Goal: Information Seeking & Learning: Learn about a topic

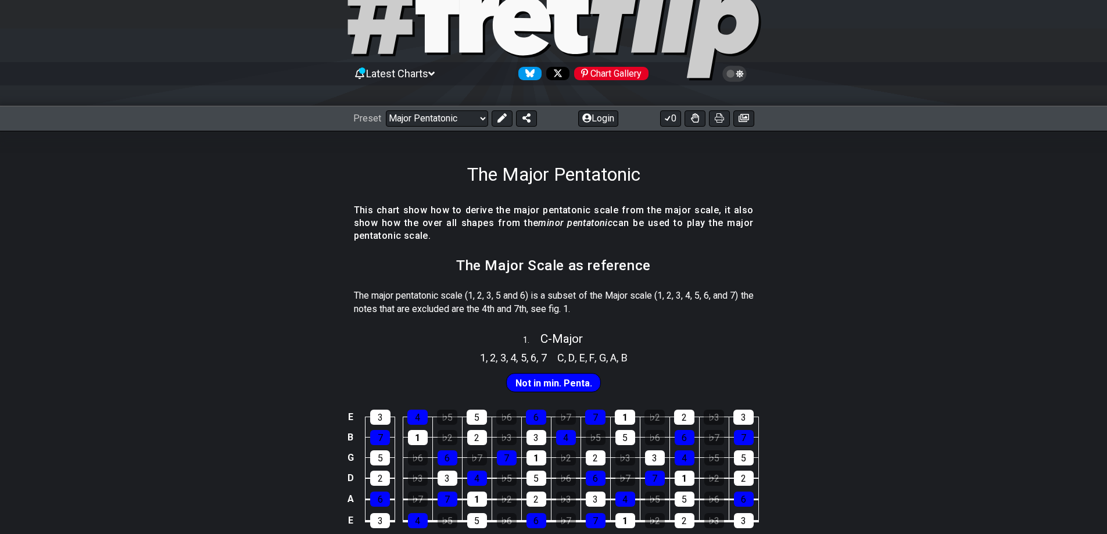
scroll to position [58, 0]
click at [603, 120] on button "Login" at bounding box center [598, 119] width 40 height 16
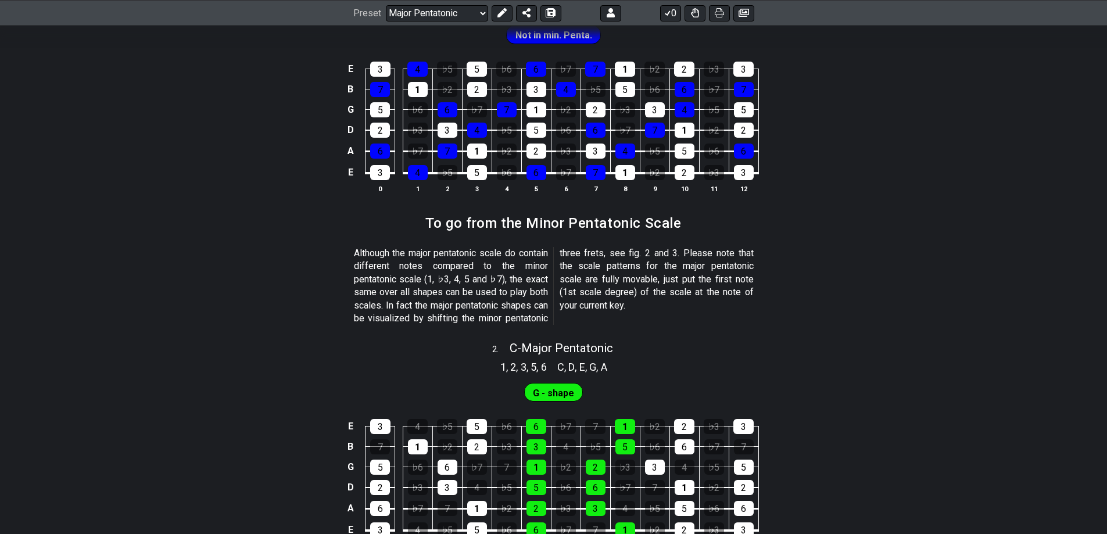
scroll to position [465, 0]
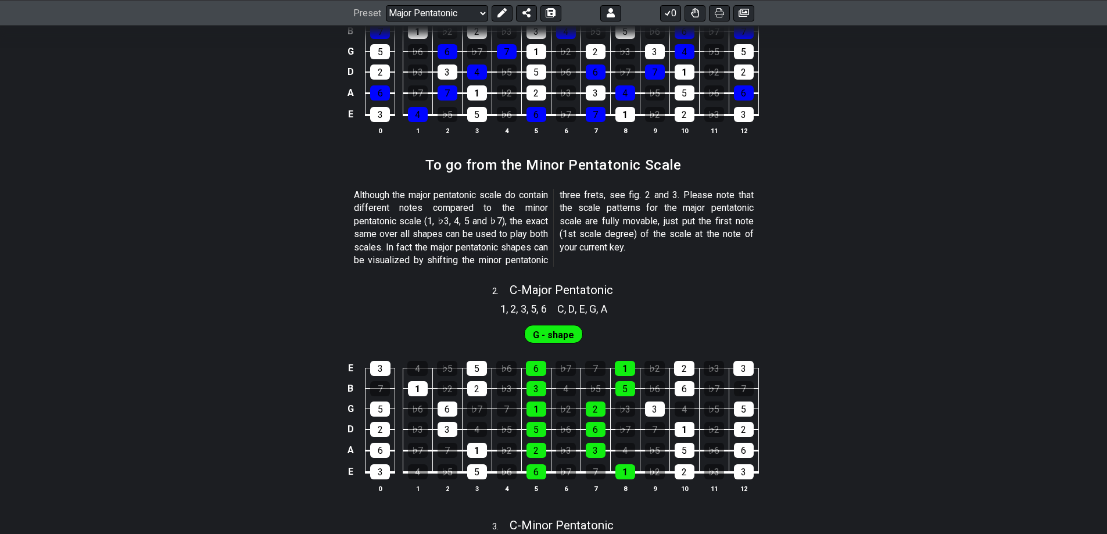
click at [549, 334] on span "G - shape" at bounding box center [553, 335] width 41 height 17
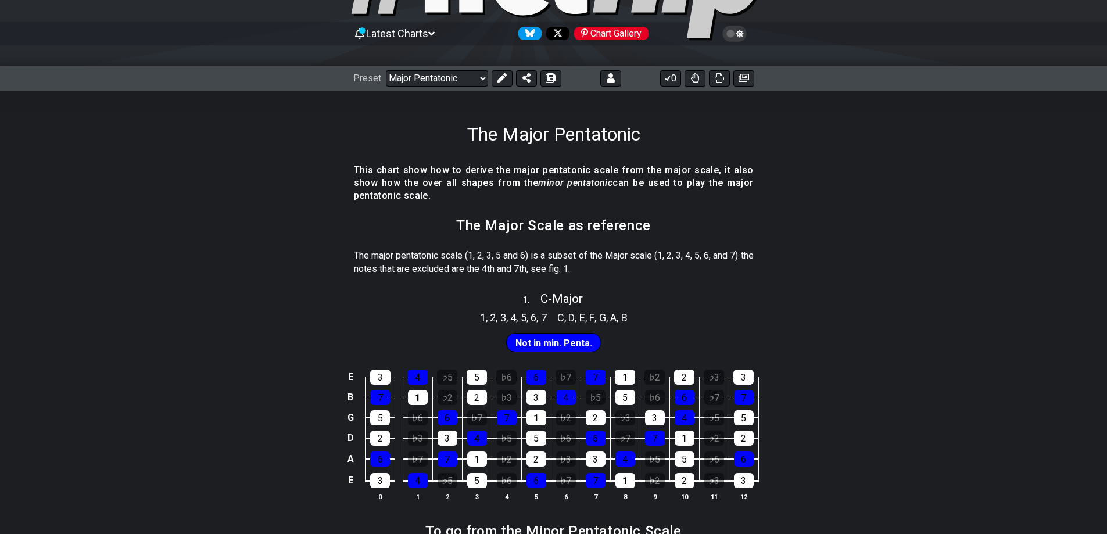
scroll to position [116, 0]
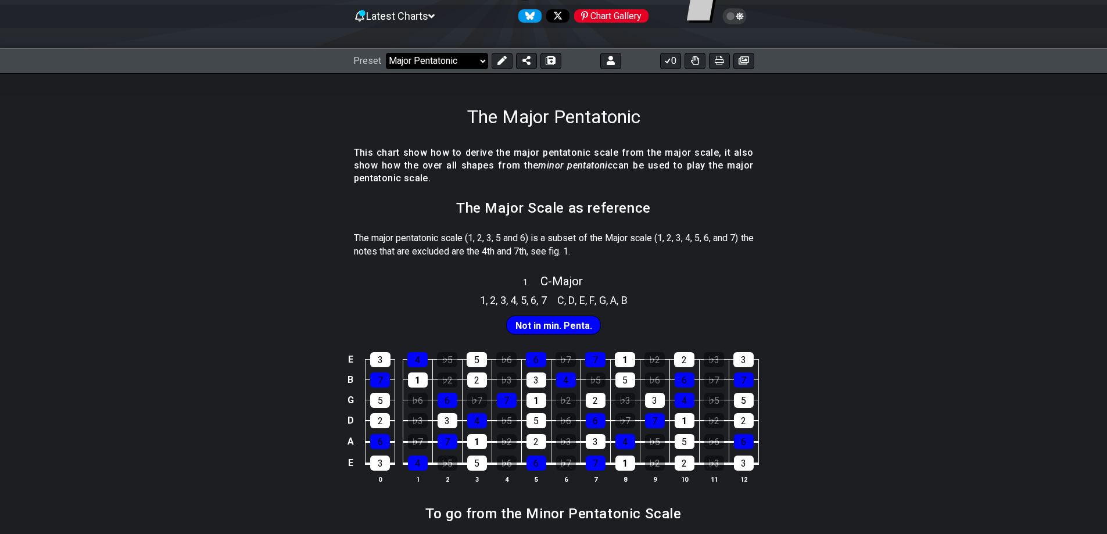
click at [480, 58] on select "Welcome to #fretflip! Initial Preset Custom Preset Minor Pentatonic Major Penta…" at bounding box center [437, 61] width 102 height 16
click at [386, 53] on select "Welcome to #fretflip! Initial Preset Custom Preset Minor Pentatonic Major Penta…" at bounding box center [437, 61] width 102 height 16
select select "/minor-pentatonic"
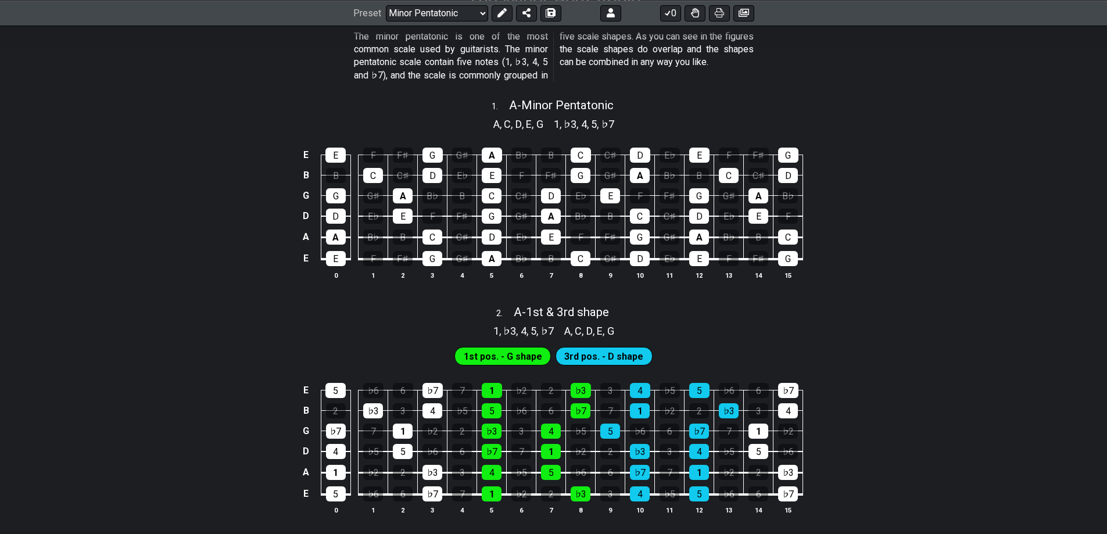
scroll to position [174, 0]
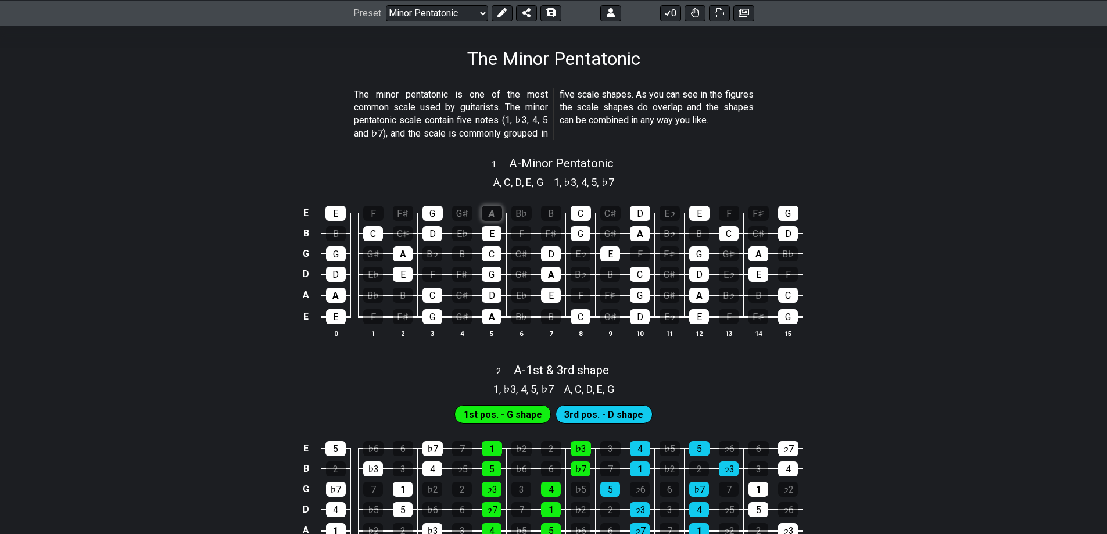
click at [494, 212] on div "A" at bounding box center [492, 213] width 20 height 15
click at [491, 213] on div "A" at bounding box center [492, 213] width 20 height 15
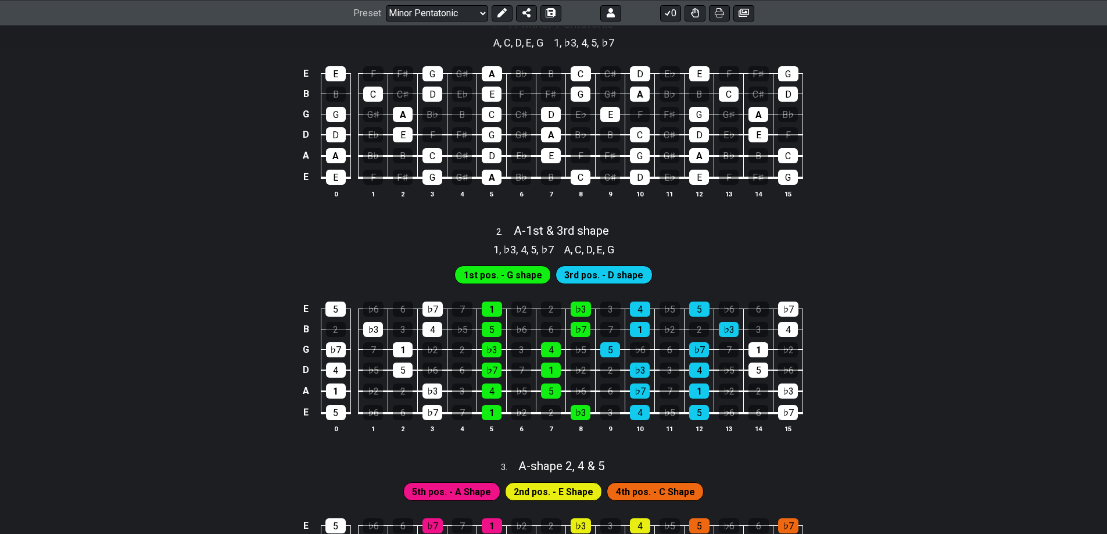
scroll to position [291, 0]
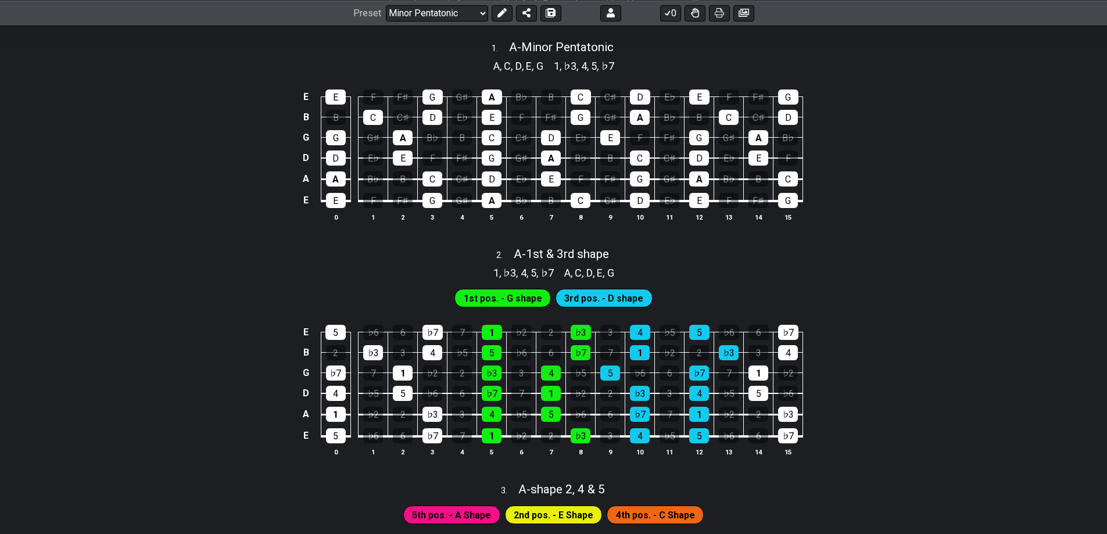
click at [603, 298] on span "3rd pos. - D shape" at bounding box center [603, 298] width 79 height 17
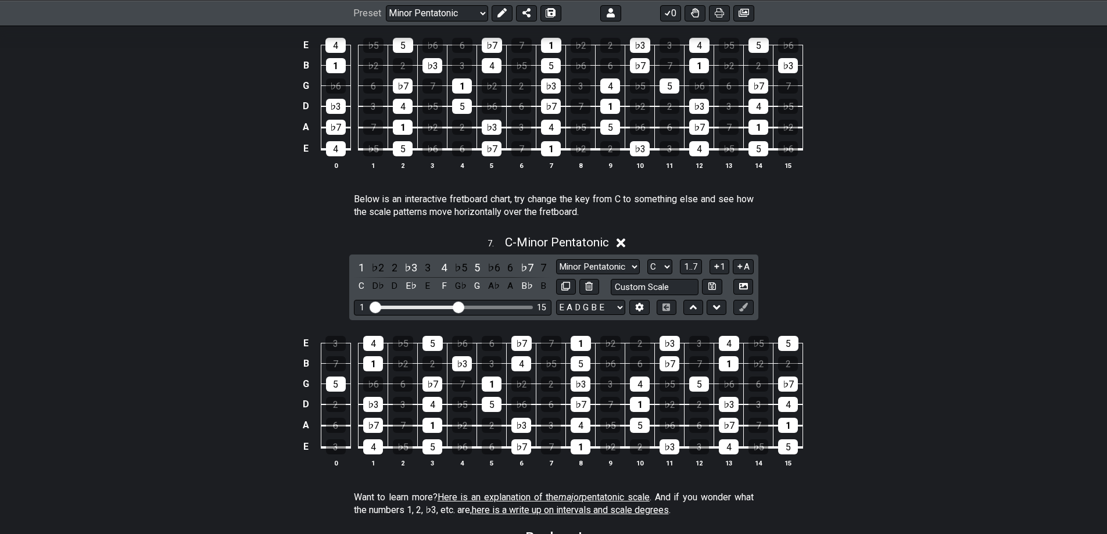
scroll to position [1453, 0]
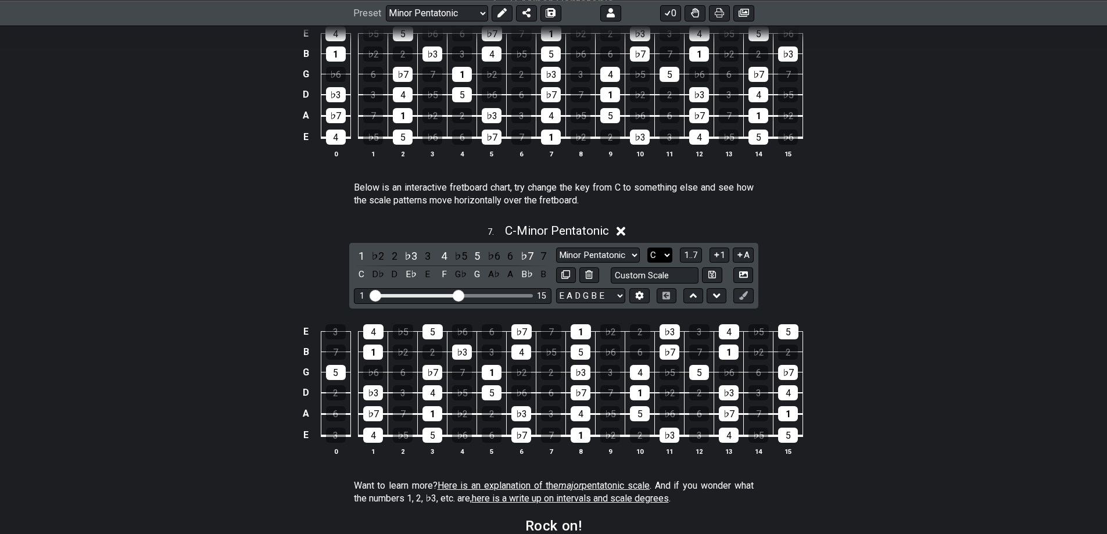
click at [668, 252] on select "A♭ A A♯ B♭ B C C♯ D♭ D D♯ E♭ E F F♯ G♭ G G♯" at bounding box center [659, 256] width 25 height 16
select select "A"
click at [647, 248] on select "A♭ A A♯ B♭ B C C♯ D♭ D D♯ E♭ E F F♯ G♭ G G♯" at bounding box center [659, 256] width 25 height 16
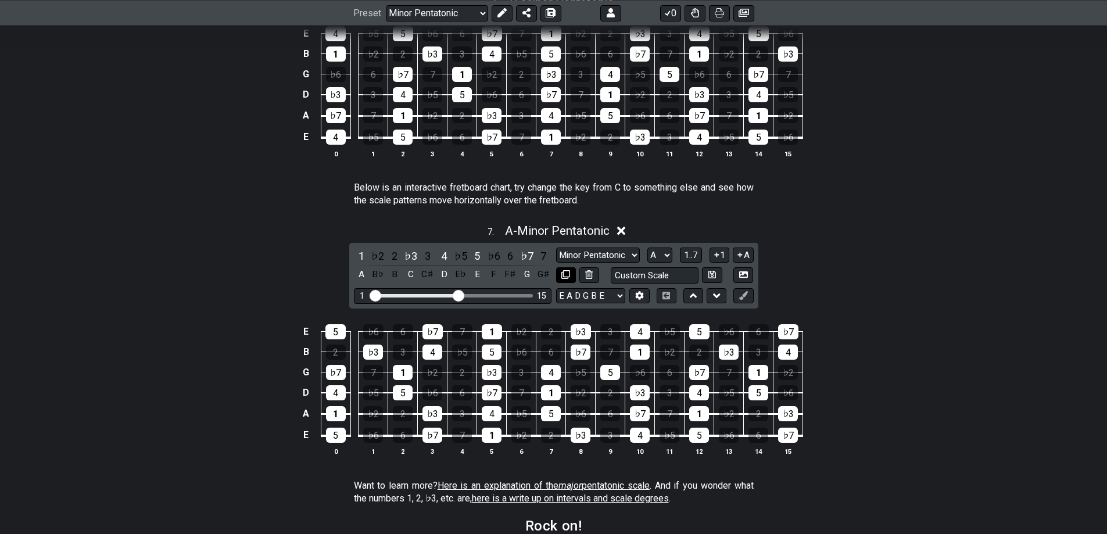
click at [566, 273] on icon at bounding box center [565, 274] width 9 height 9
select select "A"
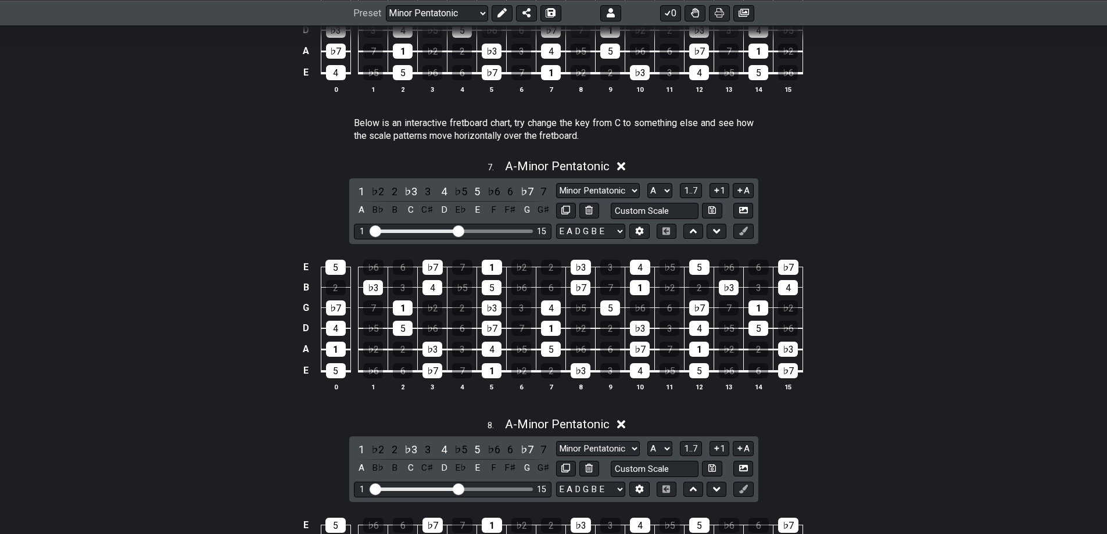
scroll to position [1511, 0]
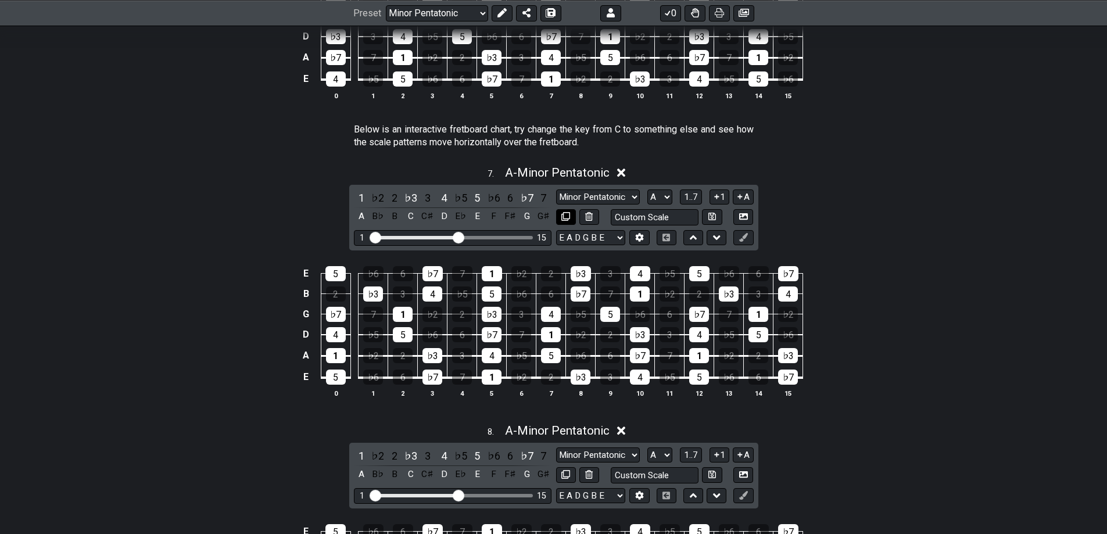
click at [566, 216] on icon at bounding box center [565, 216] width 9 height 9
select select "A"
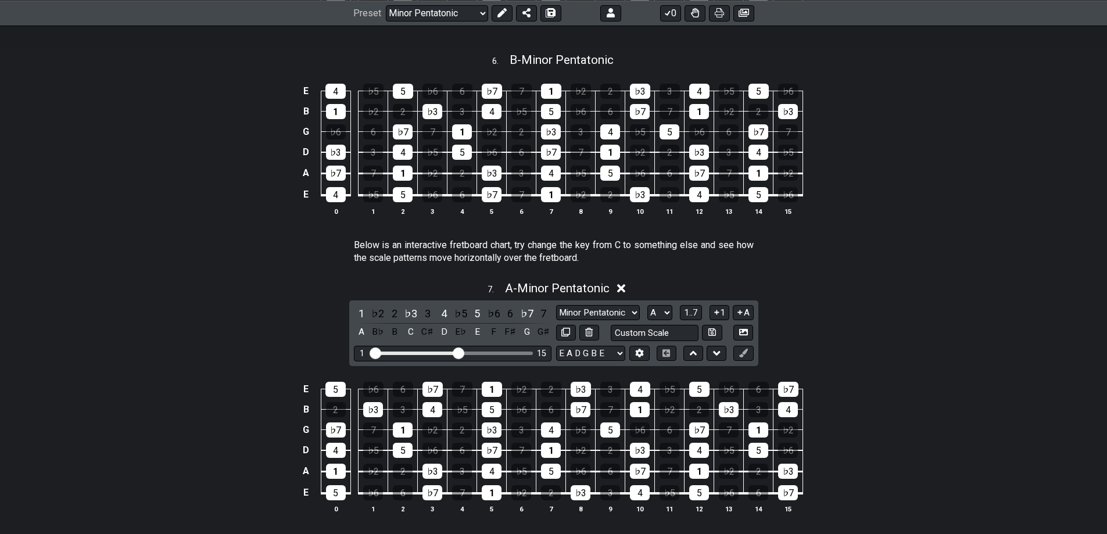
scroll to position [1395, 0]
click at [622, 288] on icon at bounding box center [621, 289] width 9 height 9
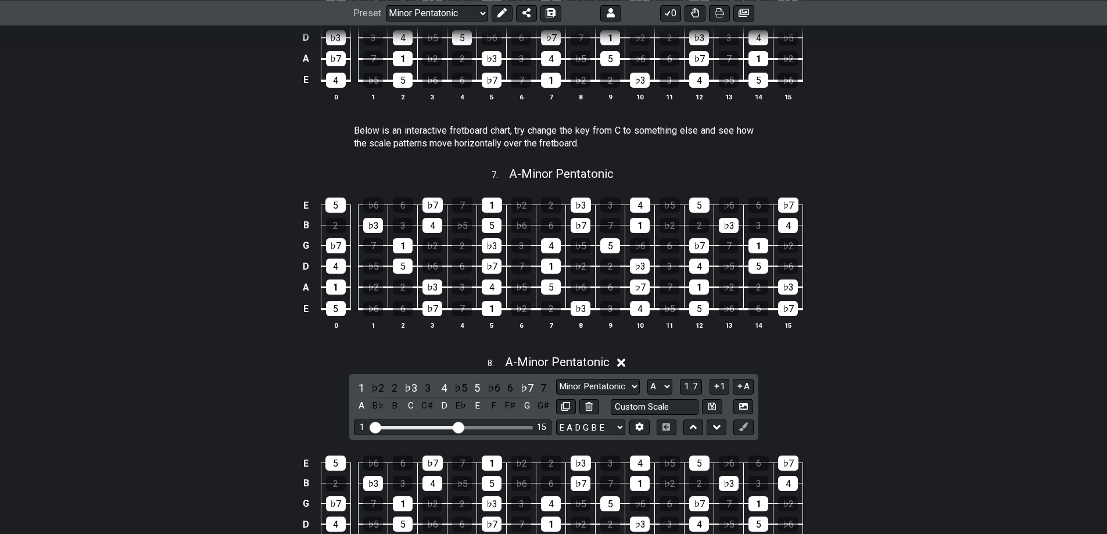
scroll to position [1511, 0]
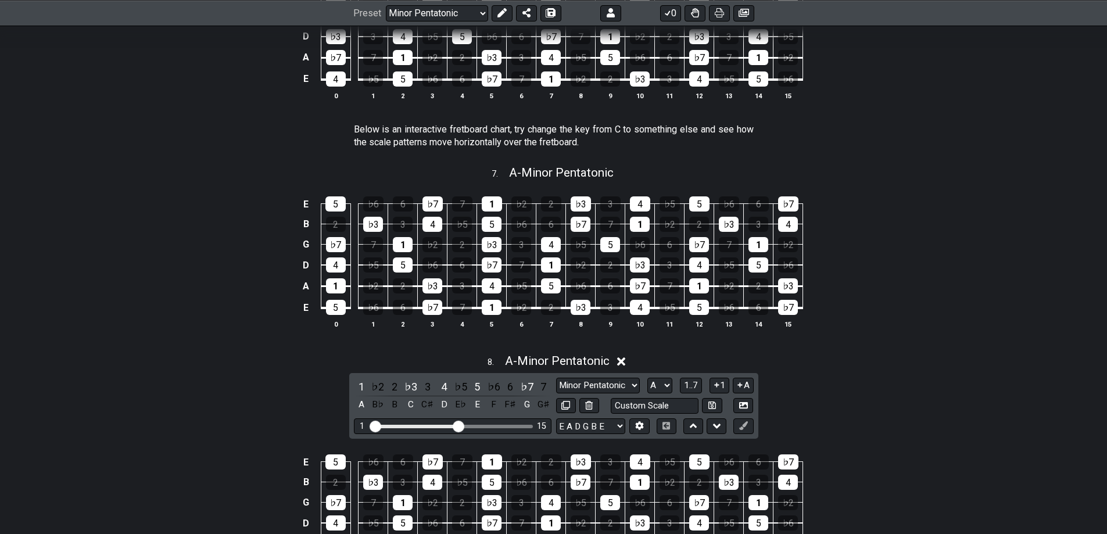
click at [624, 363] on icon at bounding box center [621, 361] width 9 height 9
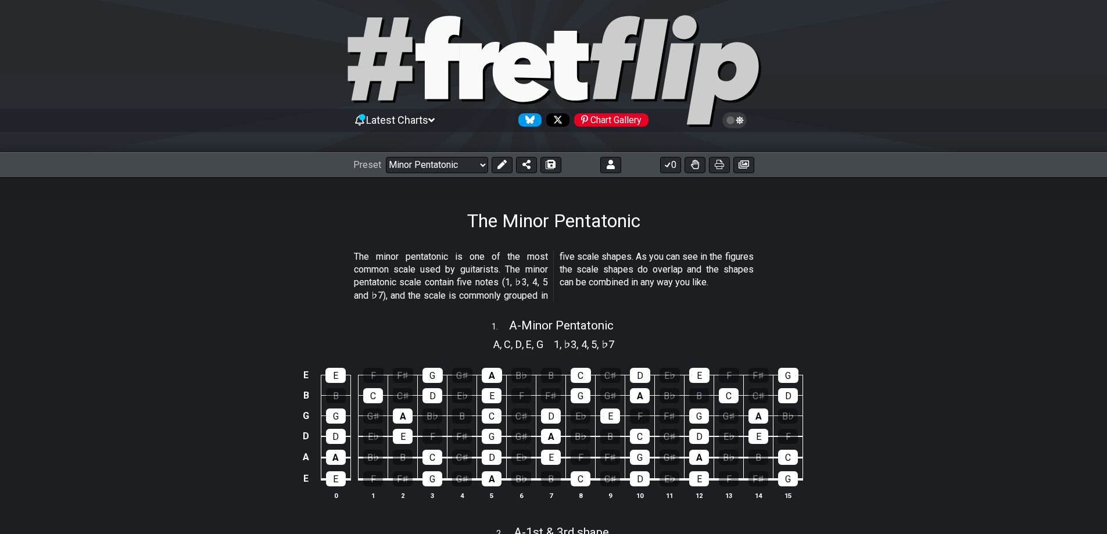
scroll to position [0, 0]
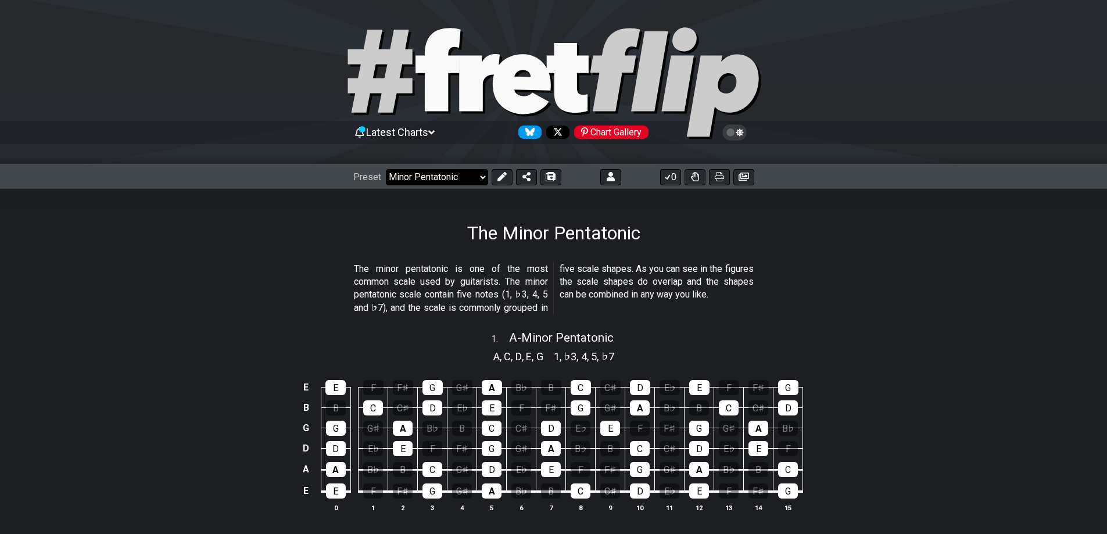
click at [478, 174] on select "Welcome to #fretflip! Initial Preset Custom Preset Minor Pentatonic Major Penta…" at bounding box center [437, 177] width 102 height 16
click at [386, 169] on select "Welcome to #fretflip! Initial Preset Custom Preset Minor Pentatonic Major Penta…" at bounding box center [437, 177] width 102 height 16
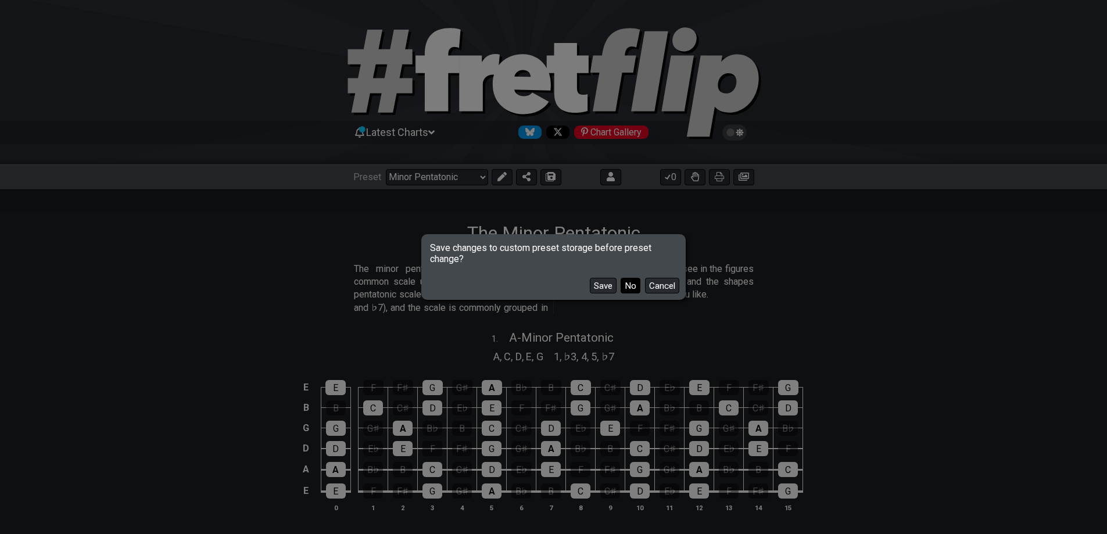
click at [629, 287] on button "No" at bounding box center [631, 286] width 20 height 16
select select "/guitar-scales"
select select "C"
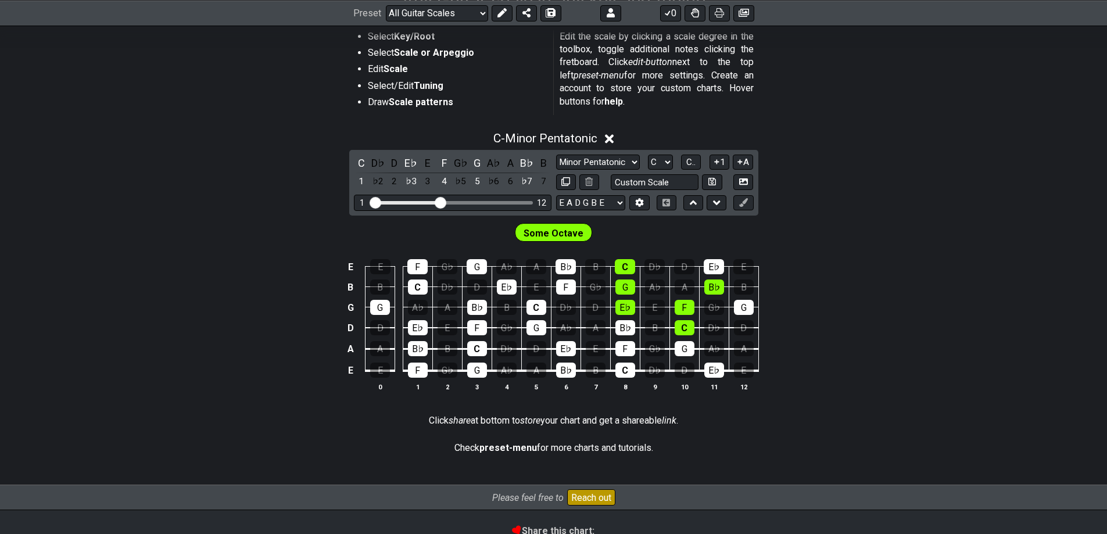
scroll to position [174, 0]
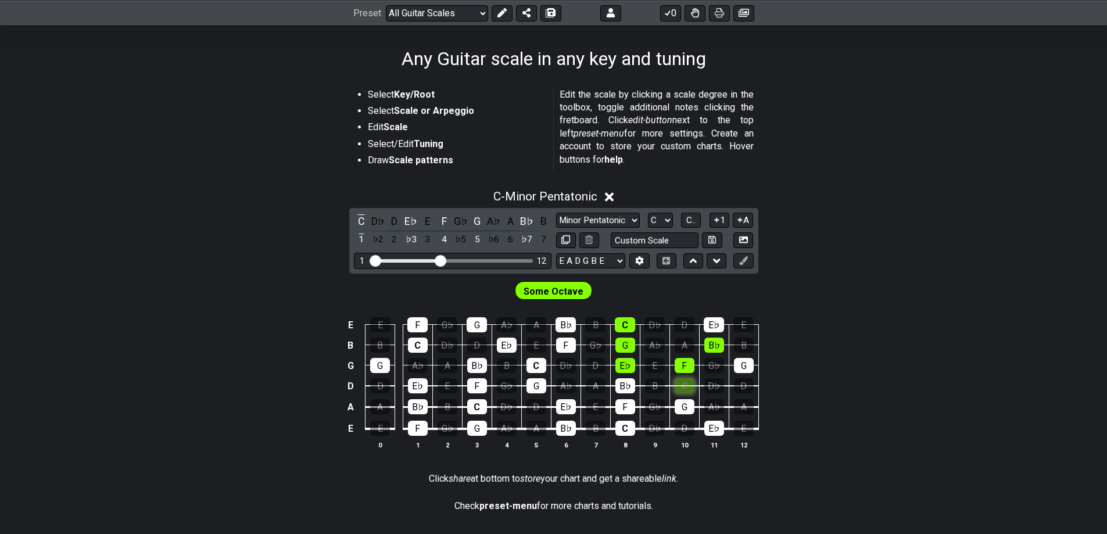
click at [683, 384] on div "C" at bounding box center [685, 385] width 20 height 15
drag, startPoint x: 442, startPoint y: 261, endPoint x: 461, endPoint y: 262, distance: 19.2
click at [461, 260] on input "Visible fret range" at bounding box center [452, 260] width 165 height 0
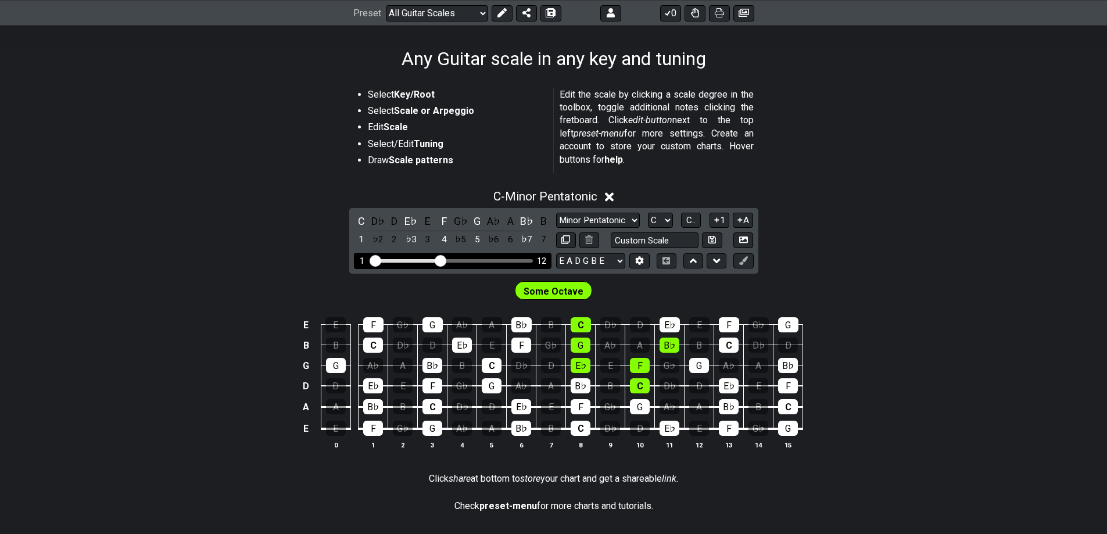
drag, startPoint x: 461, startPoint y: 262, endPoint x: 438, endPoint y: 264, distance: 22.9
click at [438, 260] on input "Visible fret range" at bounding box center [452, 260] width 165 height 0
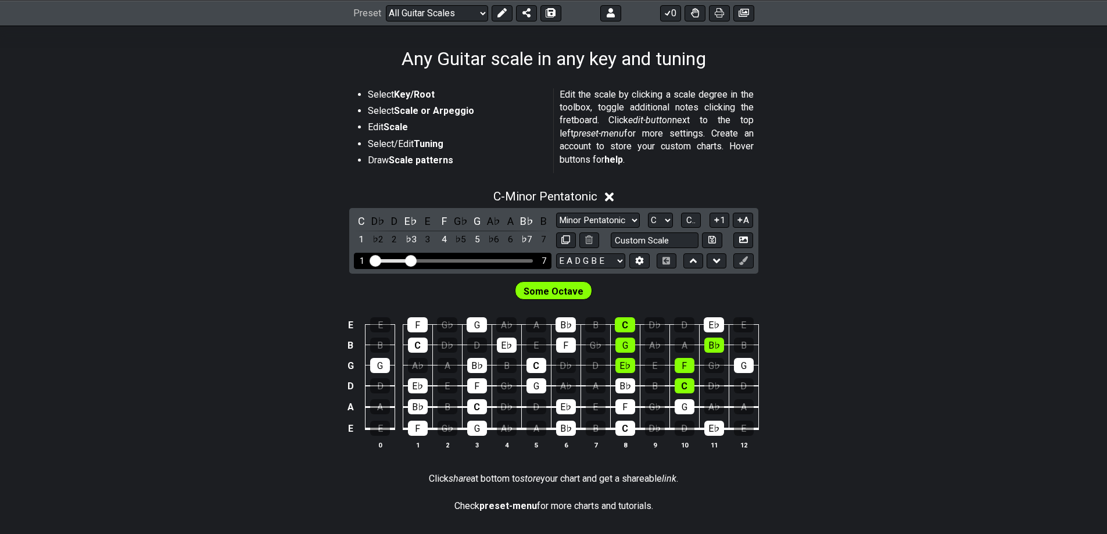
drag, startPoint x: 438, startPoint y: 264, endPoint x: 412, endPoint y: 267, distance: 26.8
click at [412, 260] on input "Visible fret range" at bounding box center [452, 260] width 165 height 0
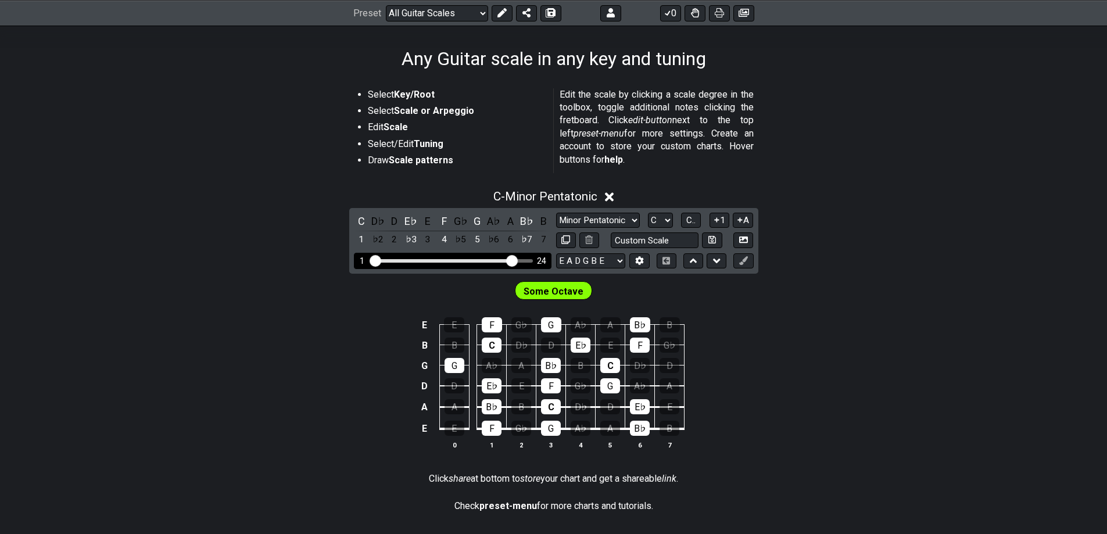
drag, startPoint x: 410, startPoint y: 262, endPoint x: 511, endPoint y: 264, distance: 100.6
click at [511, 260] on input "Visible fret range" at bounding box center [452, 260] width 165 height 0
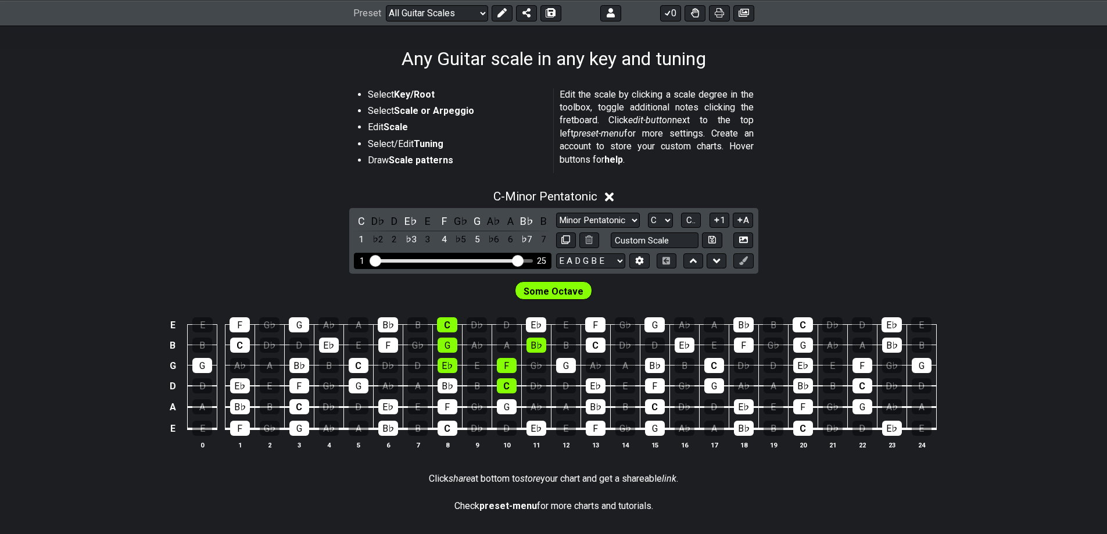
drag, startPoint x: 511, startPoint y: 264, endPoint x: 519, endPoint y: 264, distance: 8.1
click at [519, 260] on input "Visible fret range" at bounding box center [452, 260] width 165 height 0
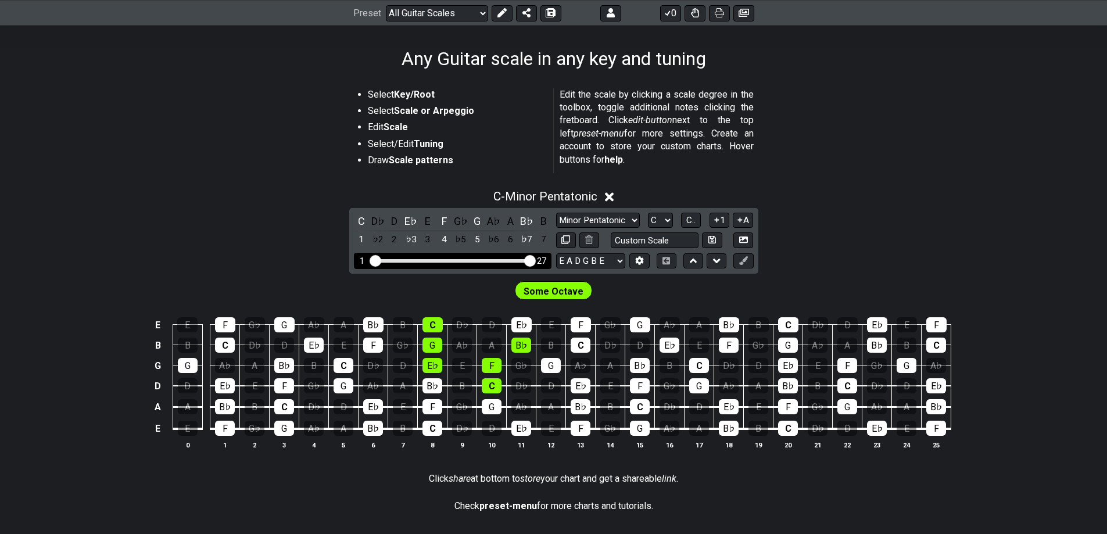
drag, startPoint x: 520, startPoint y: 263, endPoint x: 534, endPoint y: 264, distance: 14.6
click at [534, 260] on input "Visible fret range" at bounding box center [452, 260] width 165 height 0
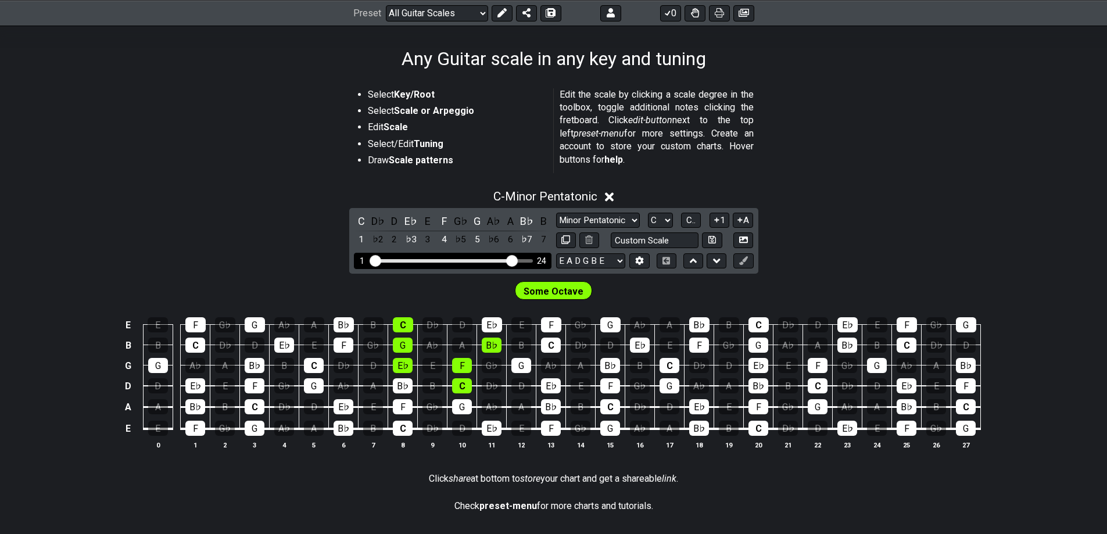
drag, startPoint x: 529, startPoint y: 263, endPoint x: 514, endPoint y: 265, distance: 15.2
click at [514, 260] on input "Visible fret range" at bounding box center [452, 260] width 165 height 0
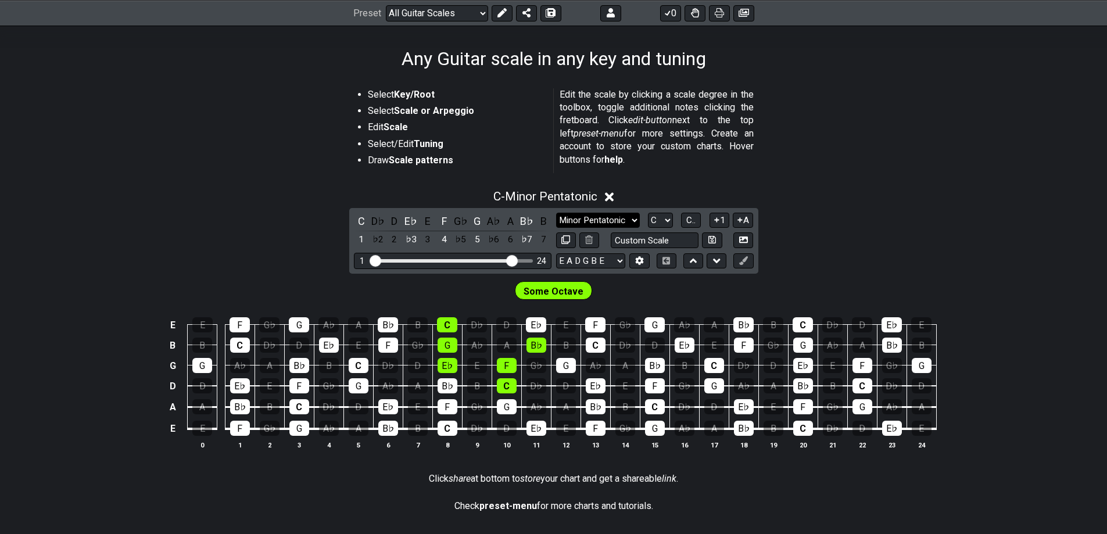
click at [632, 218] on select "Minor Pentatonic Root Minor Pentatonic Major Pentatonic Minor Blues Major Blues…" at bounding box center [598, 221] width 84 height 16
click at [556, 213] on select "Minor Pentatonic Root Minor Pentatonic Major Pentatonic Minor Blues Major Blues…" at bounding box center [598, 221] width 84 height 16
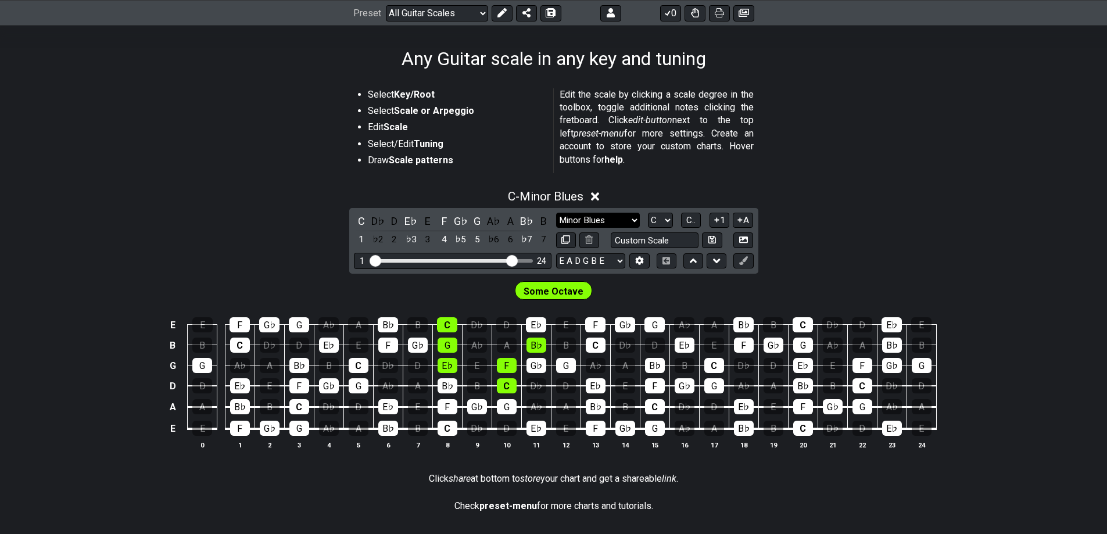
click at [626, 219] on select "Minor Pentatonic Root Minor Pentatonic Major Pentatonic Minor Blues Major Blues…" at bounding box center [598, 221] width 84 height 16
click at [556, 213] on select "Minor Pentatonic Root Minor Pentatonic Major Pentatonic Minor Blues Major Blues…" at bounding box center [598, 221] width 84 height 16
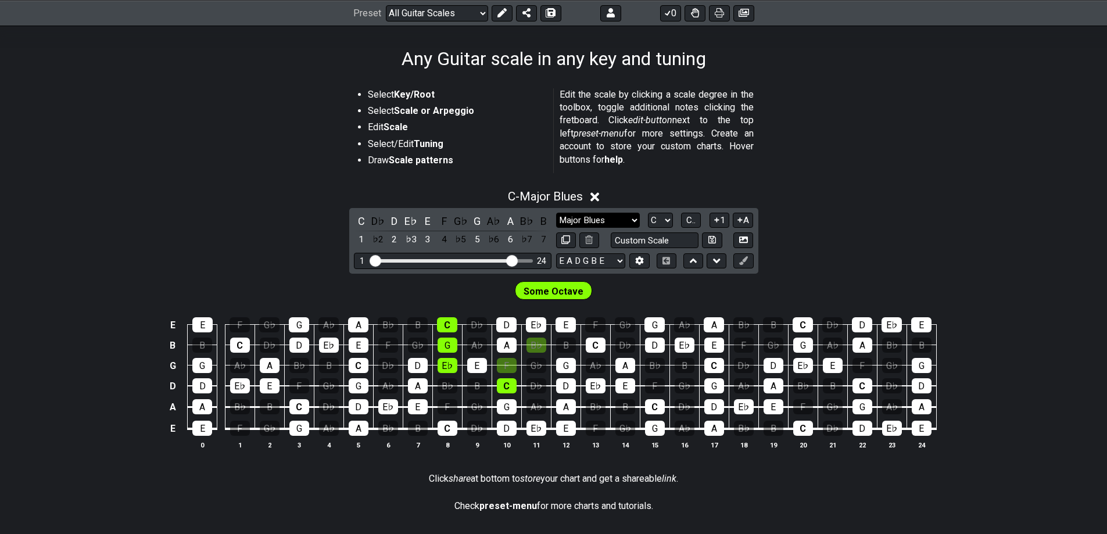
click at [631, 217] on select "Minor Pentatonic Root Minor Pentatonic Major Pentatonic Minor Blues Major Blues…" at bounding box center [598, 221] width 84 height 16
select select "Minor Pentatonic"
click at [556, 213] on select "Minor Pentatonic Root Minor Pentatonic Major Pentatonic Minor Blues Major Blues…" at bounding box center [598, 221] width 84 height 16
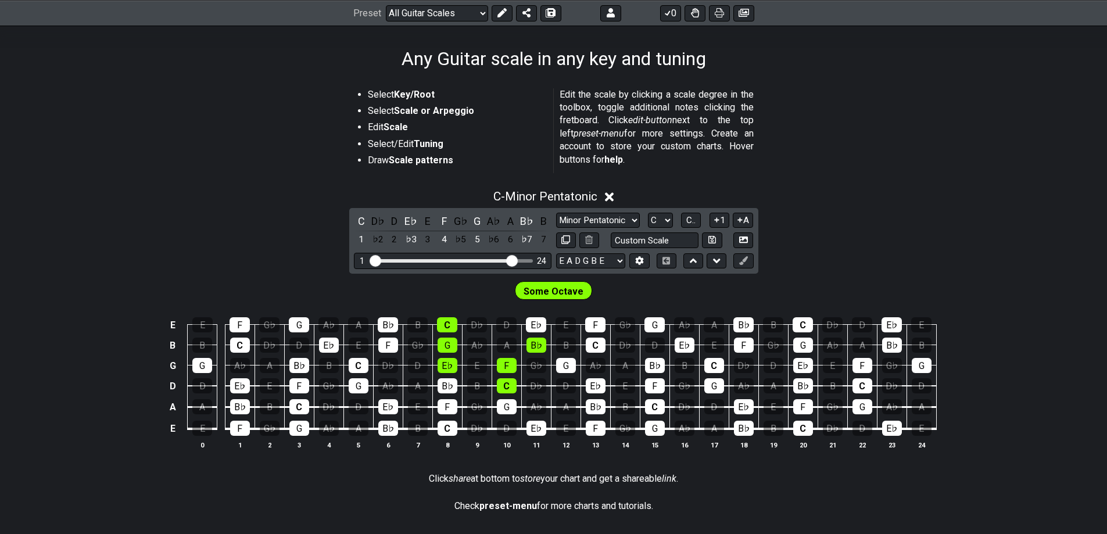
click at [549, 290] on span "Some Octave" at bounding box center [554, 291] width 60 height 17
click at [665, 220] on select "A♭ A A♯ B♭ B C C♯ D♭ D D♯ E♭ E F F♯ G♭ G G♯" at bounding box center [660, 221] width 25 height 16
select select "A"
click at [648, 213] on select "A♭ A A♯ B♭ B C C♯ D♭ D D♯ E♭ E F F♯ G♭ G G♯" at bounding box center [660, 221] width 25 height 16
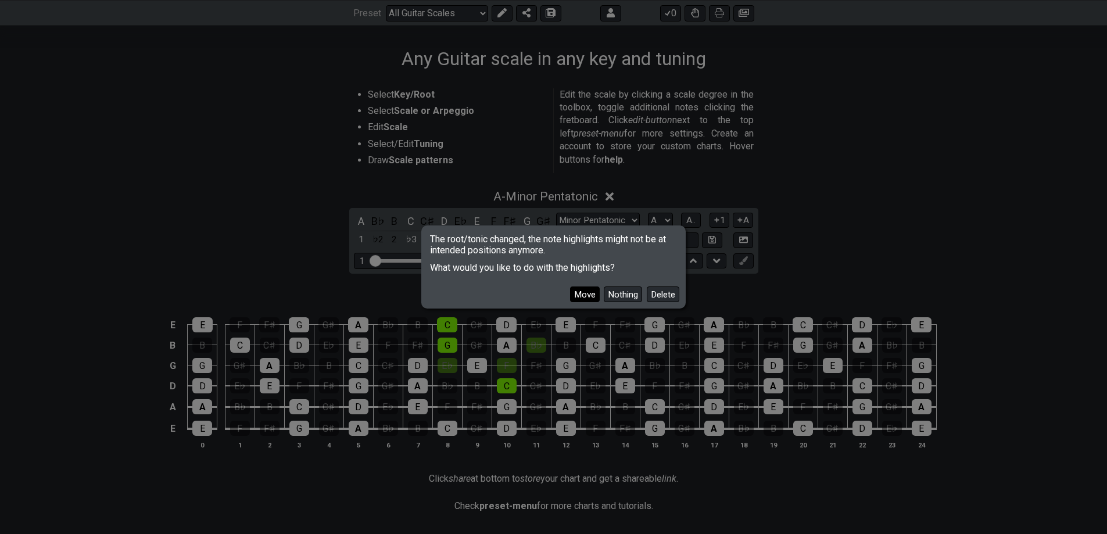
click at [582, 291] on button "Move" at bounding box center [585, 295] width 30 height 16
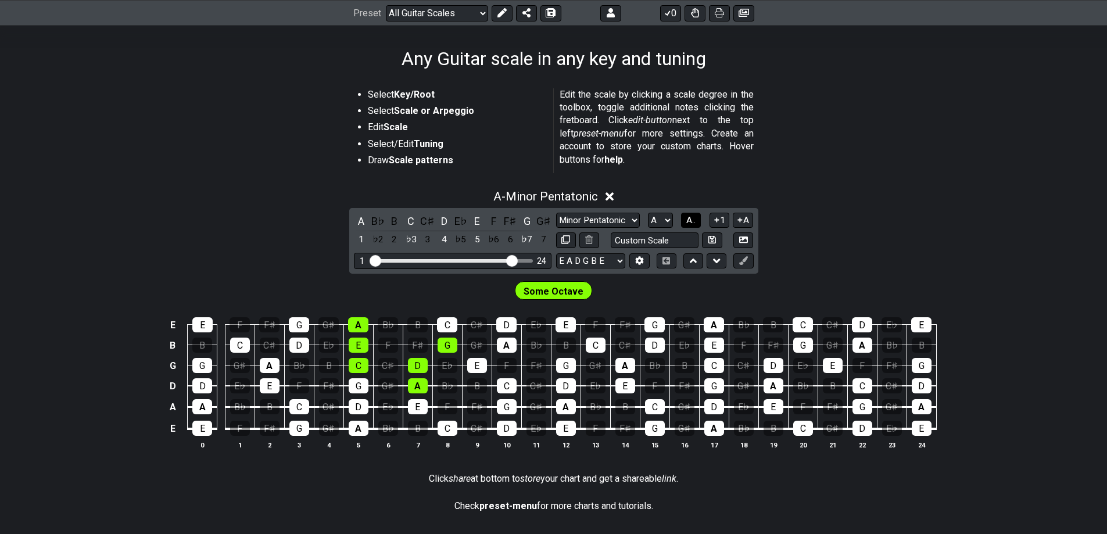
click at [695, 216] on span "A.." at bounding box center [690, 220] width 9 height 10
click at [691, 219] on span "1..7" at bounding box center [691, 220] width 14 height 10
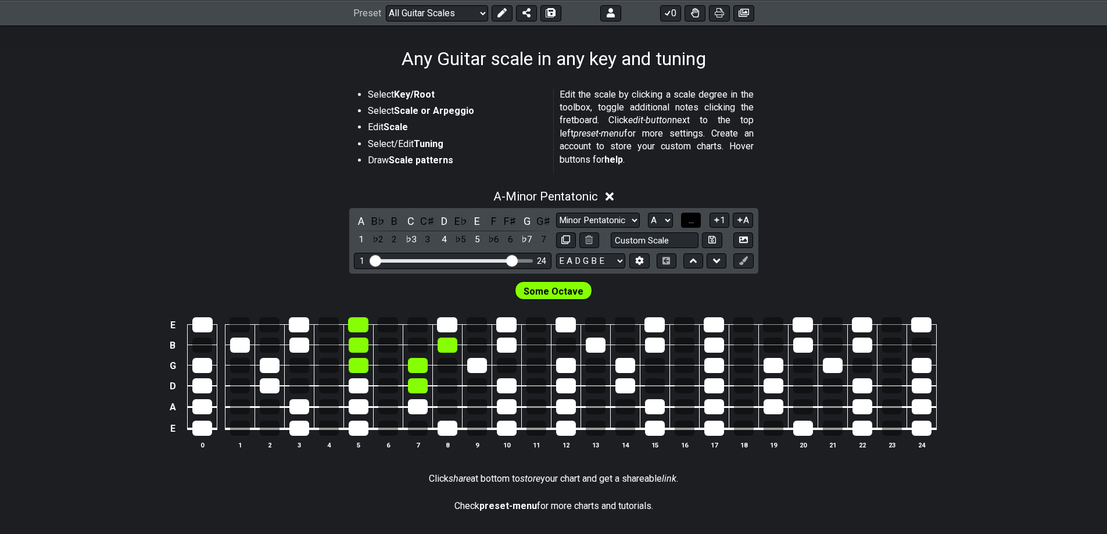
click at [691, 219] on span "..." at bounding box center [691, 220] width 5 height 10
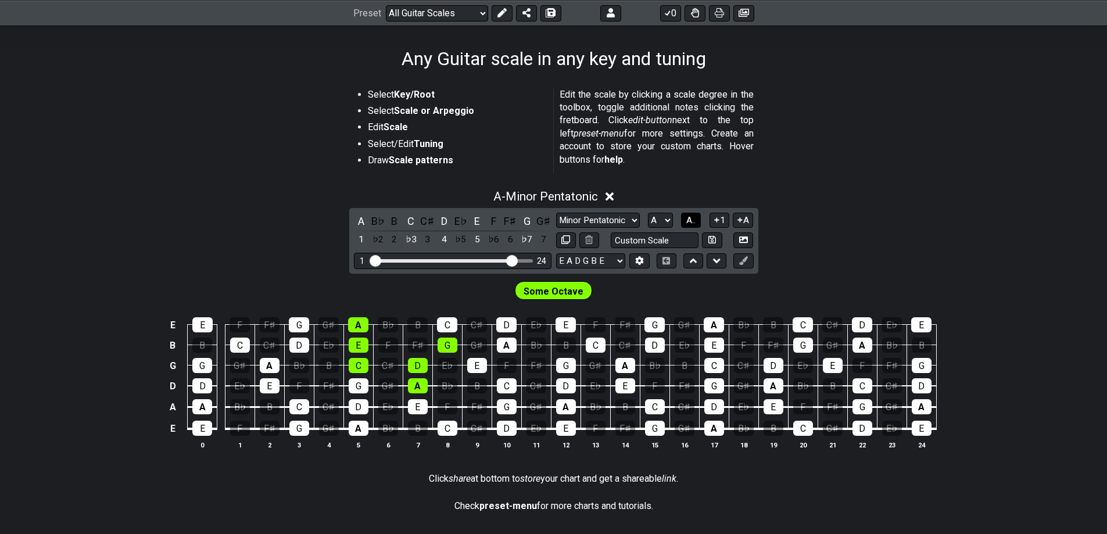
click at [690, 218] on span "A.." at bounding box center [690, 220] width 9 height 10
click at [690, 218] on span "1..7" at bounding box center [691, 220] width 14 height 10
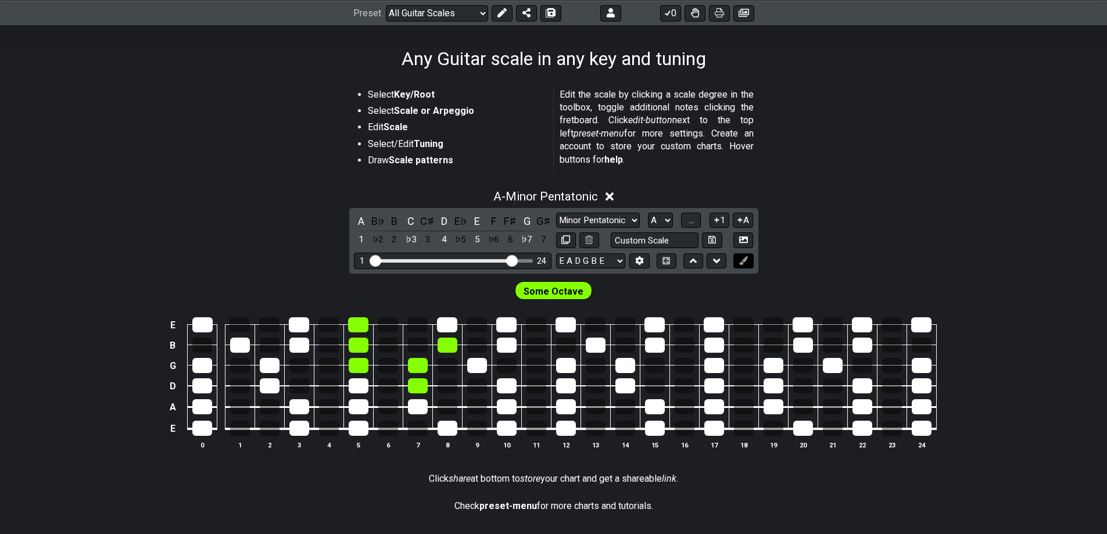
click at [743, 260] on icon at bounding box center [743, 260] width 9 height 9
click at [567, 239] on icon at bounding box center [565, 239] width 9 height 9
select select "A"
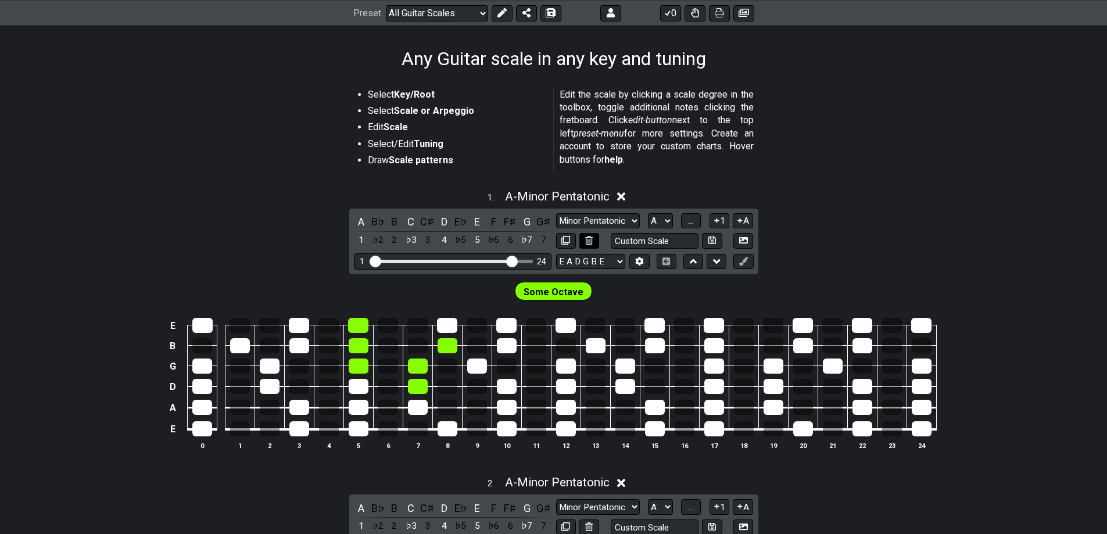
click at [592, 239] on icon at bounding box center [589, 240] width 8 height 9
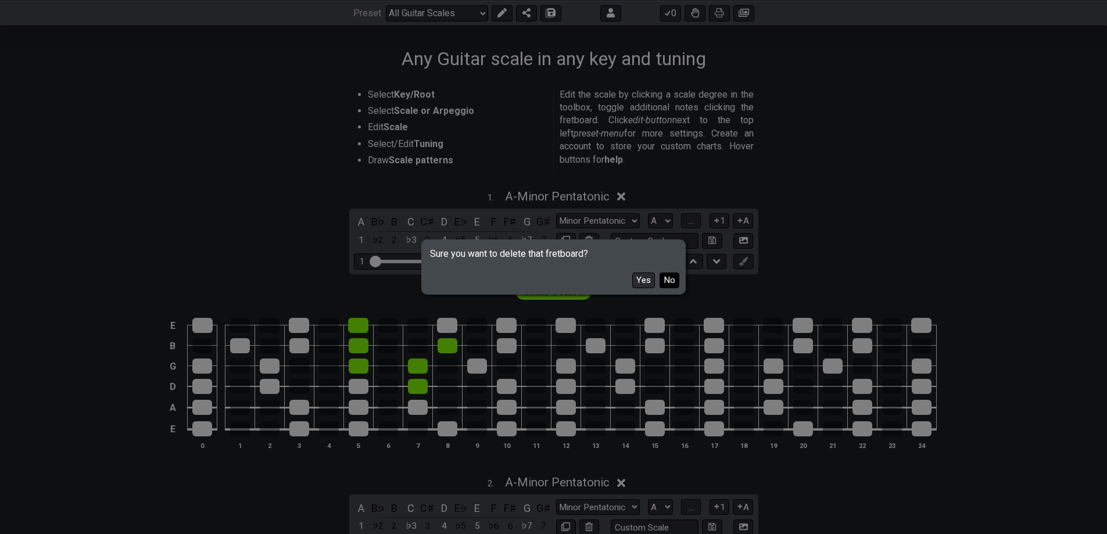
click at [669, 278] on button "No" at bounding box center [670, 281] width 20 height 16
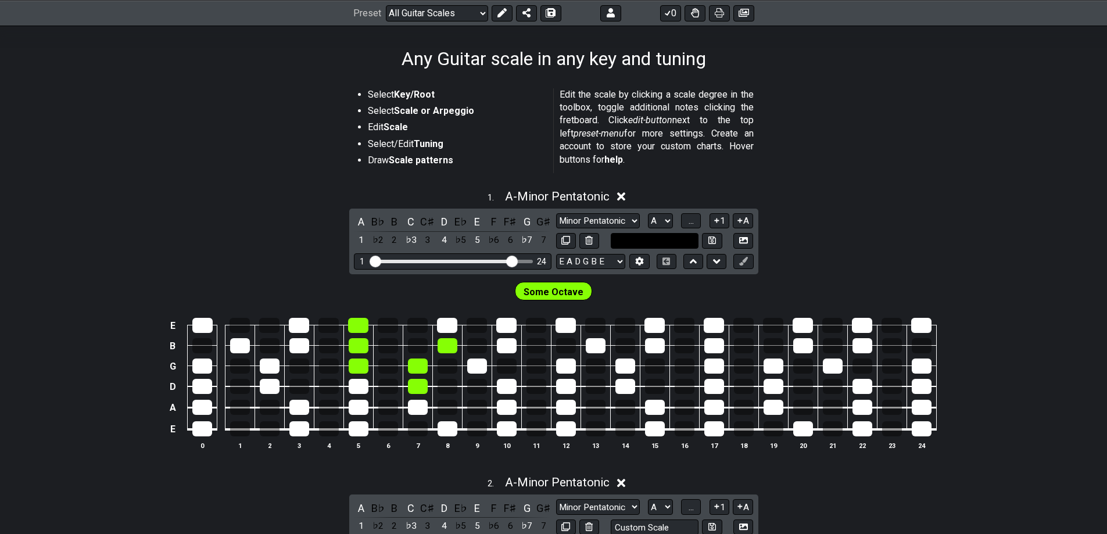
click at [674, 236] on input "text" at bounding box center [655, 241] width 88 height 16
type input "Custom Scale"
click at [689, 219] on span "..." at bounding box center [691, 221] width 5 height 10
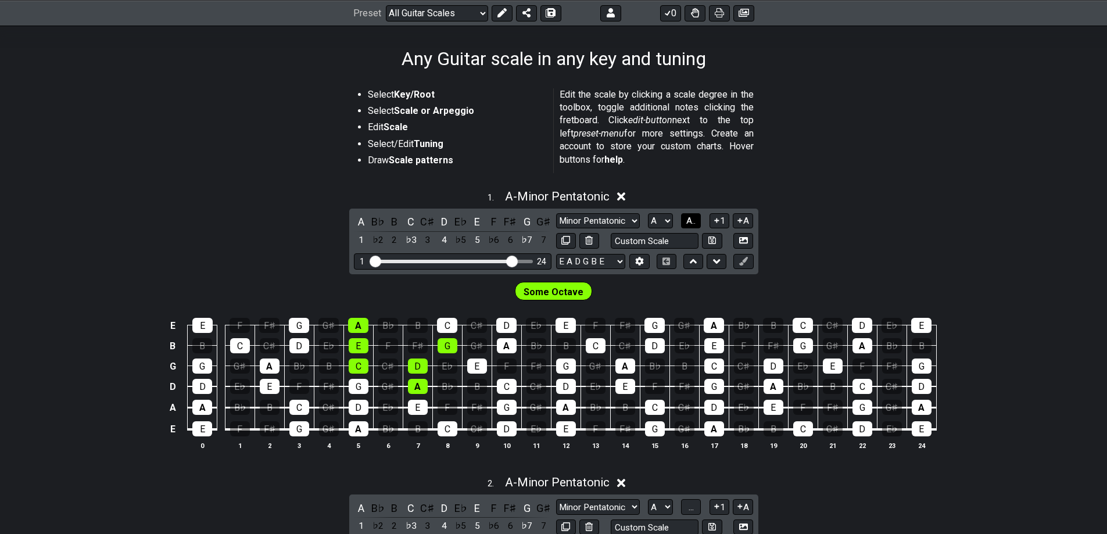
click at [689, 219] on span "A.." at bounding box center [690, 221] width 9 height 10
click at [689, 219] on span "1..7" at bounding box center [691, 221] width 14 height 10
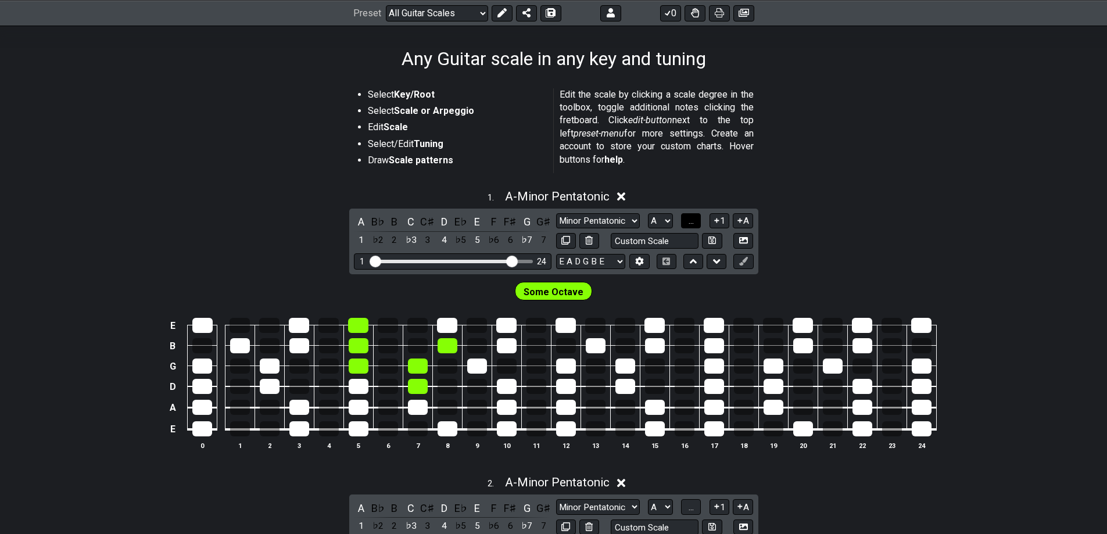
click at [689, 219] on span "..." at bounding box center [691, 221] width 5 height 10
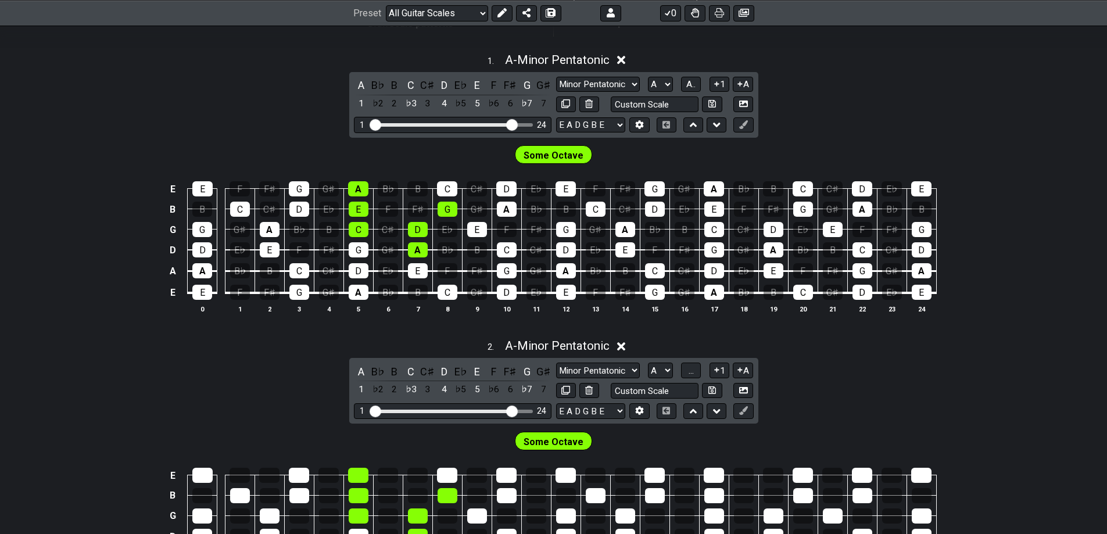
scroll to position [349, 0]
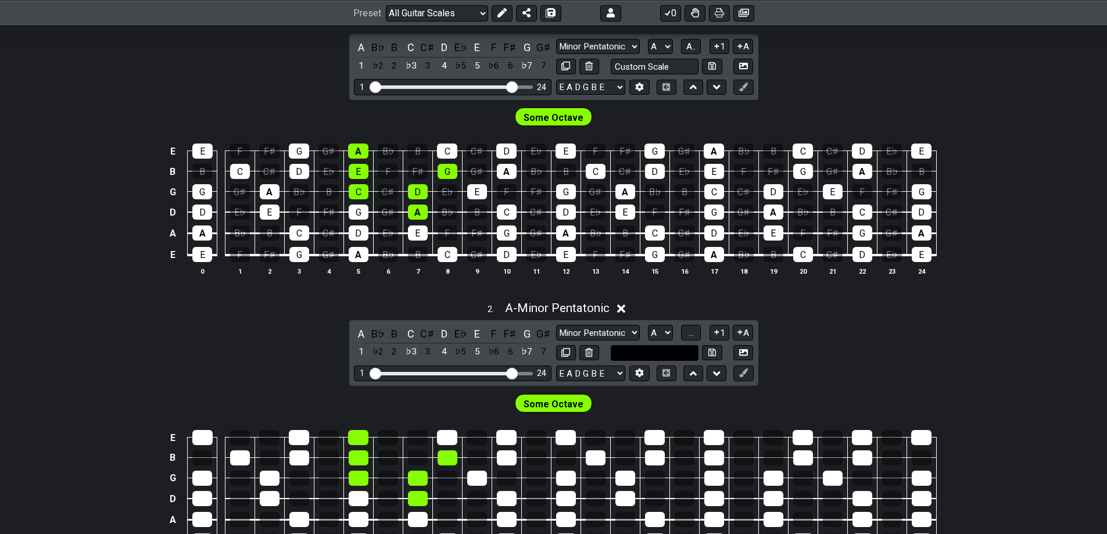
click at [653, 353] on input "text" at bounding box center [655, 353] width 88 height 16
type input "Custom Scale"
click at [565, 352] on icon at bounding box center [565, 352] width 9 height 9
select select "A"
click at [565, 352] on icon at bounding box center [565, 352] width 9 height 9
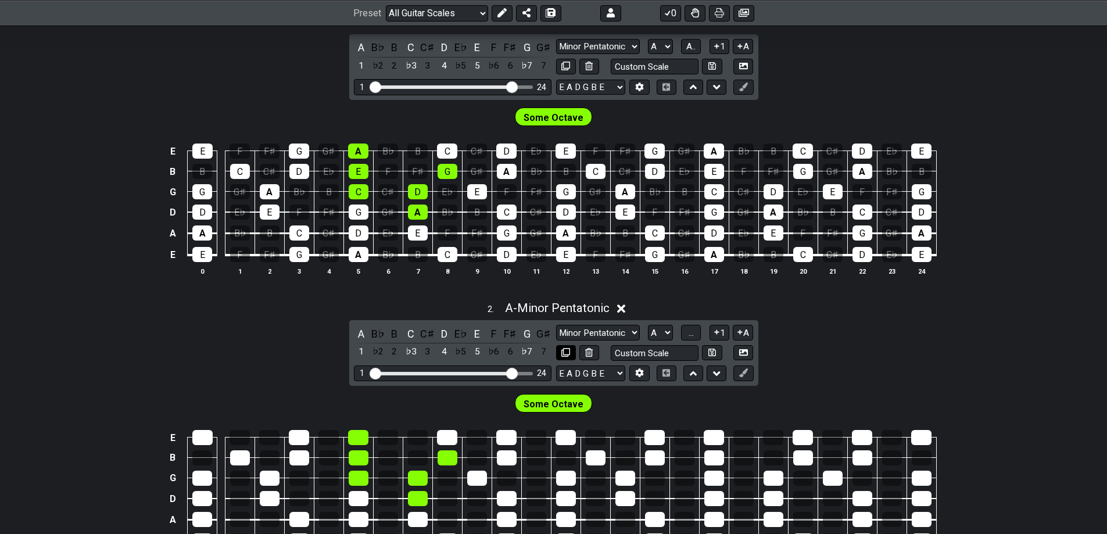
select select "A"
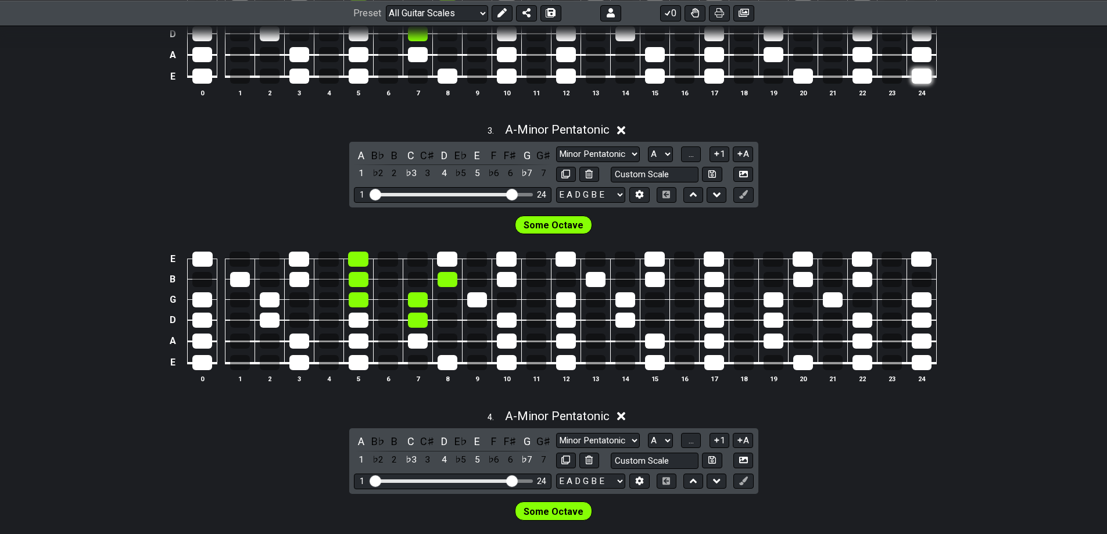
scroll to position [1046, 0]
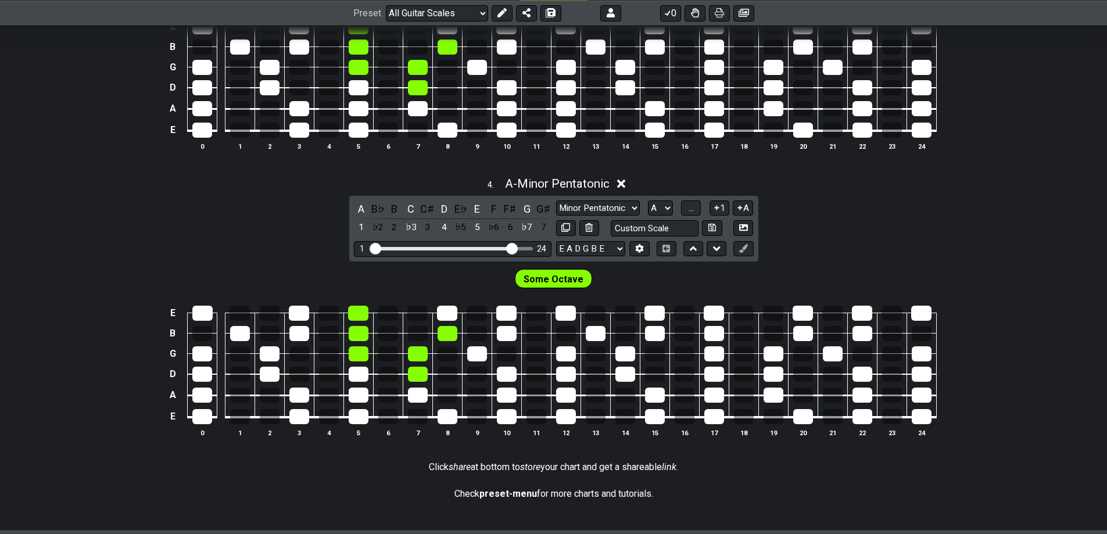
click at [622, 185] on icon at bounding box center [621, 184] width 9 height 9
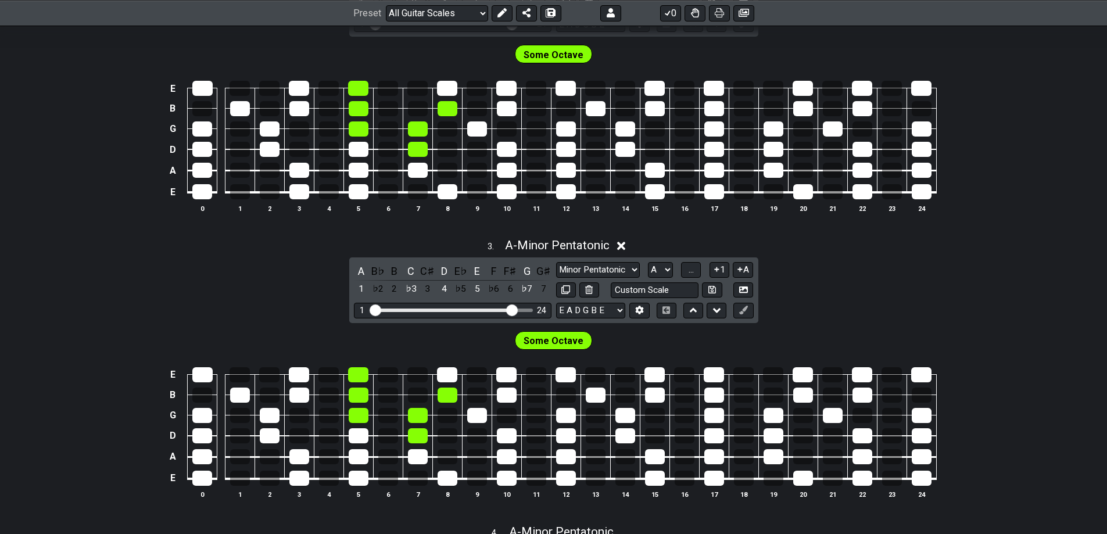
scroll to position [697, 0]
click at [620, 245] on icon at bounding box center [621, 247] width 9 height 12
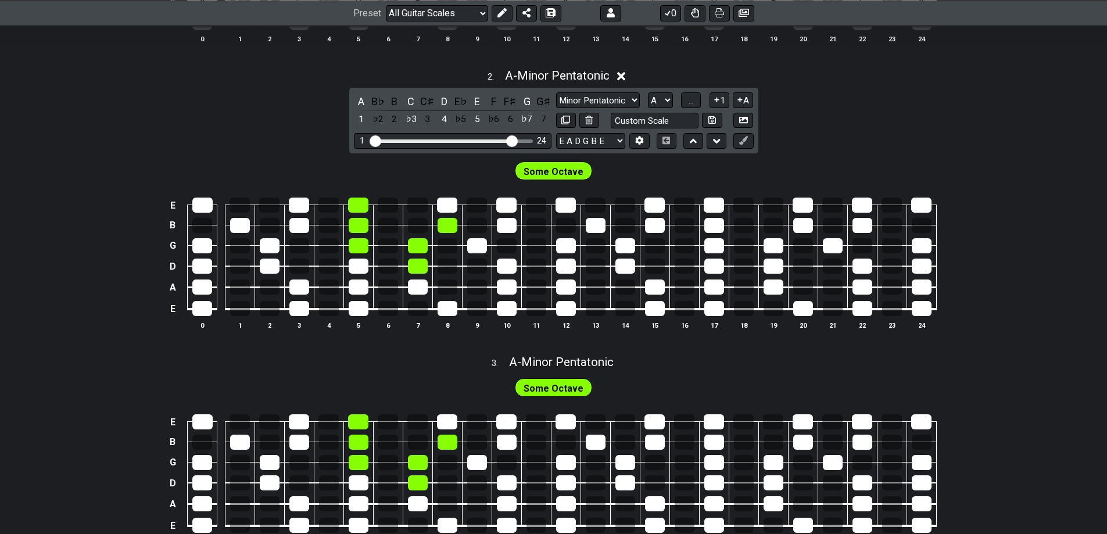
scroll to position [291, 0]
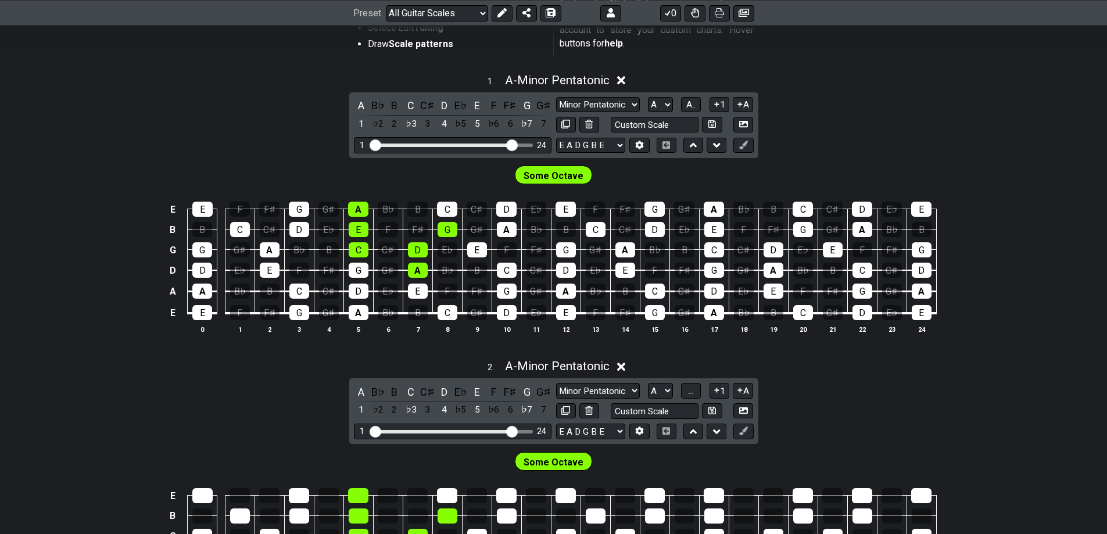
click at [625, 367] on icon at bounding box center [621, 367] width 9 height 9
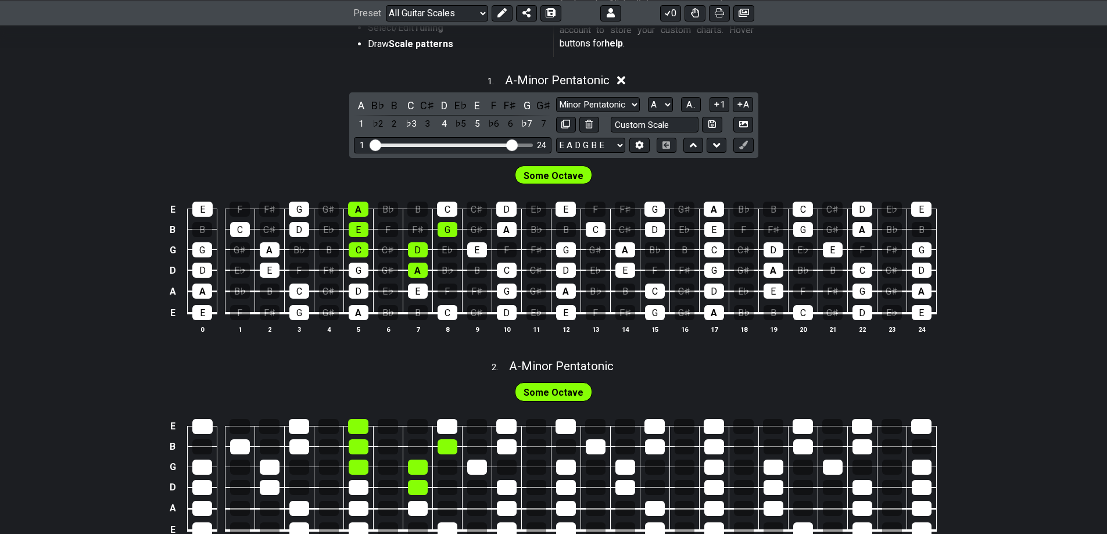
click at [623, 83] on icon at bounding box center [621, 81] width 9 height 9
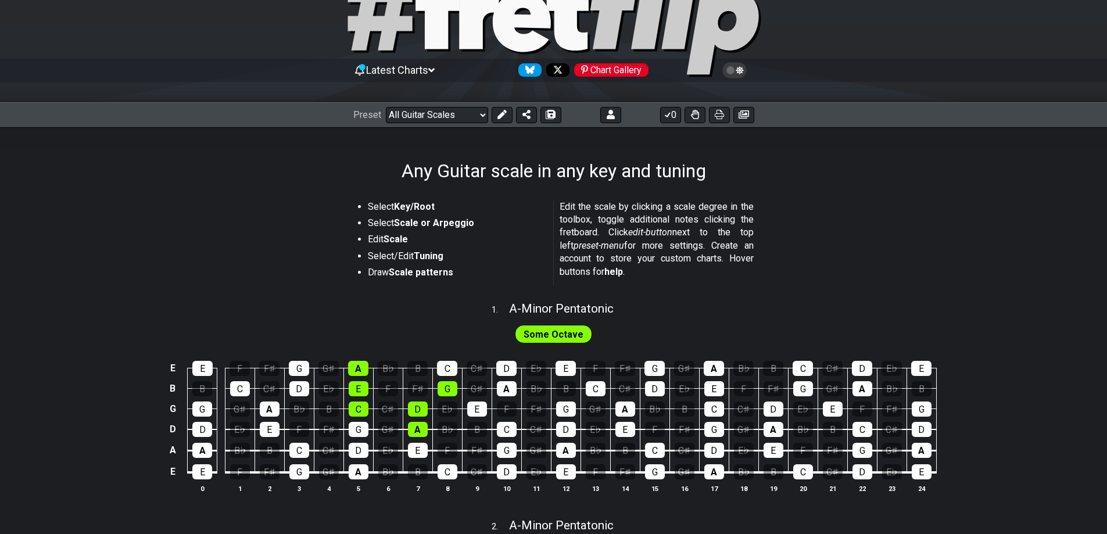
scroll to position [0, 0]
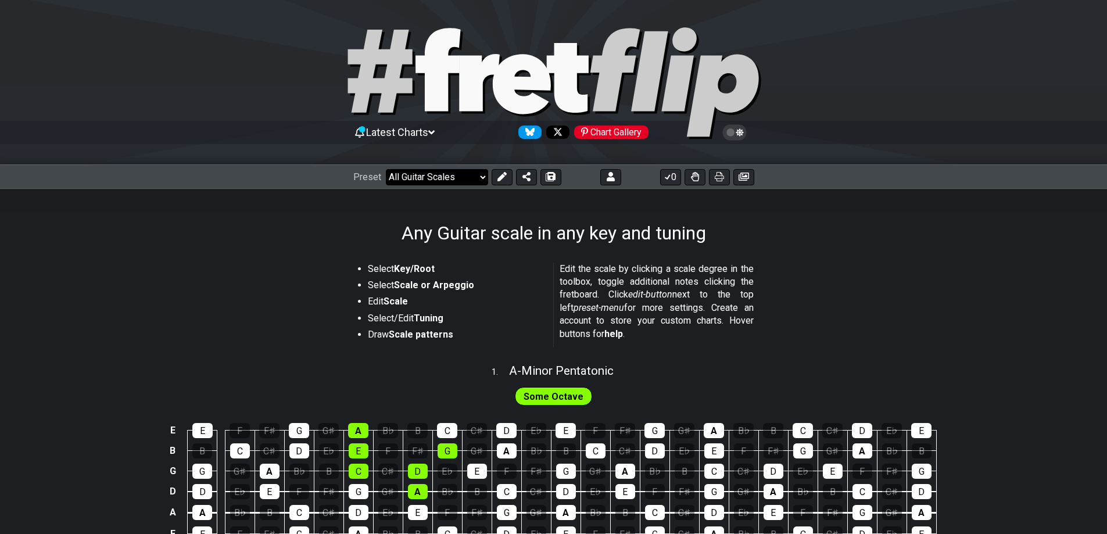
click at [479, 176] on select "Welcome to #fretflip! Initial Preset Custom Preset Minor Pentatonic Major Penta…" at bounding box center [437, 177] width 102 height 16
click at [435, 132] on icon at bounding box center [431, 132] width 6 height 4
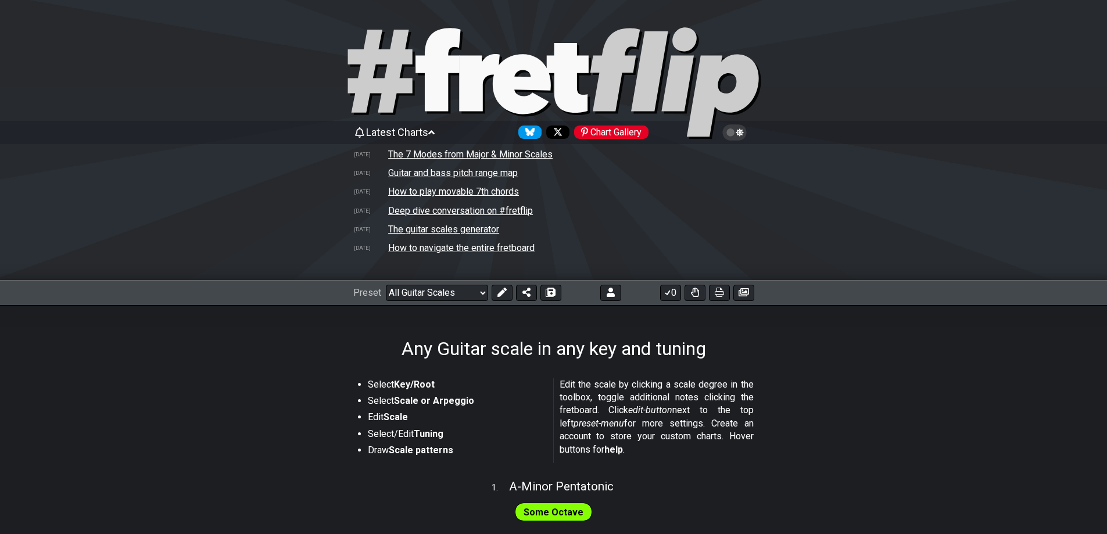
click at [440, 174] on td "Guitar and bass pitch range map" at bounding box center [453, 173] width 131 height 12
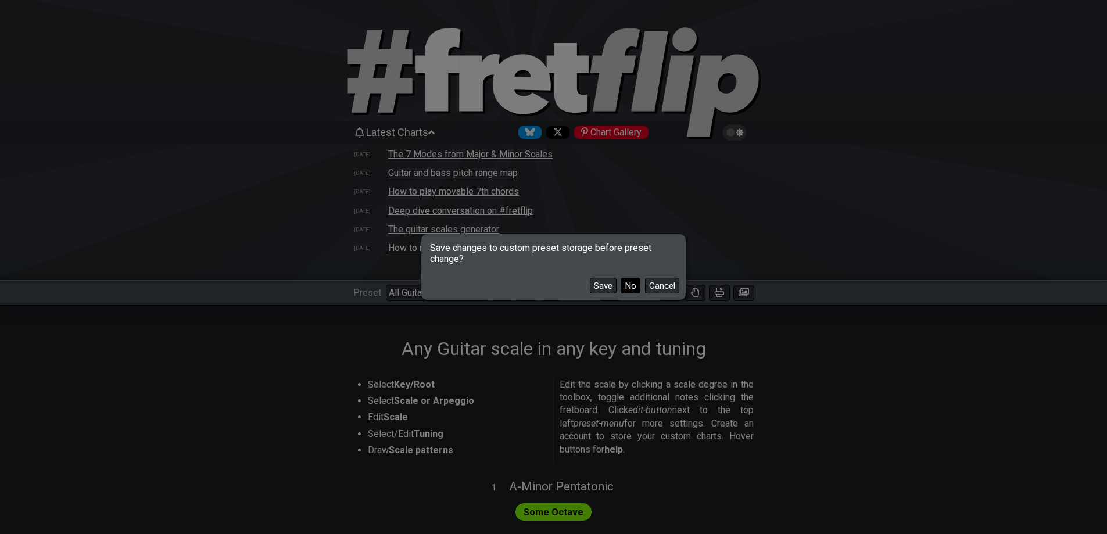
click at [627, 285] on button "No" at bounding box center [631, 286] width 20 height 16
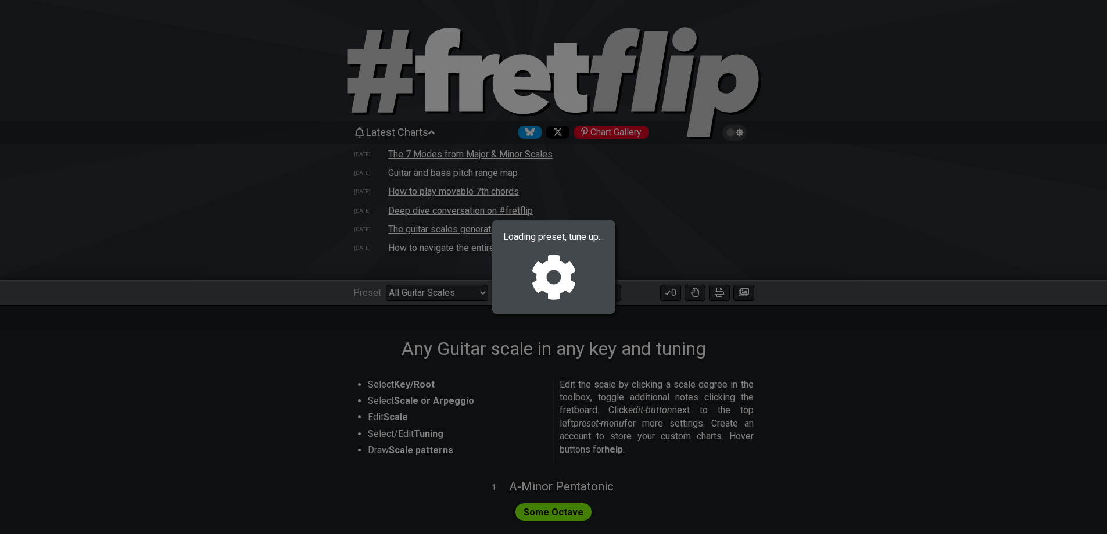
select select "/welcome"
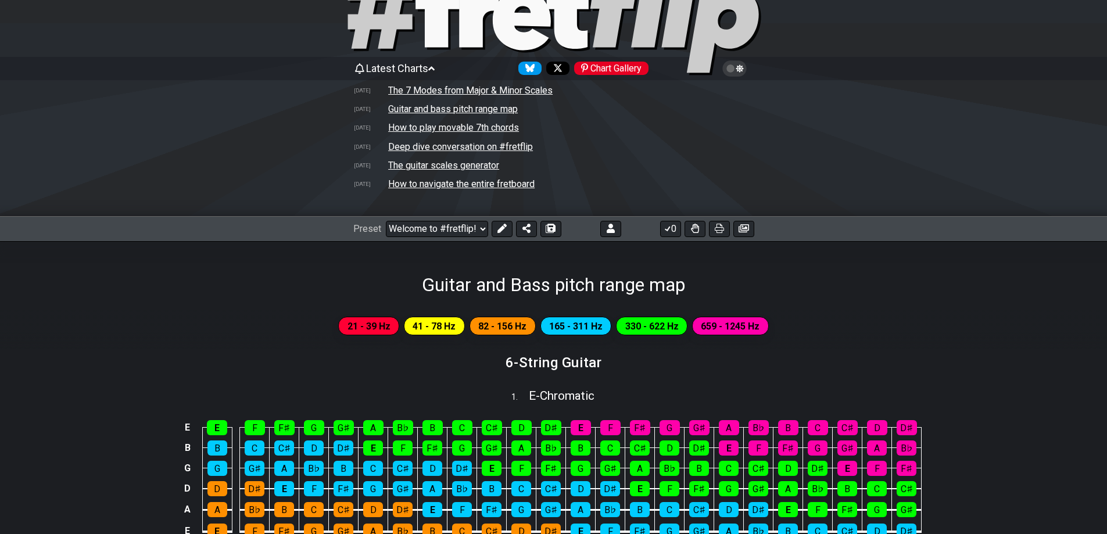
scroll to position [58, 0]
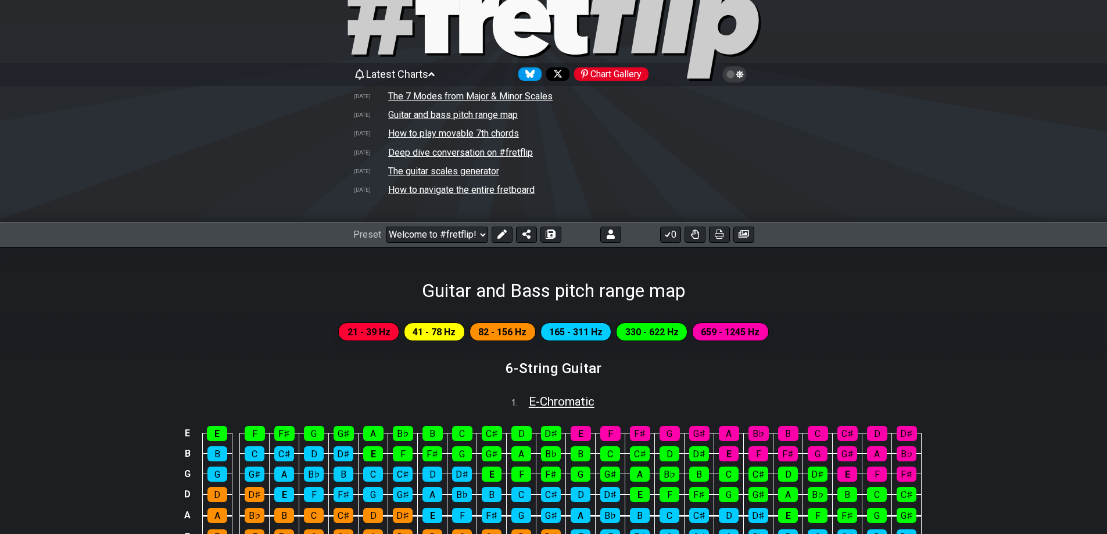
click at [556, 405] on span "E - Chromatic" at bounding box center [562, 402] width 66 height 14
select select "E"
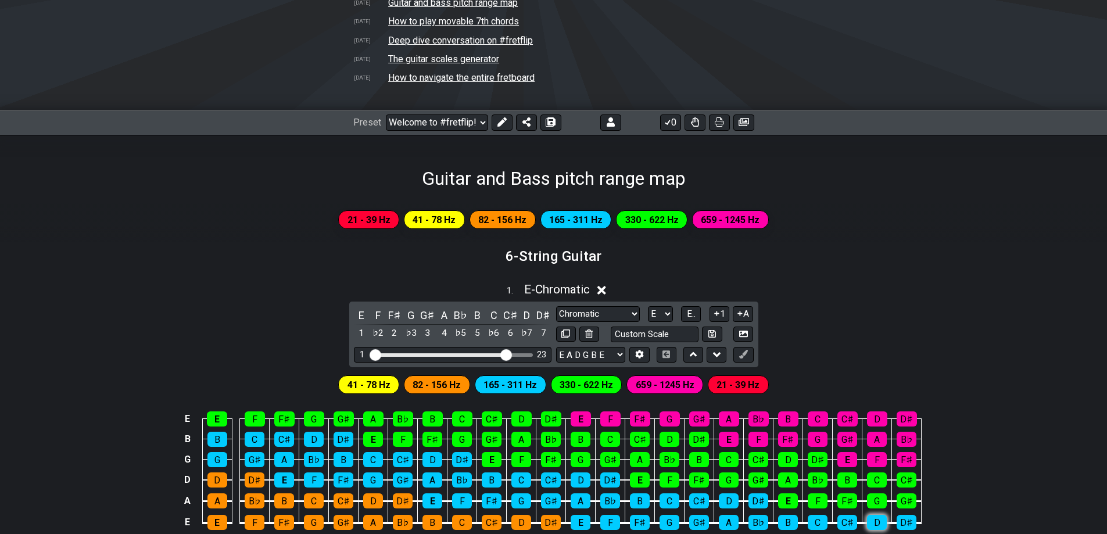
scroll to position [291, 0]
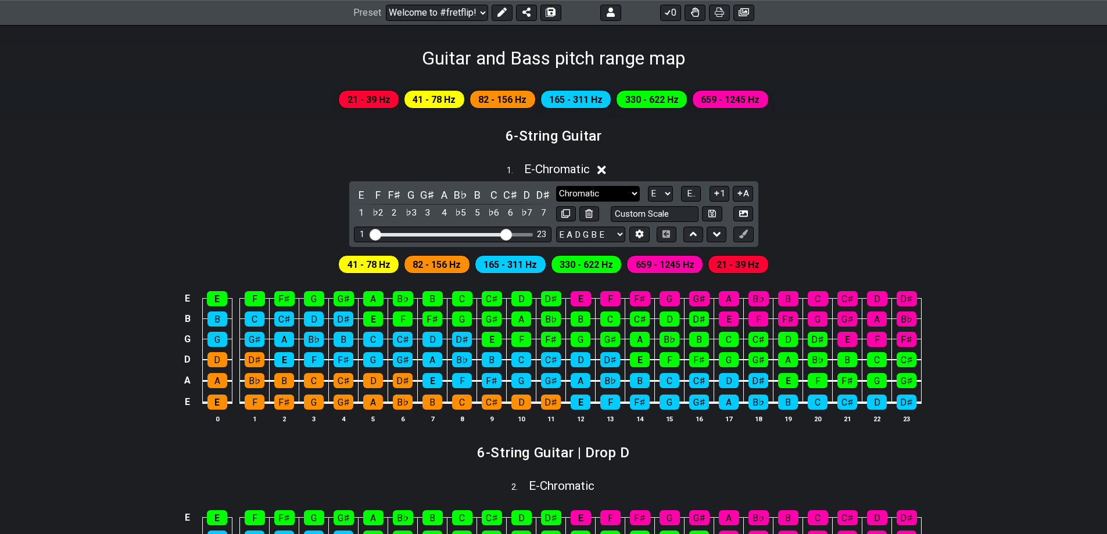
click at [625, 195] on select "Chromatic Chromatic Minor Pentatonic Major Pentatonic Minor Blues Major Blues M…" at bounding box center [598, 194] width 84 height 16
click at [556, 186] on select "Chromatic Chromatic Minor Pentatonic Major Pentatonic Minor Blues Major Blues M…" at bounding box center [598, 194] width 84 height 16
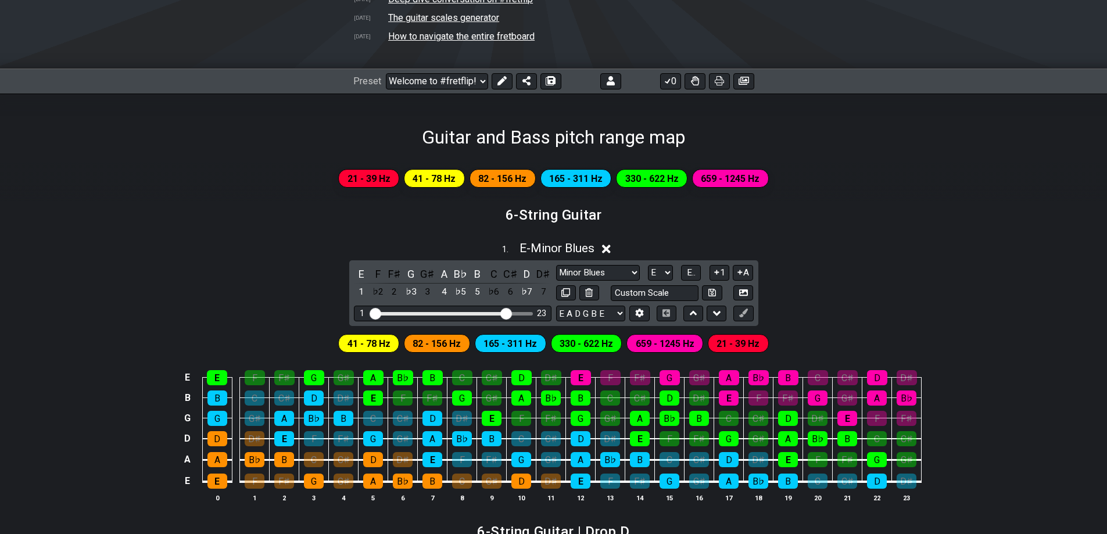
scroll to position [232, 0]
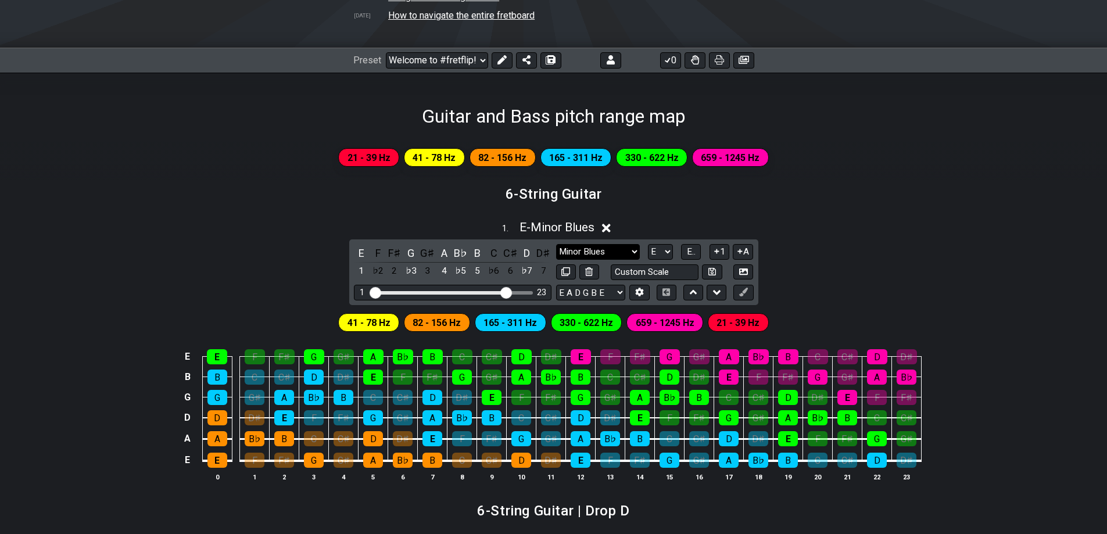
click at [632, 246] on select "Chromatic Chromatic Minor Pentatonic Major Pentatonic Minor Blues Major Blues M…" at bounding box center [598, 252] width 84 height 16
click at [556, 244] on select "Chromatic Chromatic Minor Pentatonic Major Pentatonic Minor Blues Major Blues M…" at bounding box center [598, 252] width 84 height 16
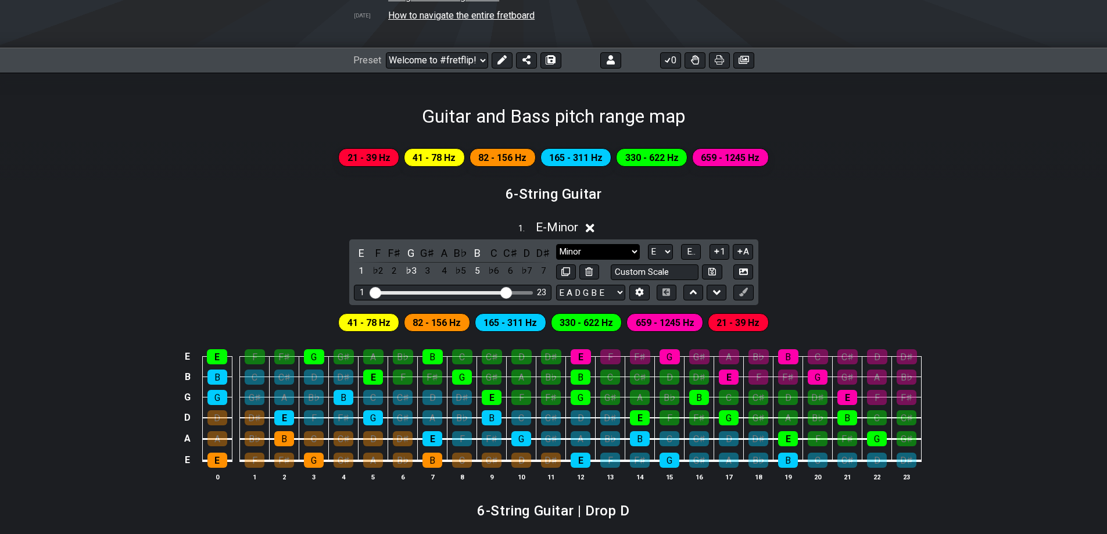
click at [632, 248] on select "Chromatic Chromatic Minor Pentatonic Major Pentatonic Minor Blues Major Blues M…" at bounding box center [598, 252] width 84 height 16
select select "Mixolydian b6"
click at [556, 244] on select "Chromatic Chromatic Minor Pentatonic Major Pentatonic Minor Blues Major Blues M…" at bounding box center [598, 252] width 84 height 16
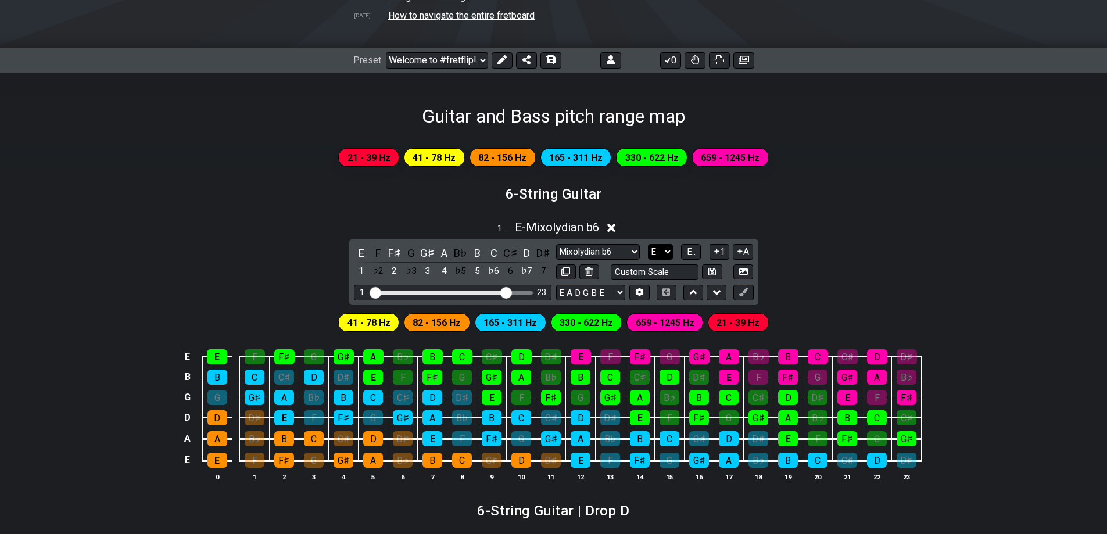
click at [664, 249] on select "A♭ A A♯ B♭ B C C♯ D♭ D D♯ E♭ E F F♯ G♭ G G♯" at bounding box center [660, 252] width 25 height 16
select select "A"
click at [648, 244] on select "A♭ A A♯ B♭ B C C♯ D♭ D D♯ E♭ E F F♯ G♭ G G♯" at bounding box center [660, 252] width 25 height 16
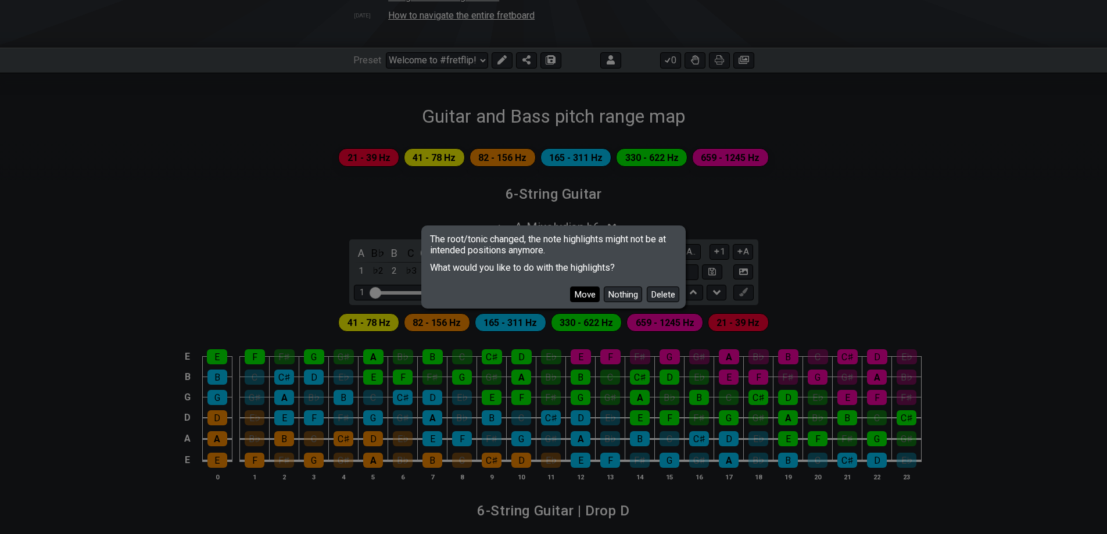
click at [584, 295] on button "Move" at bounding box center [585, 295] width 30 height 16
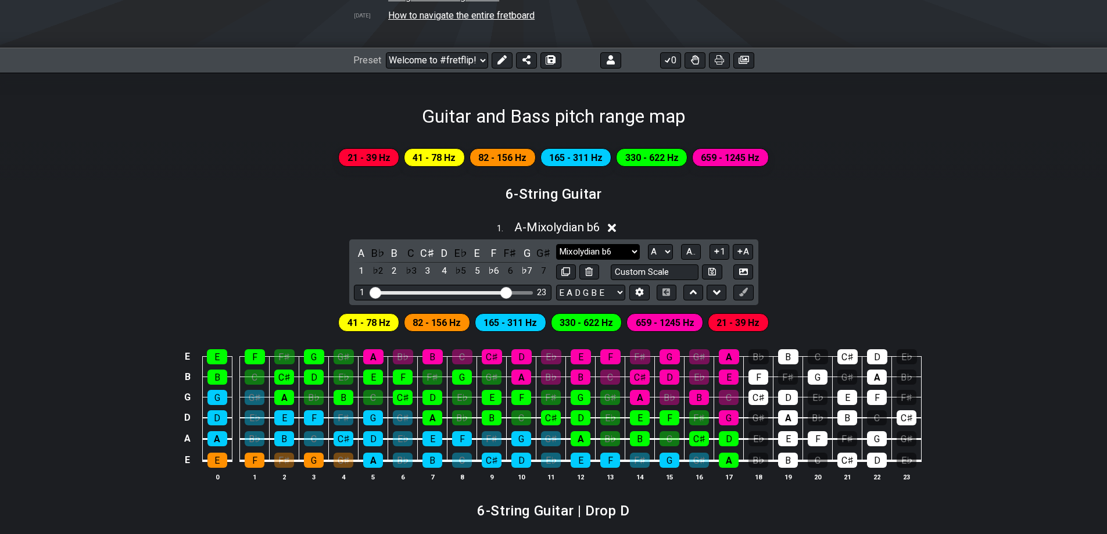
click at [631, 248] on select "Chromatic Chromatic Minor Pentatonic Major Pentatonic Minor Blues Major Blues M…" at bounding box center [598, 252] width 84 height 16
select select "Mixolydian"
click at [556, 244] on select "Chromatic Chromatic Minor Pentatonic Major Pentatonic Minor Blues Major Blues M…" at bounding box center [598, 252] width 84 height 16
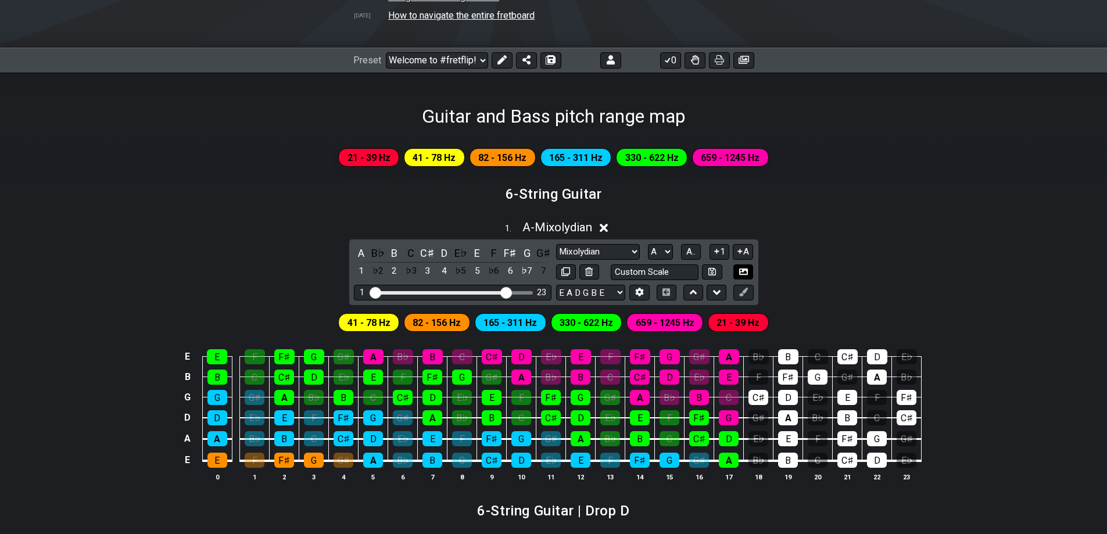
click at [745, 271] on icon at bounding box center [743, 271] width 9 height 9
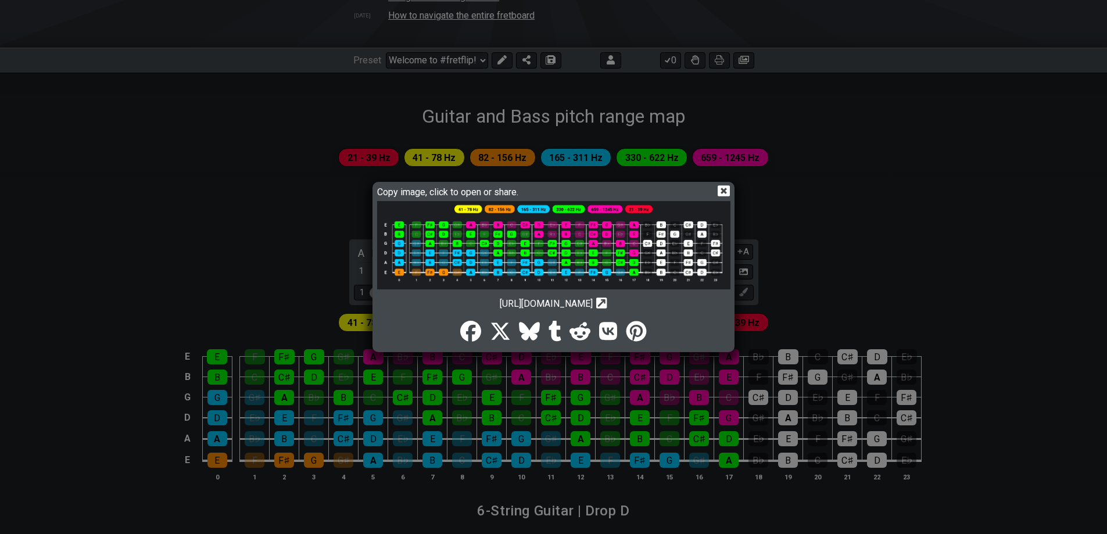
click at [721, 191] on icon at bounding box center [724, 190] width 12 height 11
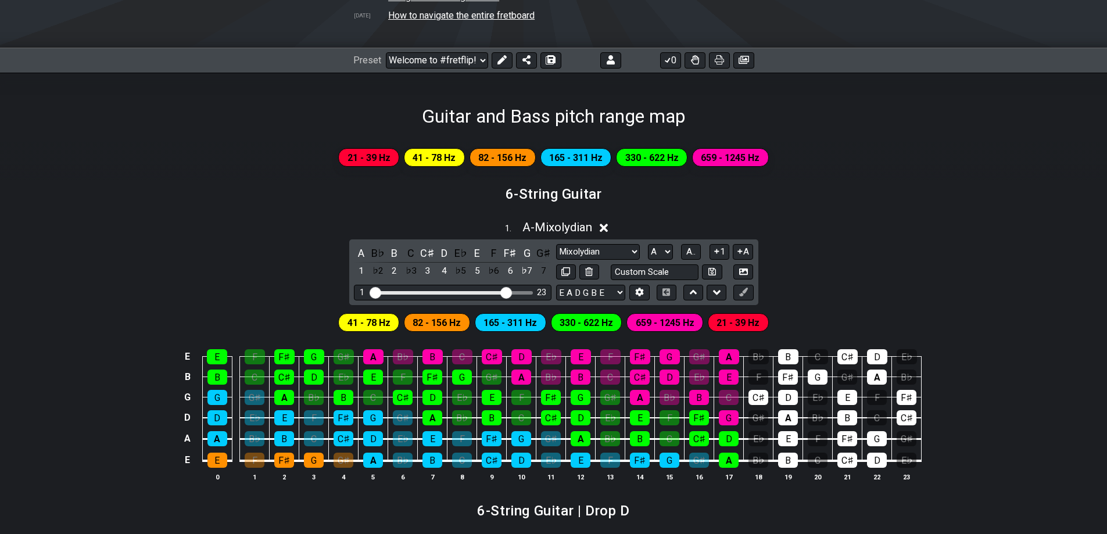
click at [728, 153] on span "659 - 1245 Hz" at bounding box center [730, 157] width 59 height 17
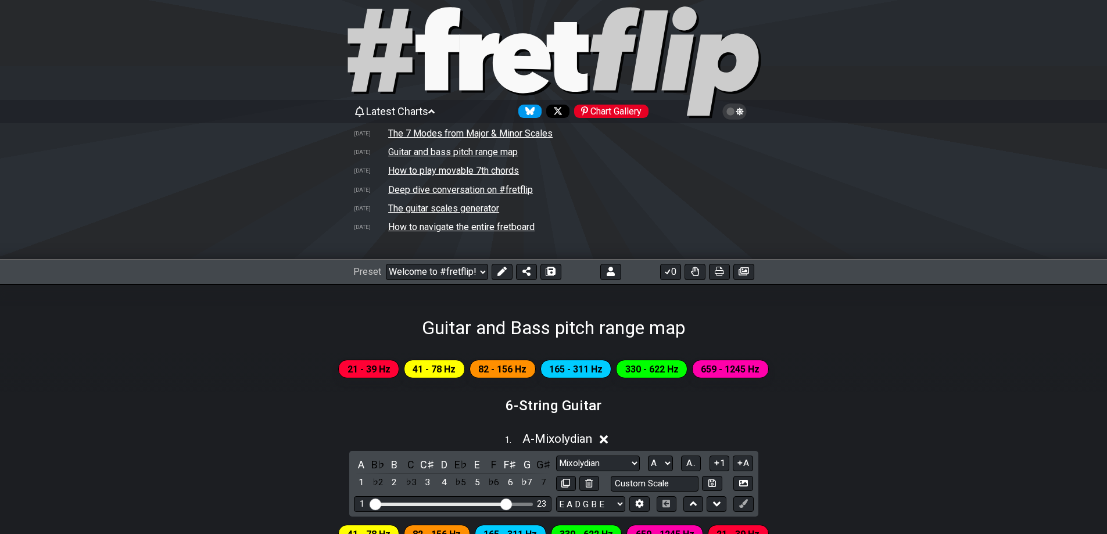
scroll to position [0, 0]
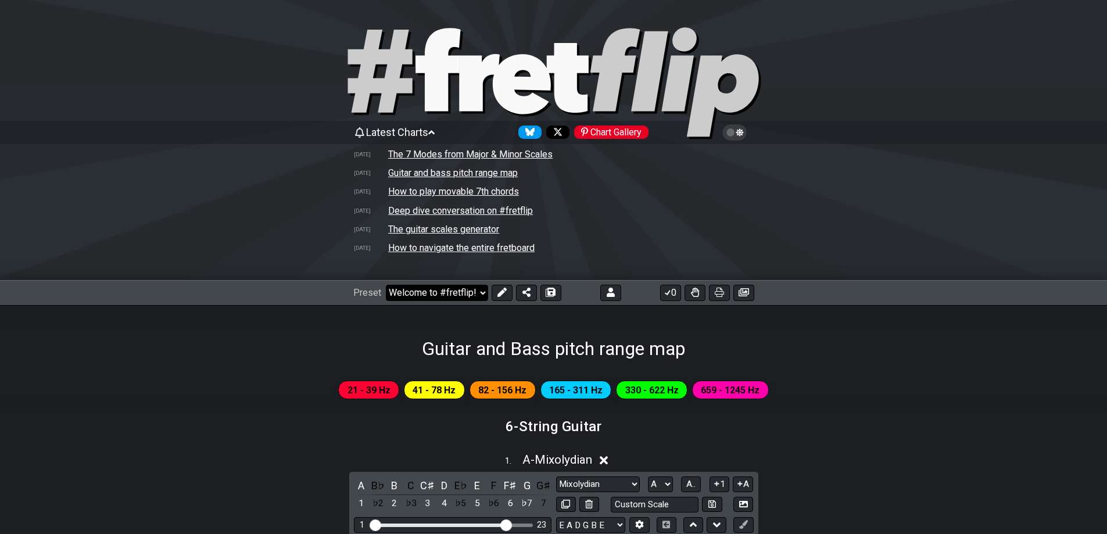
click at [477, 290] on select "Welcome to #fretflip! Initial Preset Custom Preset Minor Pentatonic Major Penta…" at bounding box center [437, 293] width 102 height 16
select select "/welcome"
click at [386, 285] on select "Welcome to #fretflip! Initial Preset Custom Preset Minor Pentatonic Major Penta…" at bounding box center [437, 293] width 102 height 16
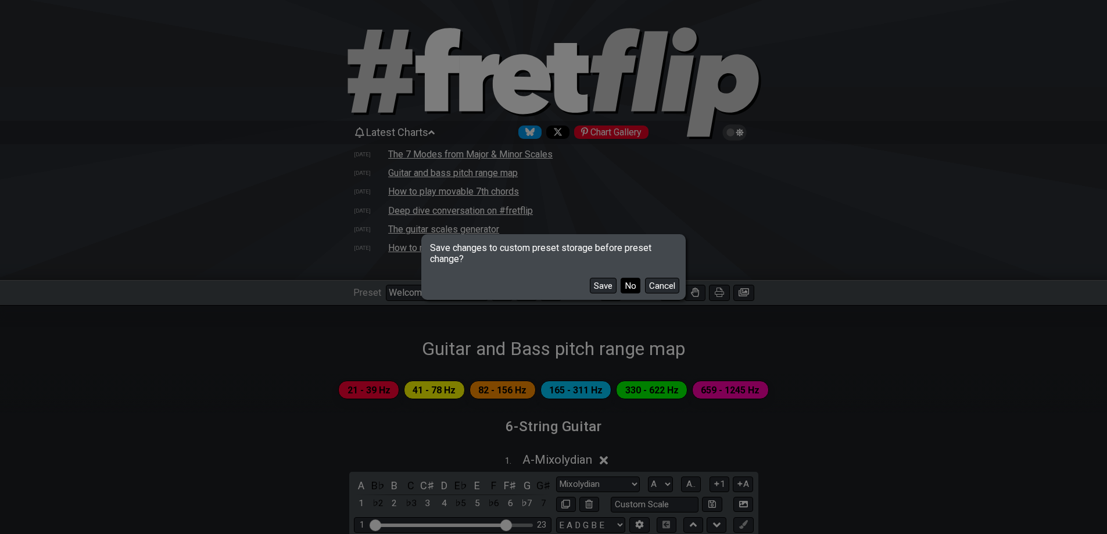
click at [628, 285] on button "No" at bounding box center [631, 286] width 20 height 16
select select "C"
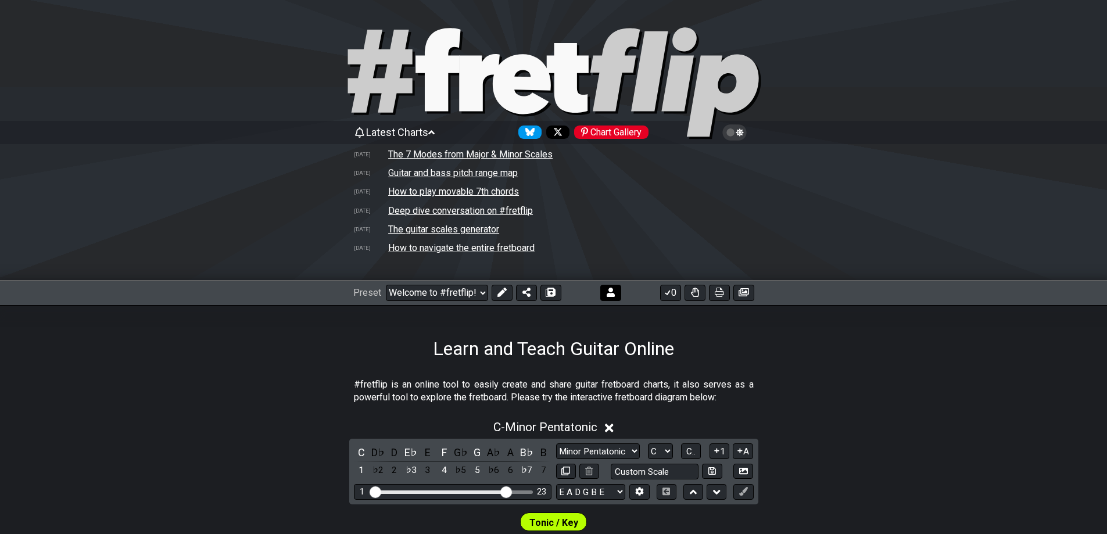
click at [610, 294] on icon at bounding box center [611, 292] width 8 height 9
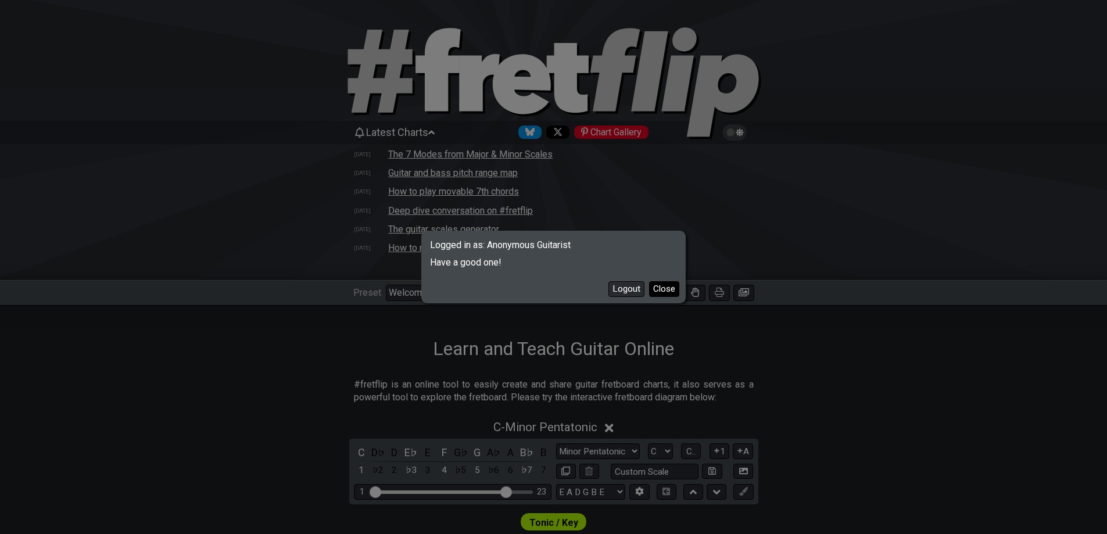
click at [664, 289] on button "Close" at bounding box center [664, 289] width 30 height 16
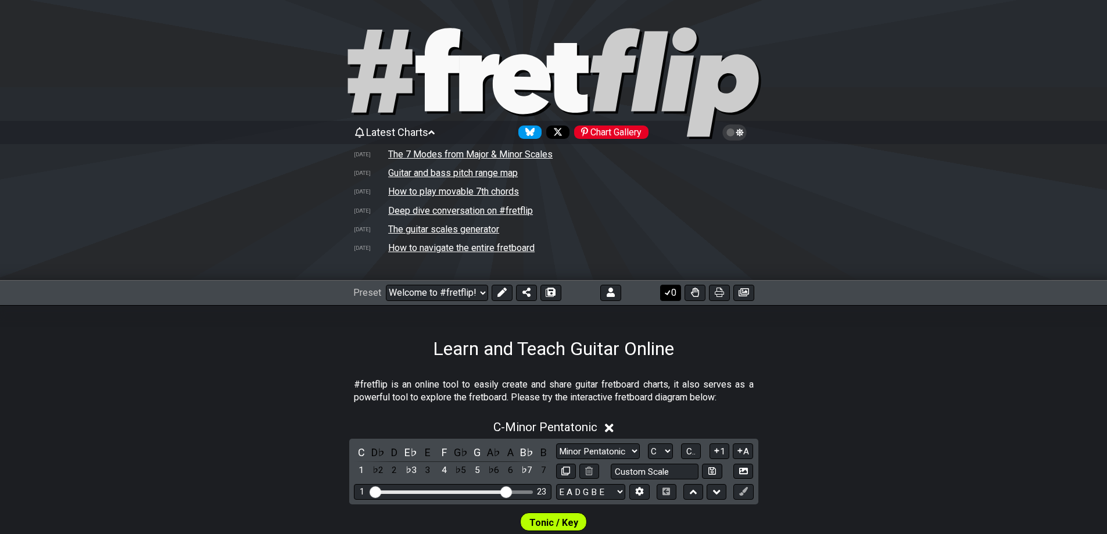
click at [670, 290] on icon at bounding box center [668, 292] width 12 height 9
click at [671, 291] on icon at bounding box center [668, 292] width 12 height 9
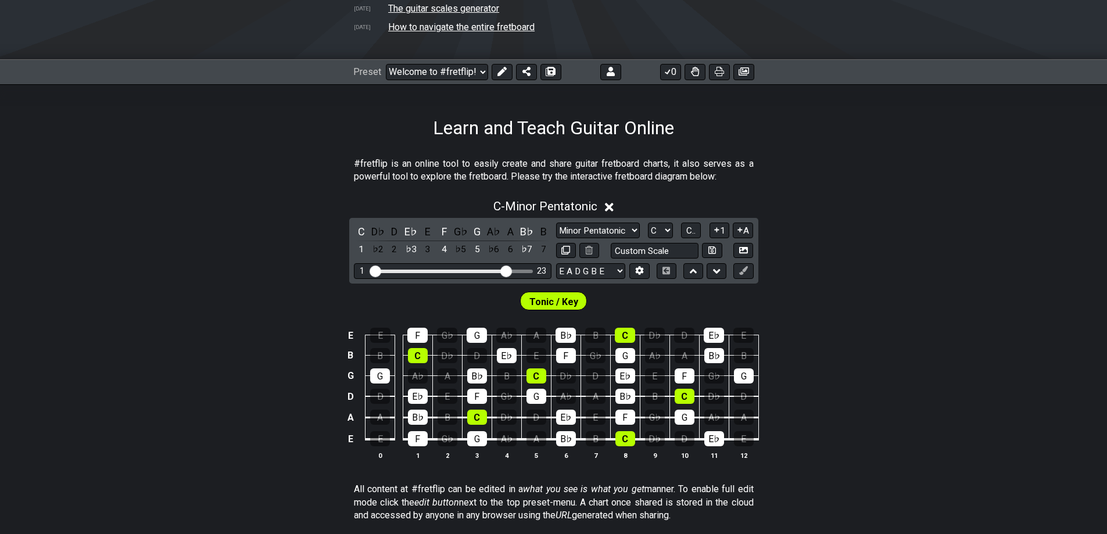
scroll to position [291, 0]
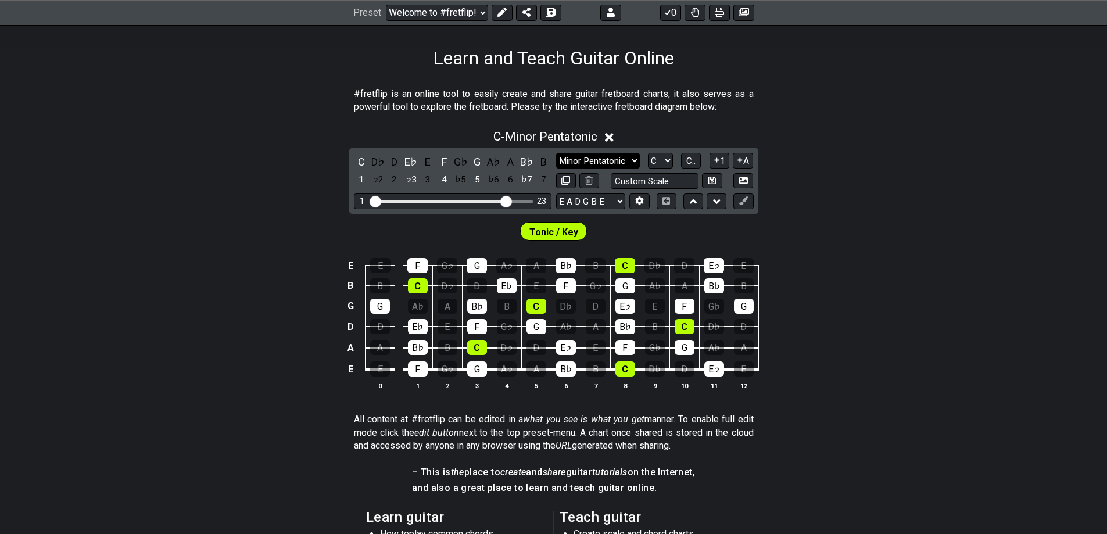
click at [634, 158] on select "Minor Pentatonic Click to edit Minor Pentatonic Major Pentatonic Minor Blues Ma…" at bounding box center [598, 161] width 84 height 16
select select "Mixolydian"
click at [556, 153] on select "Minor Pentatonic Click to edit Minor Pentatonic Major Pentatonic Minor Blues Ma…" at bounding box center [598, 161] width 84 height 16
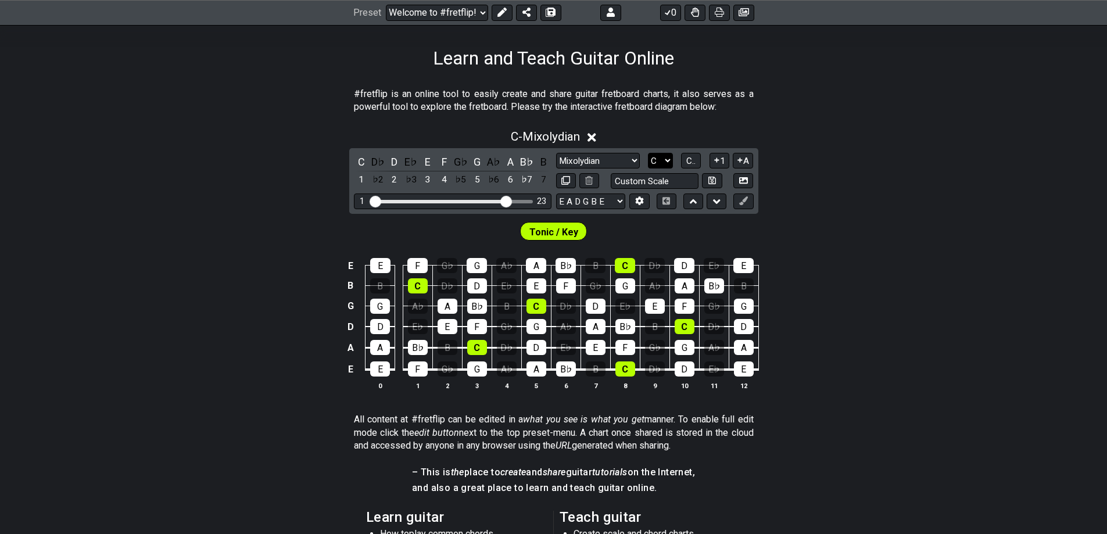
click at [665, 158] on select "A♭ A A♯ B♭ B C C♯ D♭ D D♯ E♭ E F F♯ G♭ G G♯" at bounding box center [660, 161] width 25 height 16
click at [648, 153] on select "A♭ A A♯ B♭ B C C♯ D♭ D D♯ E♭ E F F♯ G♭ G G♯" at bounding box center [660, 161] width 25 height 16
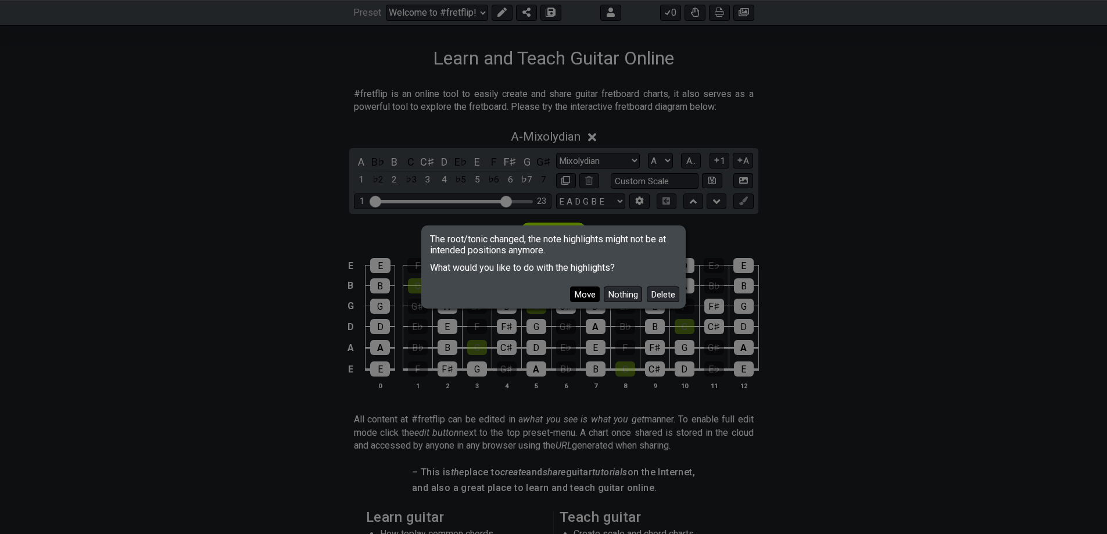
click at [581, 294] on button "Move" at bounding box center [585, 295] width 30 height 16
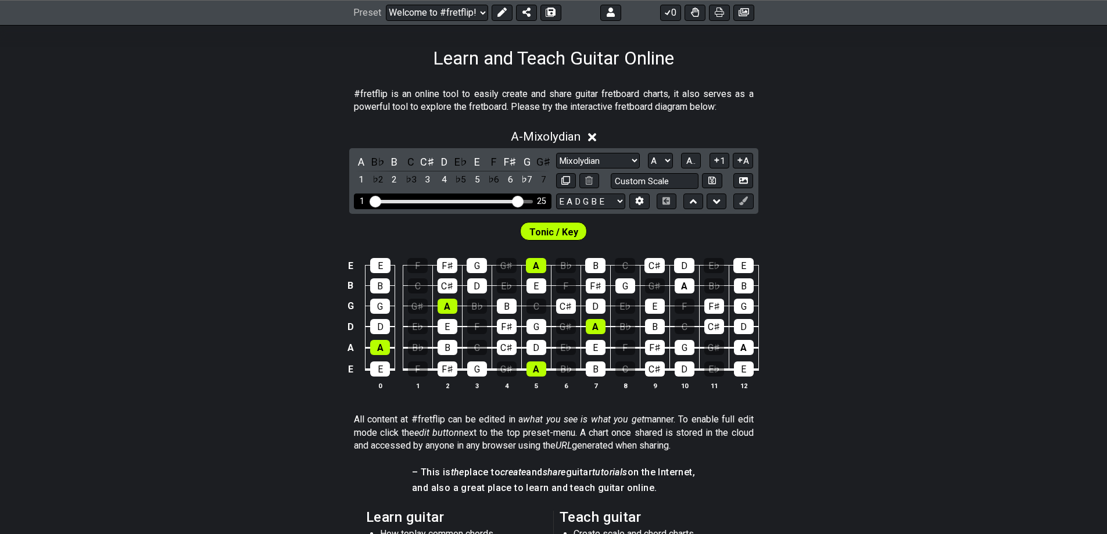
drag, startPoint x: 509, startPoint y: 201, endPoint x: 517, endPoint y: 202, distance: 8.2
click at [517, 201] on input "Visible fret range" at bounding box center [452, 201] width 165 height 0
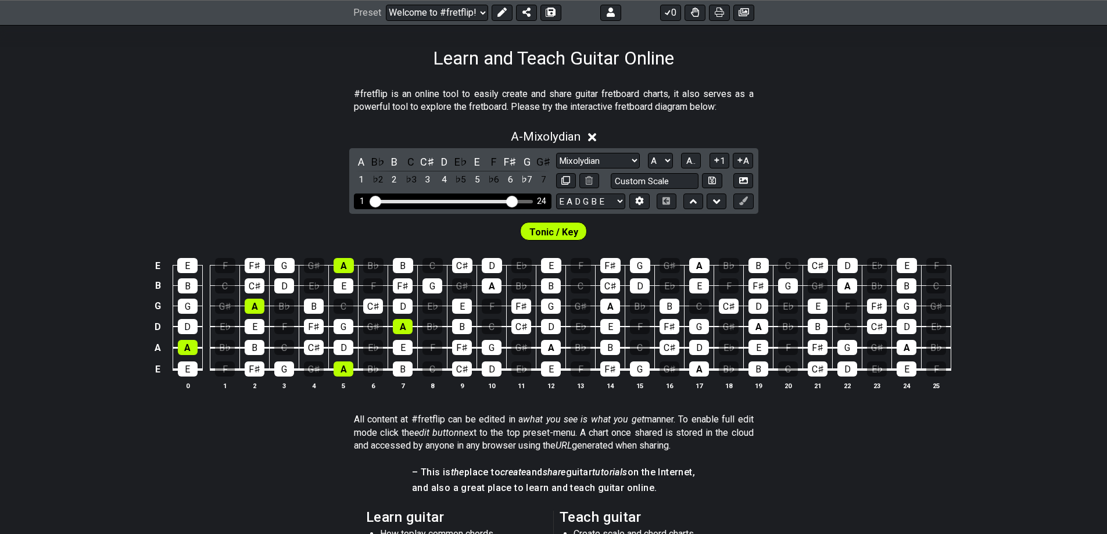
click at [514, 201] on input "Visible fret range" at bounding box center [452, 201] width 165 height 0
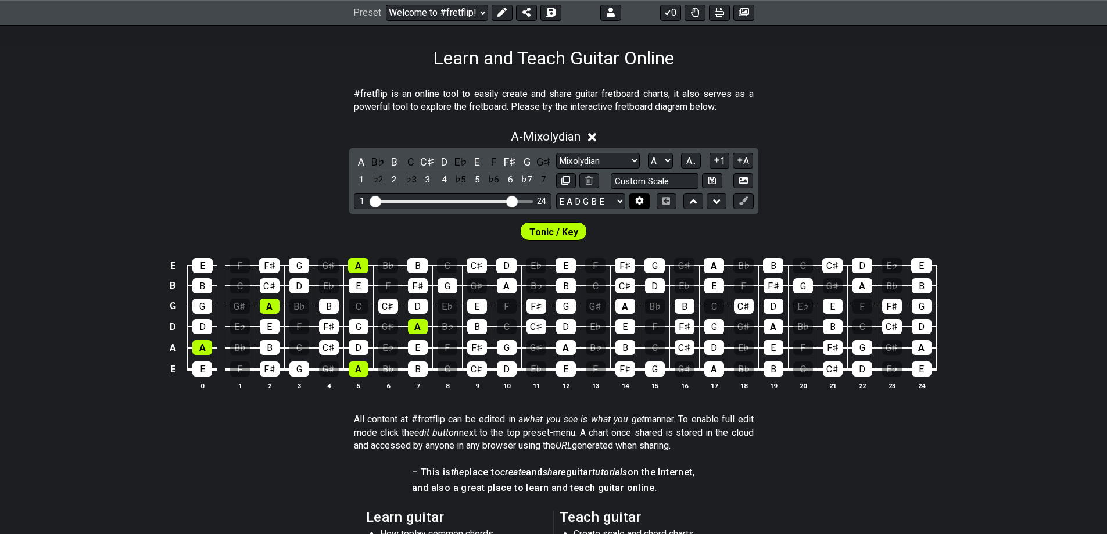
click at [642, 201] on icon at bounding box center [640, 201] width 8 height 9
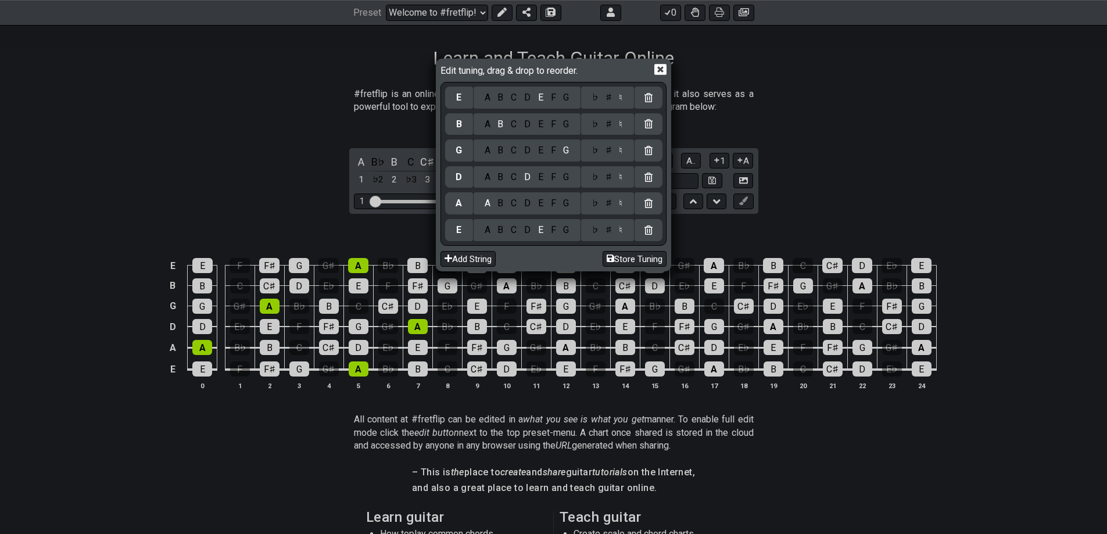
click at [541, 96] on div "E" at bounding box center [540, 97] width 13 height 13
click at [448, 257] on icon at bounding box center [449, 259] width 8 height 8
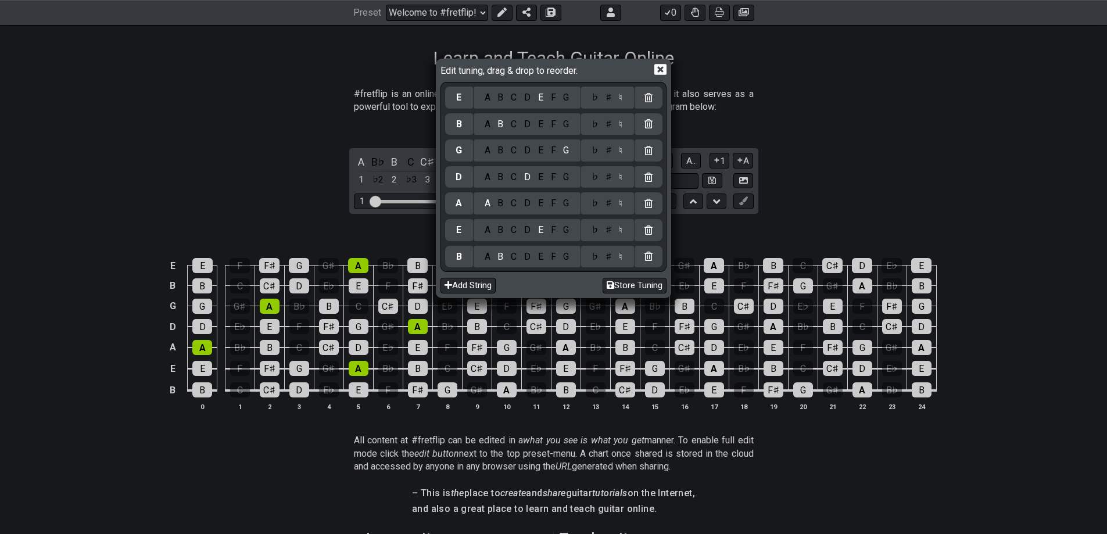
click at [650, 257] on icon at bounding box center [649, 256] width 8 height 9
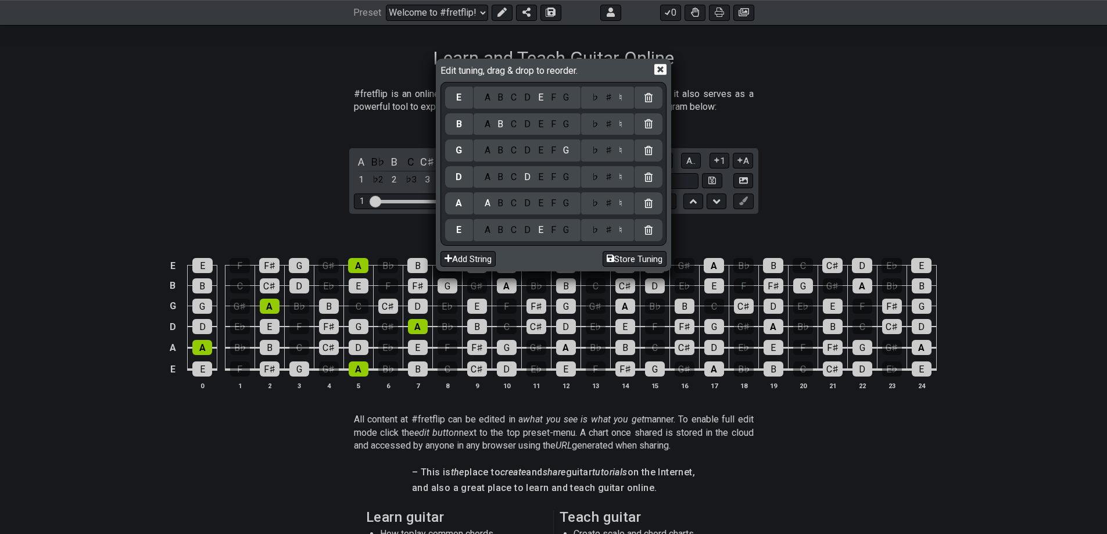
click at [488, 96] on div "A" at bounding box center [487, 97] width 13 height 13
click at [540, 96] on div "E" at bounding box center [540, 97] width 13 height 13
click at [658, 69] on icon at bounding box center [660, 70] width 12 height 11
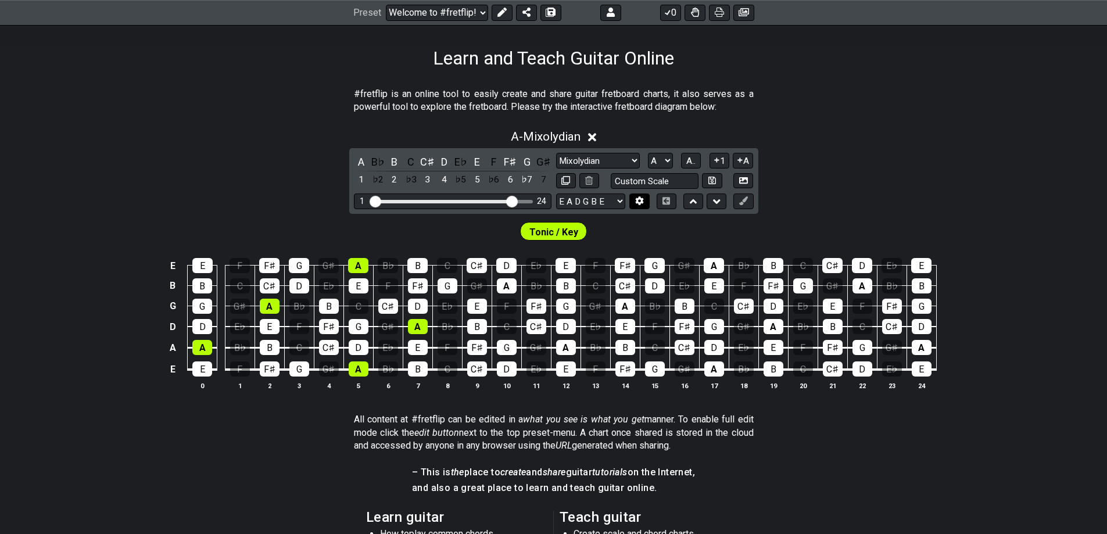
click at [642, 202] on icon at bounding box center [640, 201] width 8 height 9
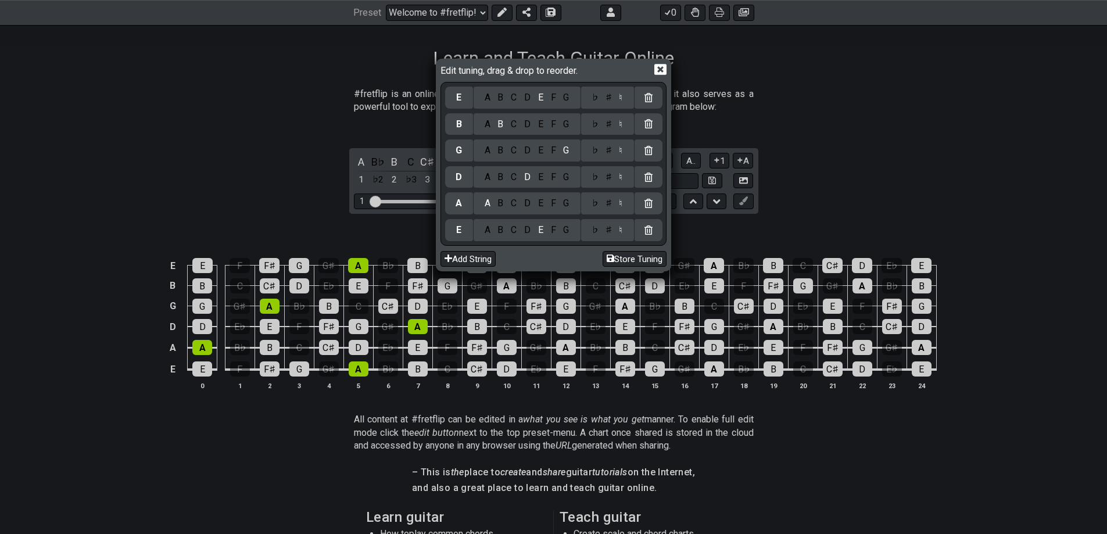
click at [658, 72] on icon at bounding box center [660, 69] width 12 height 12
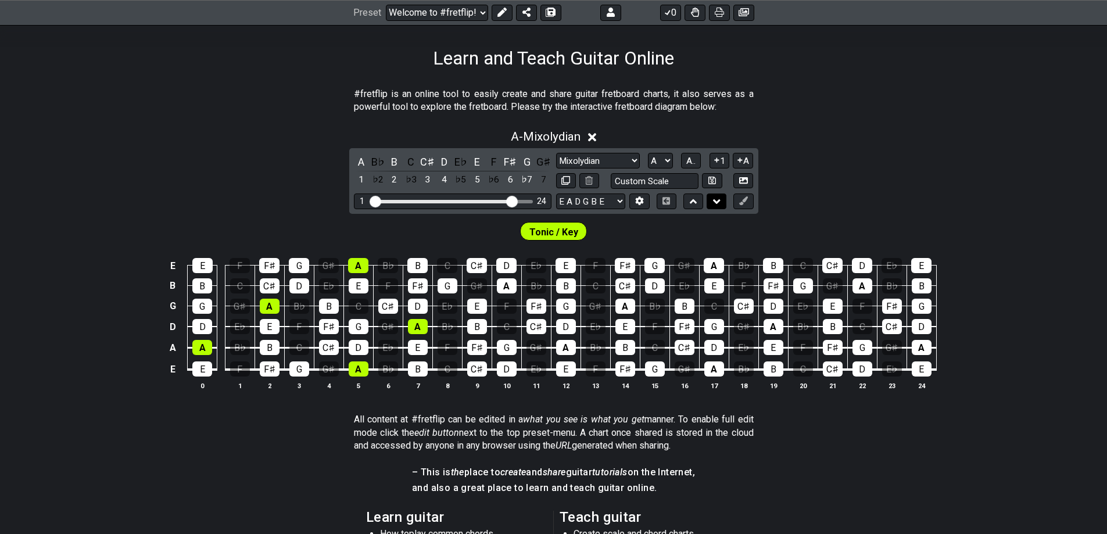
click at [714, 201] on icon at bounding box center [717, 201] width 8 height 5
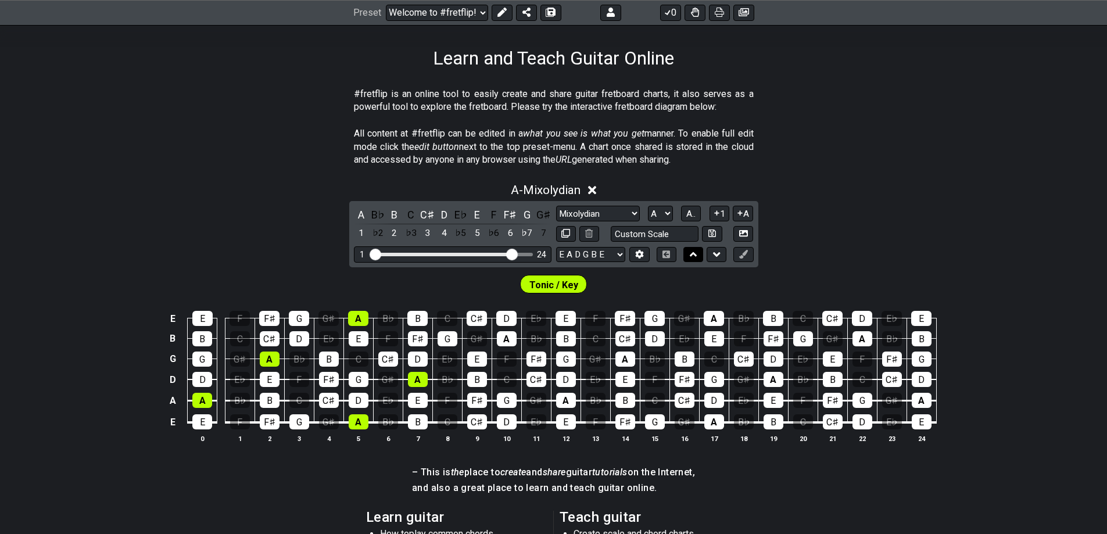
click at [692, 257] on icon at bounding box center [694, 255] width 8 height 12
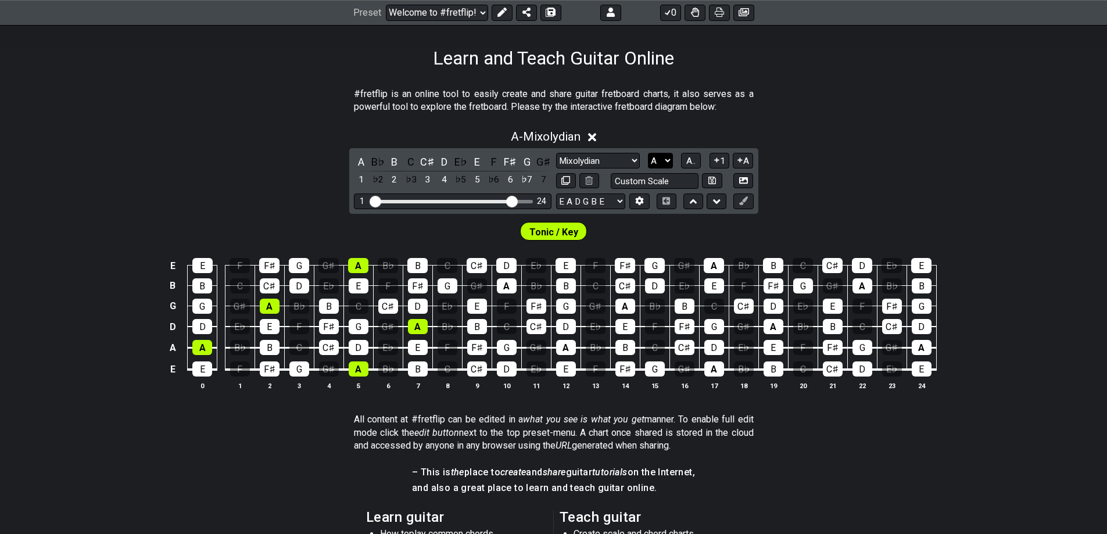
click at [668, 158] on select "A♭ A A♯ B♭ B C C♯ D♭ D D♯ E♭ E F F♯ G♭ G G♯" at bounding box center [660, 161] width 25 height 16
select select "Bb"
click at [648, 153] on select "A♭ A A♯ B♭ B C C♯ D♭ D D♯ E♭ E F F♯ G♭ G G♯" at bounding box center [660, 161] width 25 height 16
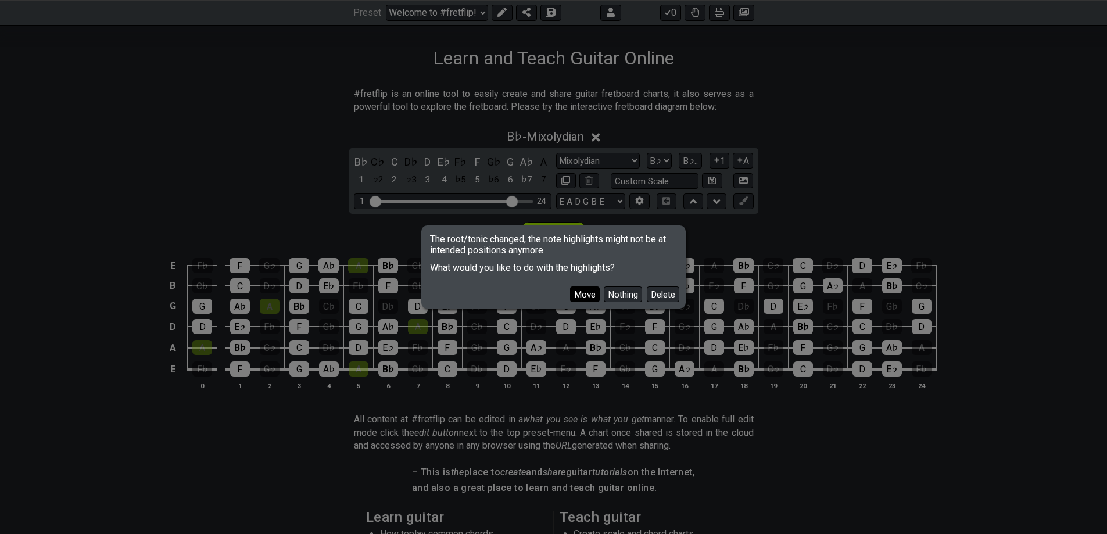
click at [585, 293] on button "Move" at bounding box center [585, 295] width 30 height 16
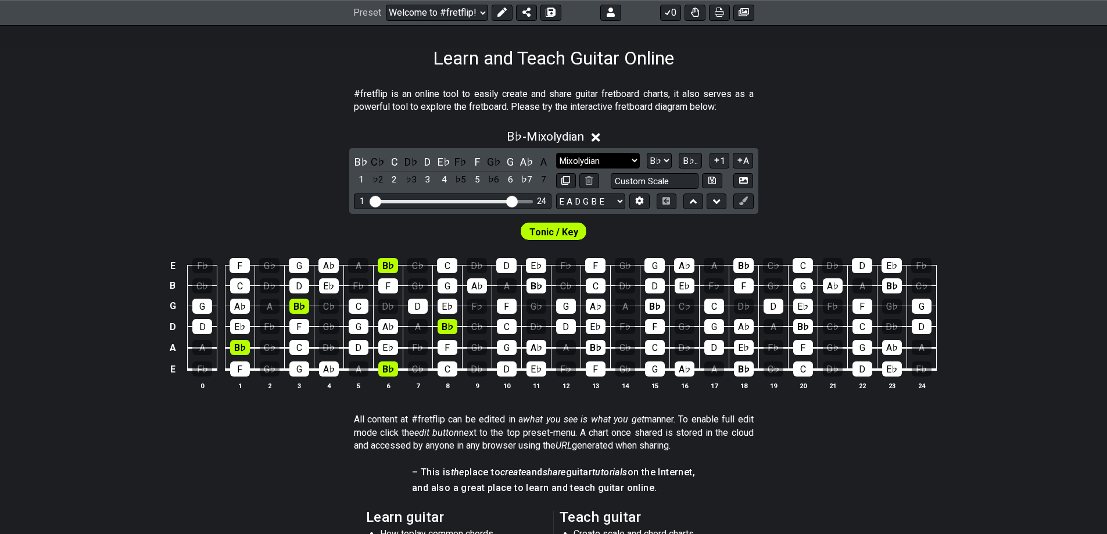
click at [631, 158] on select "Minor Pentatonic Click to edit Minor Pentatonic Major Pentatonic Minor Blues Ma…" at bounding box center [598, 161] width 84 height 16
select select "Minor Pentatonic"
click at [556, 153] on select "Minor Pentatonic Click to edit Minor Pentatonic Major Pentatonic Minor Blues Ma…" at bounding box center [598, 161] width 84 height 16
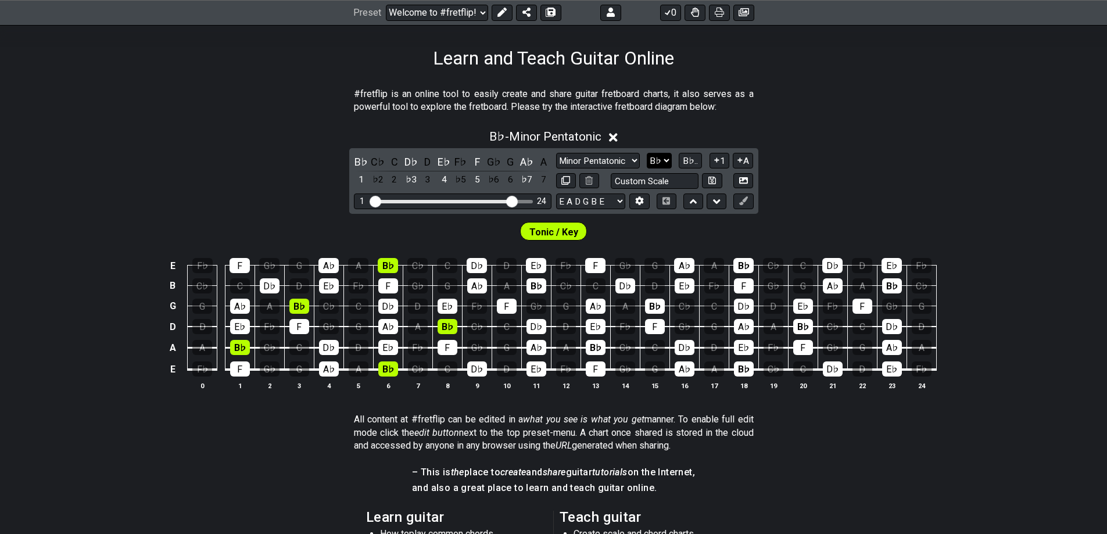
click at [663, 159] on select "A♭ A A♯ B♭ B C C♯ D♭ D D♯ E♭ E F F♯ G♭ G G♯" at bounding box center [659, 161] width 25 height 16
click at [647, 153] on select "A♭ A A♯ B♭ B C C♯ D♭ D D♯ E♭ E F F♯ G♭ G G♯" at bounding box center [659, 161] width 25 height 16
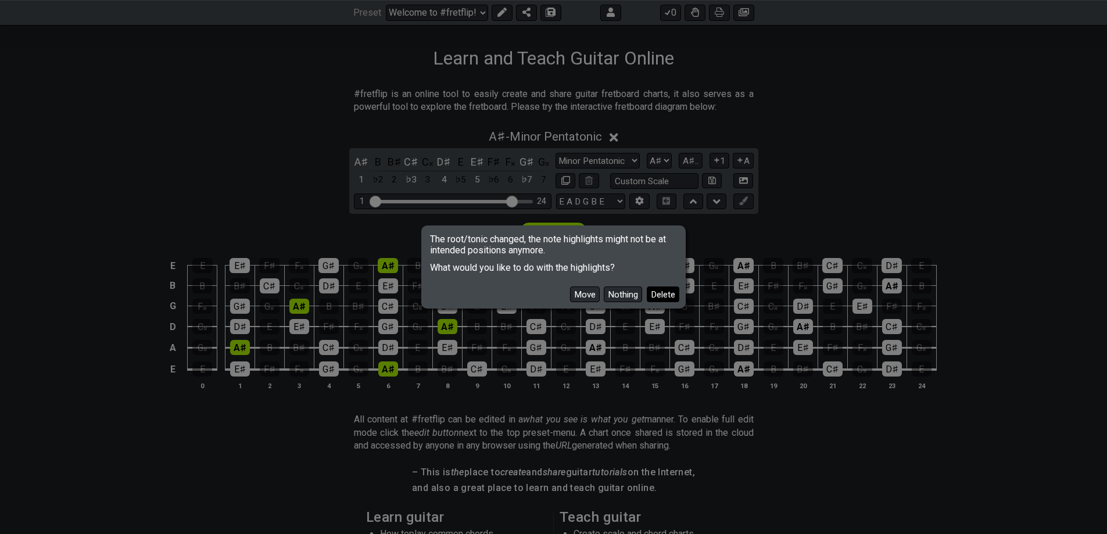
click at [663, 292] on button "Delete" at bounding box center [663, 295] width 33 height 16
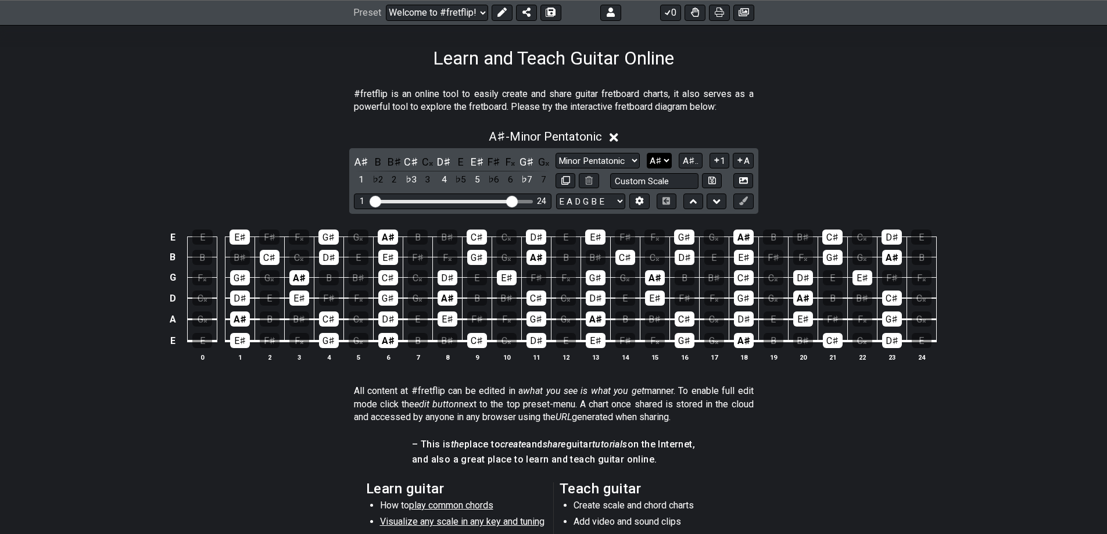
click at [670, 159] on select "A♭ A A♯ B♭ B C C♯ D♭ D D♯ E♭ E F F♯ G♭ G G♯" at bounding box center [659, 161] width 25 height 16
click at [647, 153] on select "A♭ A A♯ B♭ B C C♯ D♭ D D♯ E♭ E F F♯ G♭ G G♯" at bounding box center [659, 161] width 25 height 16
click at [665, 159] on select "A♭ A A♯ B♭ B C C♯ D♭ D D♯ E♭ E F F♯ G♭ G G♯" at bounding box center [659, 161] width 25 height 16
click at [648, 153] on select "A♭ A A♯ B♭ B C C♯ D♭ D D♯ E♭ E F F♯ G♭ G G♯" at bounding box center [659, 161] width 25 height 16
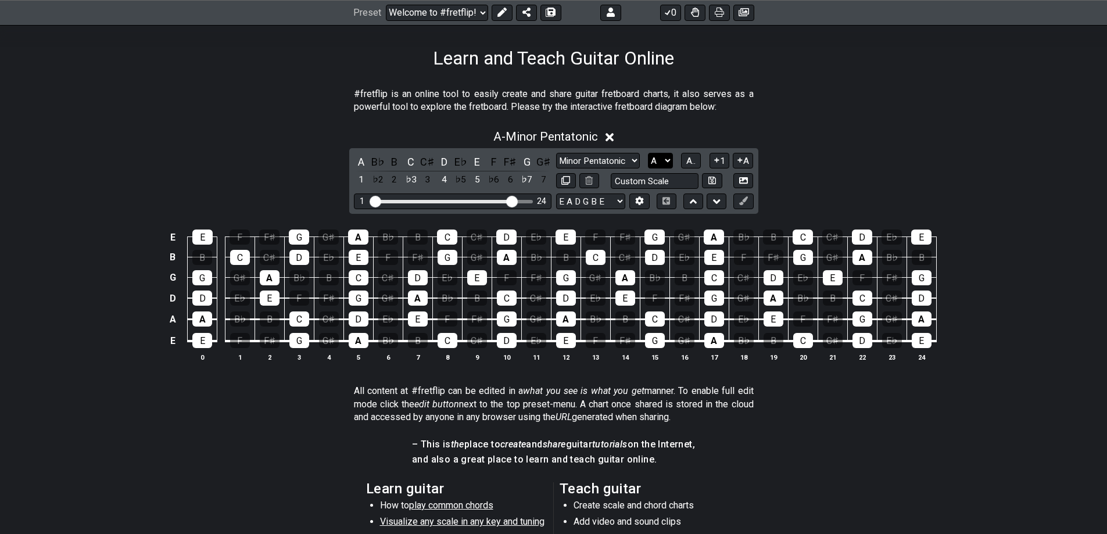
click at [665, 158] on select "A♭ A A♯ B♭ B C C♯ D♭ D D♯ E♭ E F F♯ G♭ G G♯" at bounding box center [660, 161] width 25 height 16
click at [648, 153] on select "A♭ A A♯ B♭ B C C♯ D♭ D D♯ E♭ E F F♯ G♭ G G♯" at bounding box center [660, 161] width 25 height 16
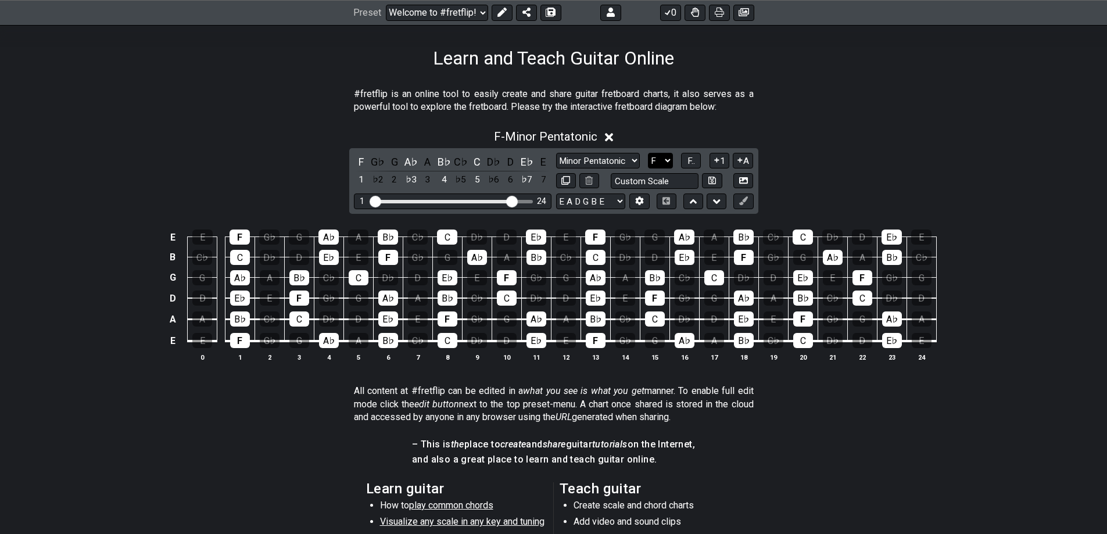
click at [665, 160] on select "A♭ A A♯ B♭ B C C♯ D♭ D D♯ E♭ E F F♯ G♭ G G♯" at bounding box center [660, 161] width 25 height 16
select select "G"
click at [648, 153] on select "A♭ A A♯ B♭ B C C♯ D♭ D D♯ E♭ E F F♯ G♭ G G♯" at bounding box center [660, 161] width 25 height 16
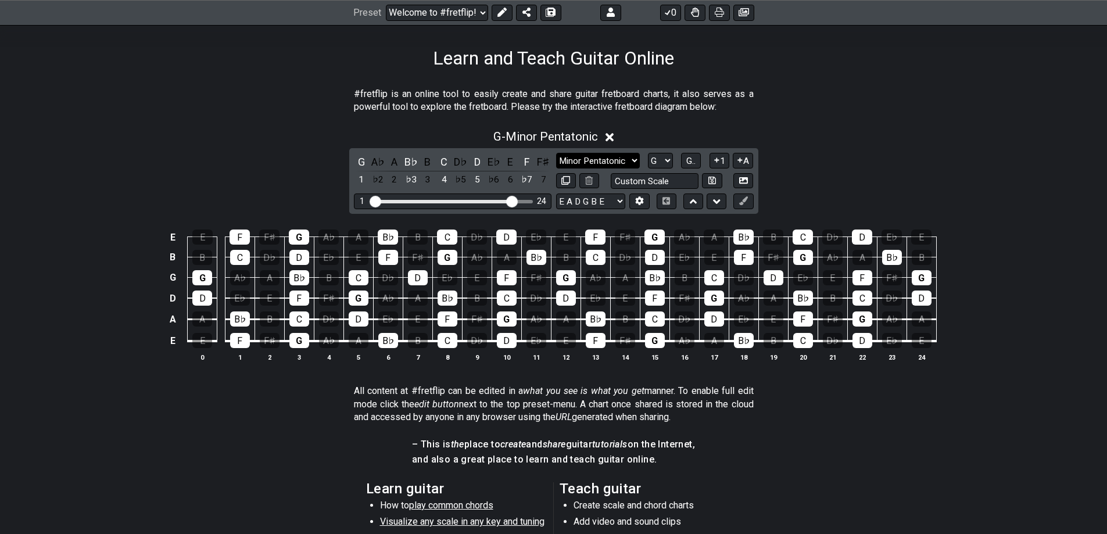
click at [634, 158] on select "Minor Pentatonic Click to edit Minor Pentatonic Major Pentatonic Minor Blues Ma…" at bounding box center [598, 161] width 84 height 16
select select "Major Pentatonic"
click at [556, 153] on select "Minor Pentatonic Click to edit Minor Pentatonic Major Pentatonic Minor Blues Ma…" at bounding box center [598, 161] width 84 height 16
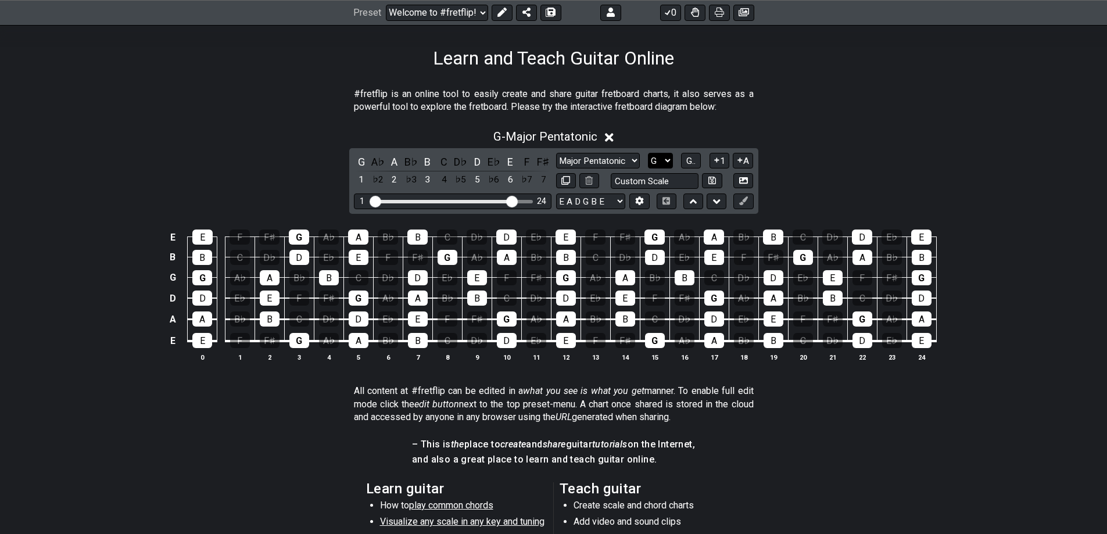
click at [668, 156] on select "A♭ A A♯ B♭ B C C♯ D♭ D D♯ E♭ E F F♯ G♭ G G♯" at bounding box center [660, 161] width 25 height 16
click at [648, 153] on select "A♭ A A♯ B♭ B C C♯ D♭ D D♯ E♭ E F F♯ G♭ G G♯" at bounding box center [660, 161] width 25 height 16
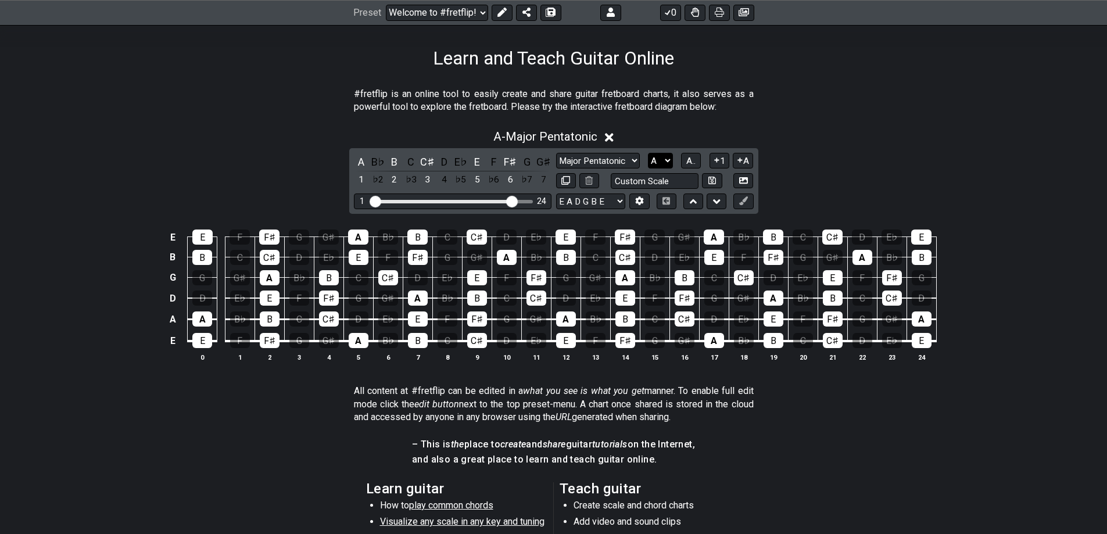
click at [669, 158] on select "A♭ A A♯ B♭ B C C♯ D♭ D D♯ E♭ E F F♯ G♭ G G♯" at bounding box center [660, 161] width 25 height 16
select select "C"
click at [648, 153] on select "A♭ A A♯ B♭ B C C♯ D♭ D D♯ E♭ E F F♯ G♭ G G♯" at bounding box center [660, 161] width 25 height 16
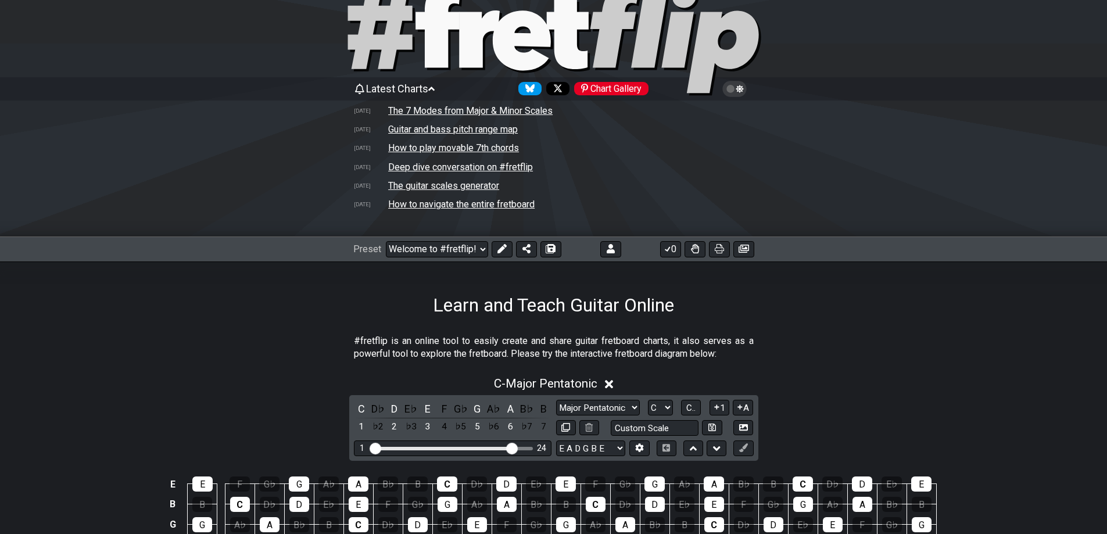
scroll to position [0, 0]
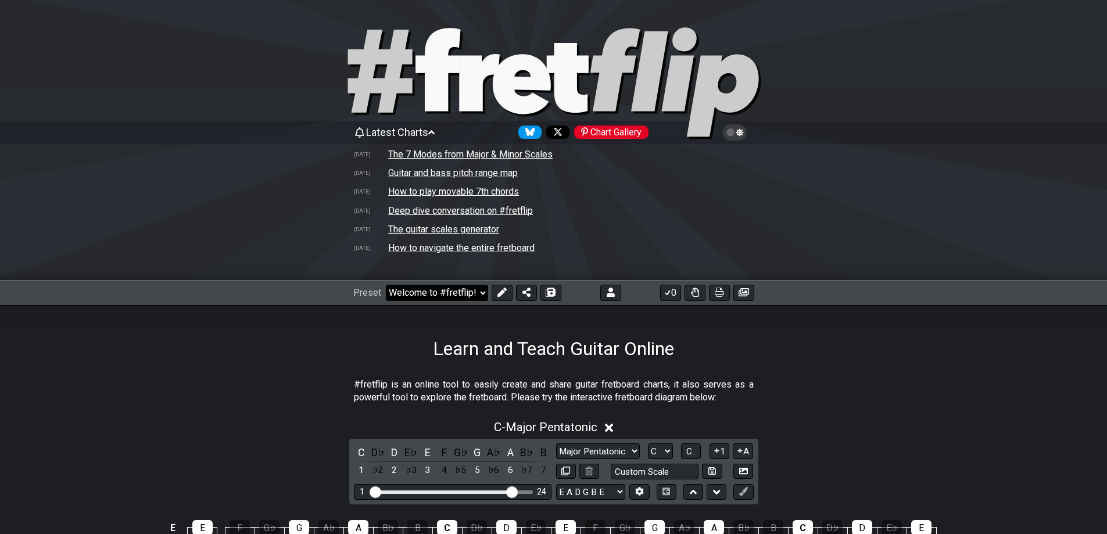
click at [478, 291] on select "Welcome to #fretflip! Initial Preset Custom Preset Minor Pentatonic Major Penta…" at bounding box center [437, 293] width 102 height 16
click at [386, 285] on select "Welcome to #fretflip! Initial Preset Custom Preset Minor Pentatonic Major Penta…" at bounding box center [437, 293] width 102 height 16
select select "/welcome"
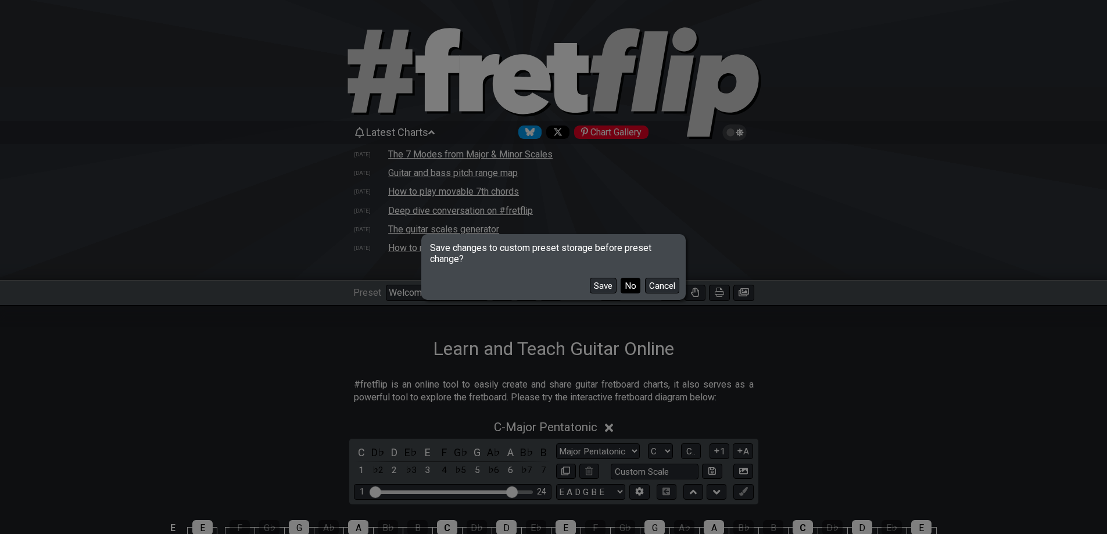
click at [629, 283] on button "No" at bounding box center [631, 286] width 20 height 16
select select "C"
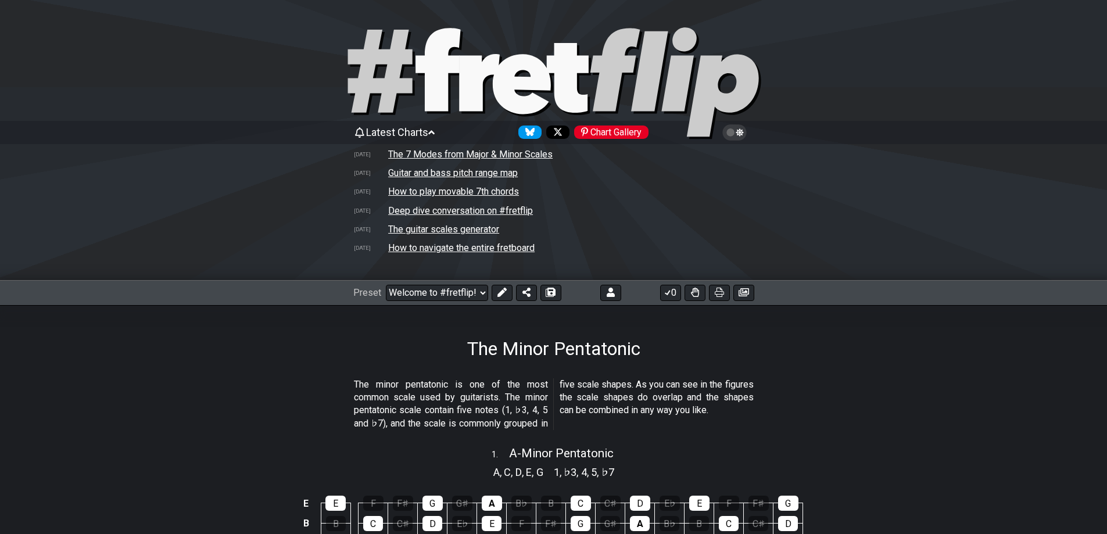
select select "/minor-pentatonic"
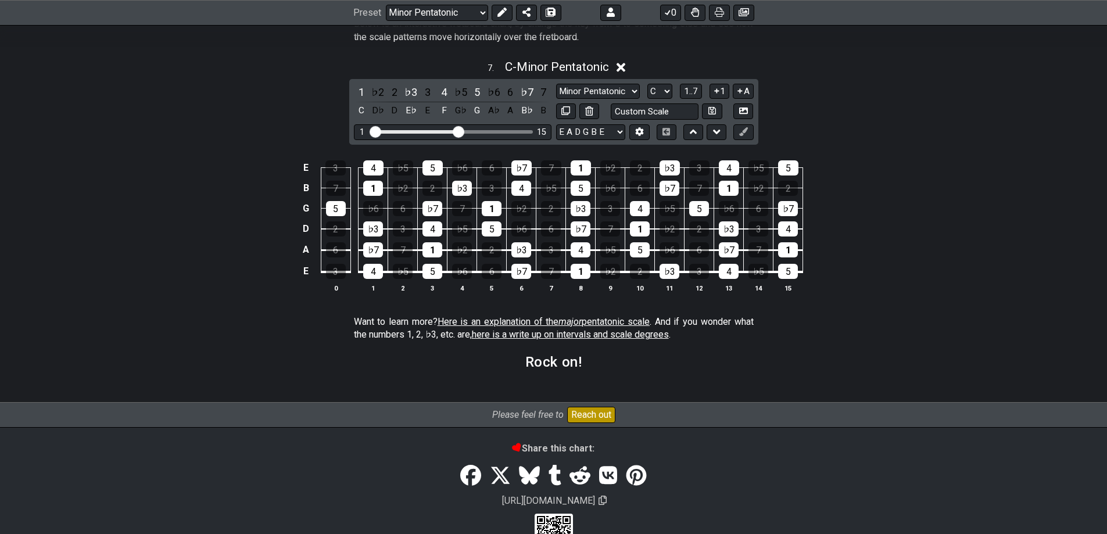
scroll to position [1712, 0]
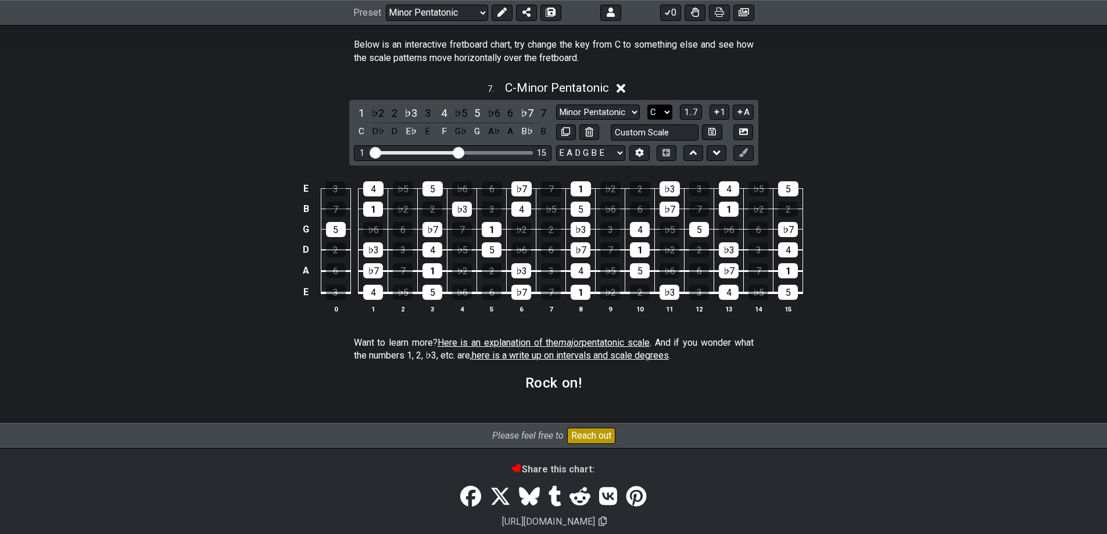
click at [665, 111] on select "A♭ A A♯ B♭ B C C♯ D♭ D D♯ E♭ E F F♯ G♭ G G♯" at bounding box center [659, 113] width 25 height 16
select select "A"
click at [647, 105] on select "A♭ A A♯ B♭ B C C♯ D♭ D D♯ E♭ E F F♯ G♭ G G♯" at bounding box center [659, 113] width 25 height 16
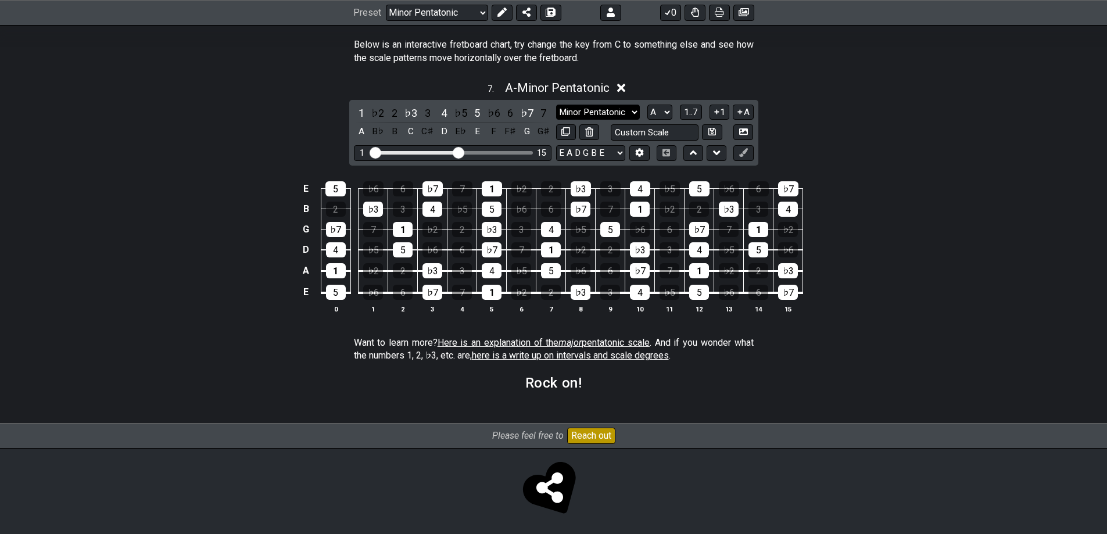
click at [627, 109] on select "Minor Pentatonic New Scale Minor Pentatonic Major Pentatonic Minor Blues Major …" at bounding box center [598, 113] width 84 height 16
select select "Major"
click at [556, 105] on select "Minor Pentatonic New Scale Minor Pentatonic Major Pentatonic Minor Blues Major …" at bounding box center [598, 113] width 84 height 16
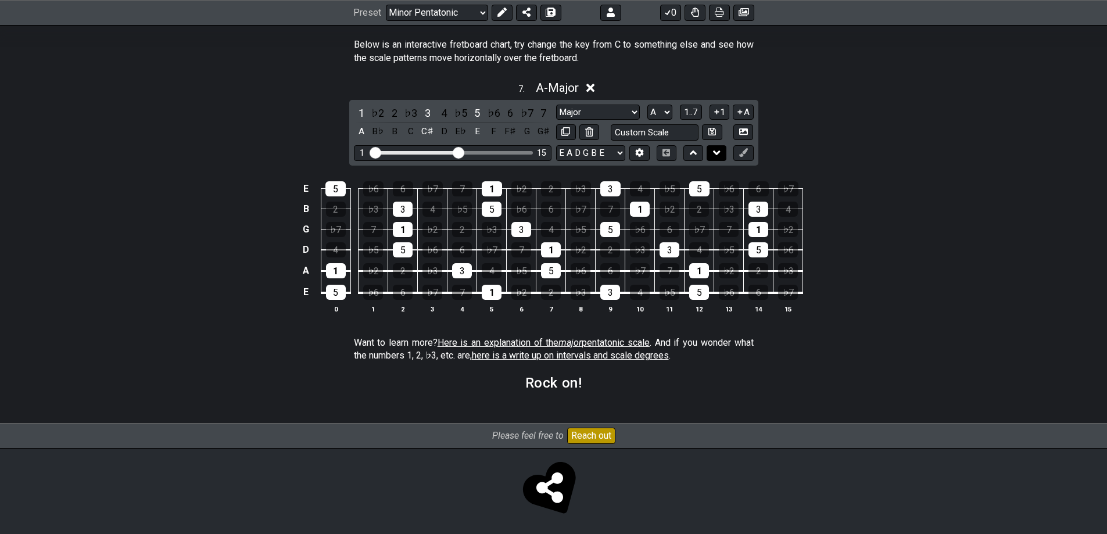
click at [715, 151] on icon at bounding box center [717, 153] width 8 height 12
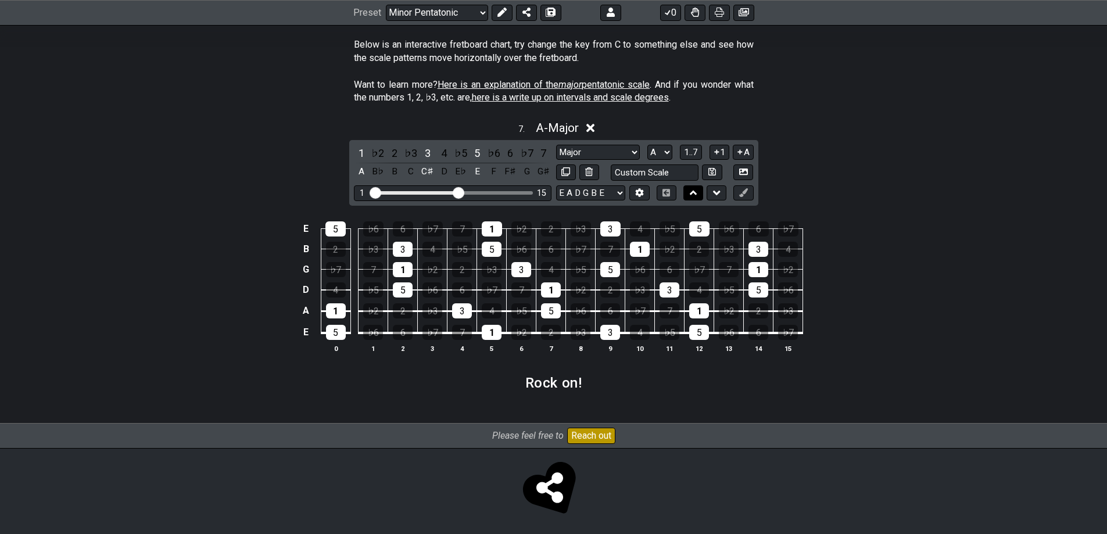
click at [691, 192] on icon at bounding box center [694, 193] width 8 height 12
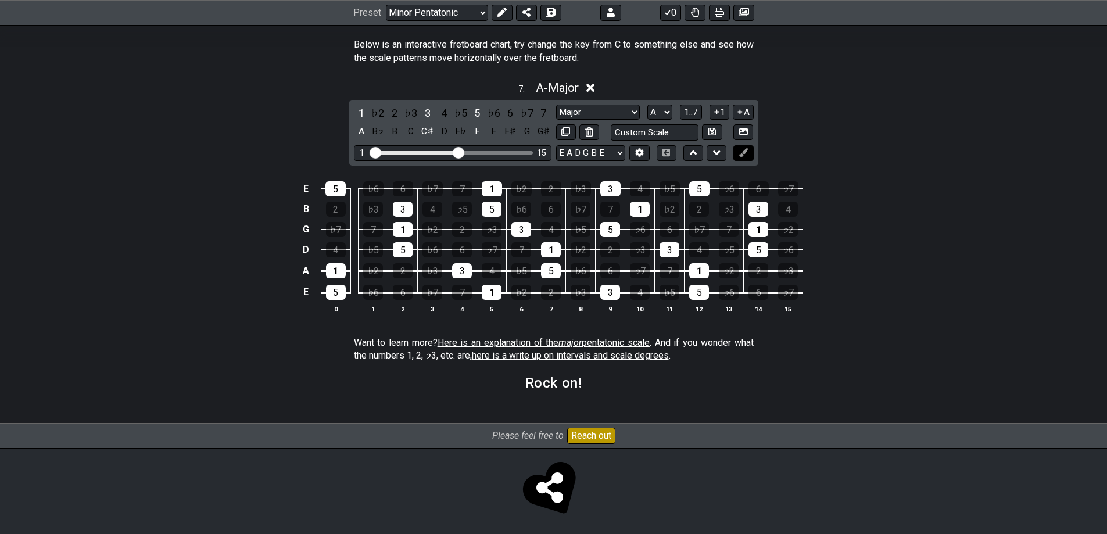
click at [746, 153] on icon at bounding box center [743, 152] width 9 height 9
click at [635, 155] on icon at bounding box center [639, 152] width 9 height 9
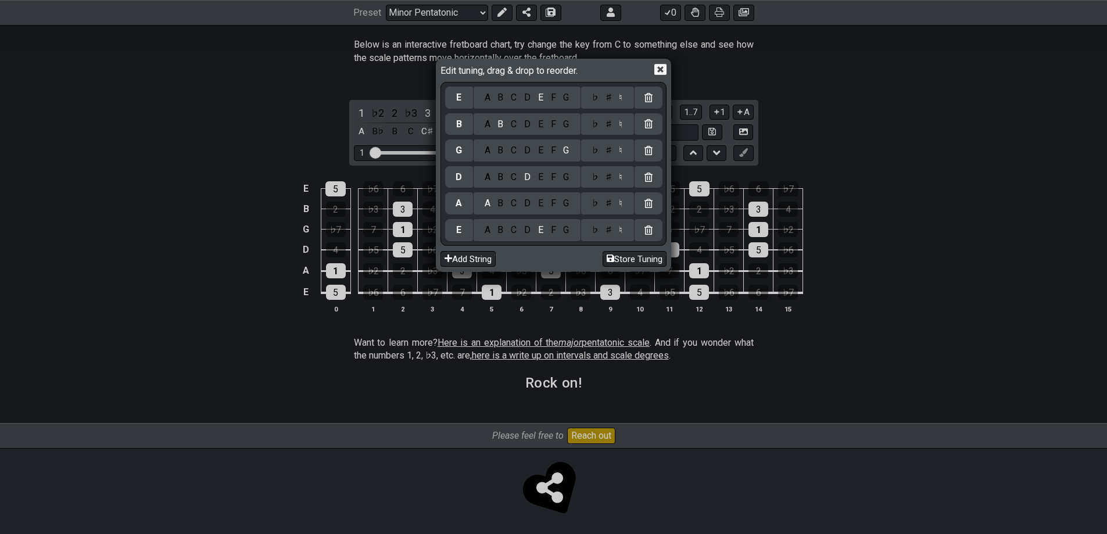
click at [659, 65] on icon at bounding box center [660, 70] width 12 height 11
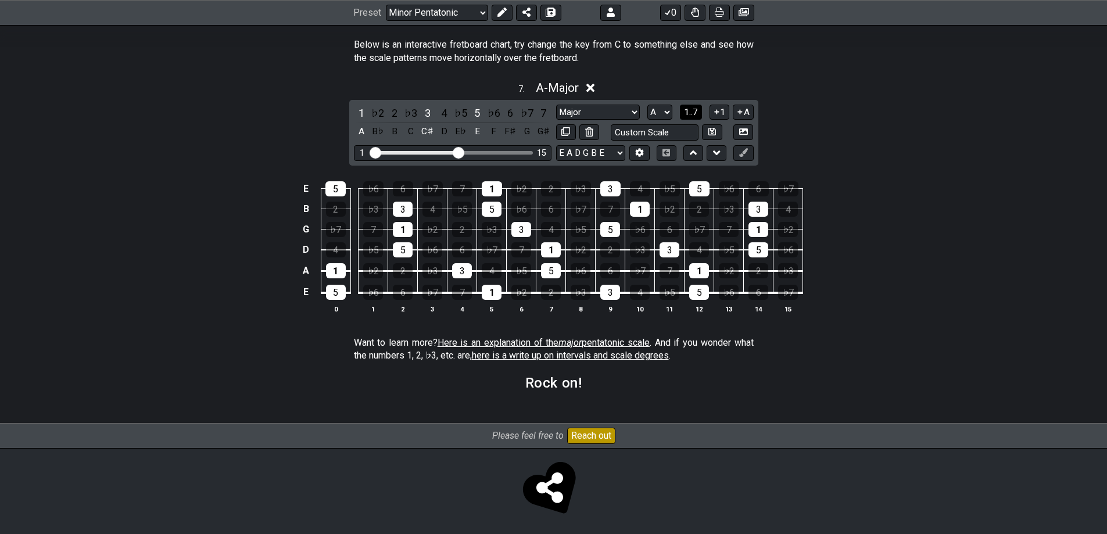
click at [692, 112] on span "1..7" at bounding box center [691, 112] width 14 height 10
click at [692, 112] on span "..." at bounding box center [691, 112] width 5 height 10
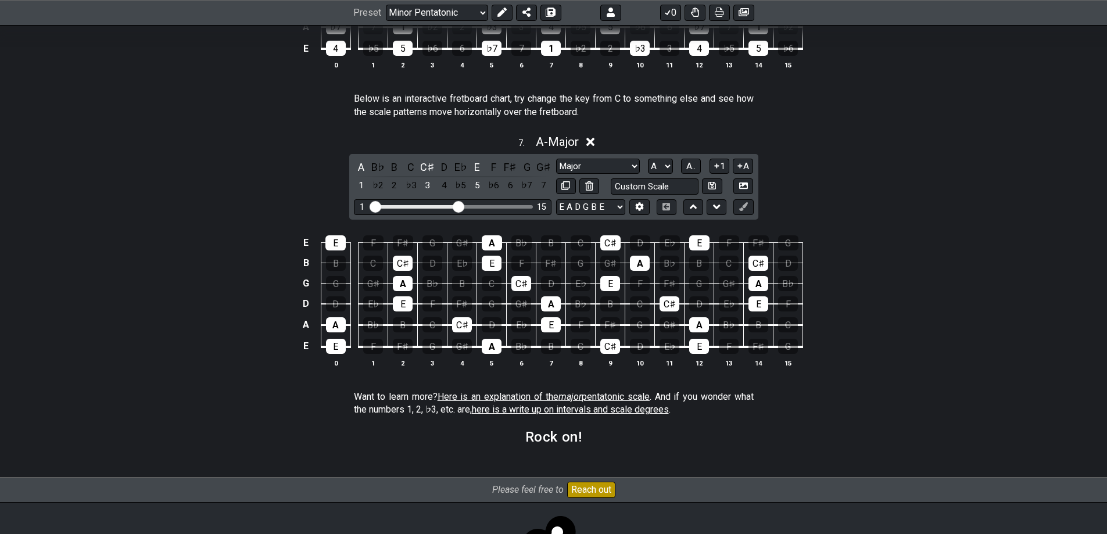
scroll to position [1716, 0]
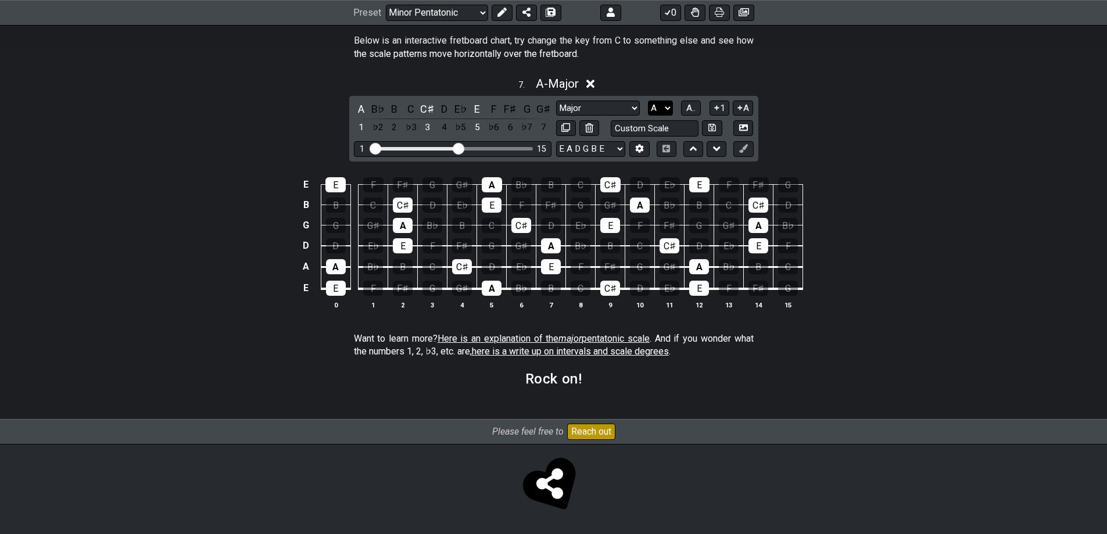
click at [668, 105] on select "A♭ A A♯ B♭ B C C♯ D♭ D D♯ E♭ E F F♯ G♭ G G♯" at bounding box center [660, 109] width 25 height 16
select select "C"
click at [648, 101] on select "A♭ A A♯ B♭ B C C♯ D♭ D D♯ E♭ E F F♯ G♭ G G♯" at bounding box center [660, 109] width 25 height 16
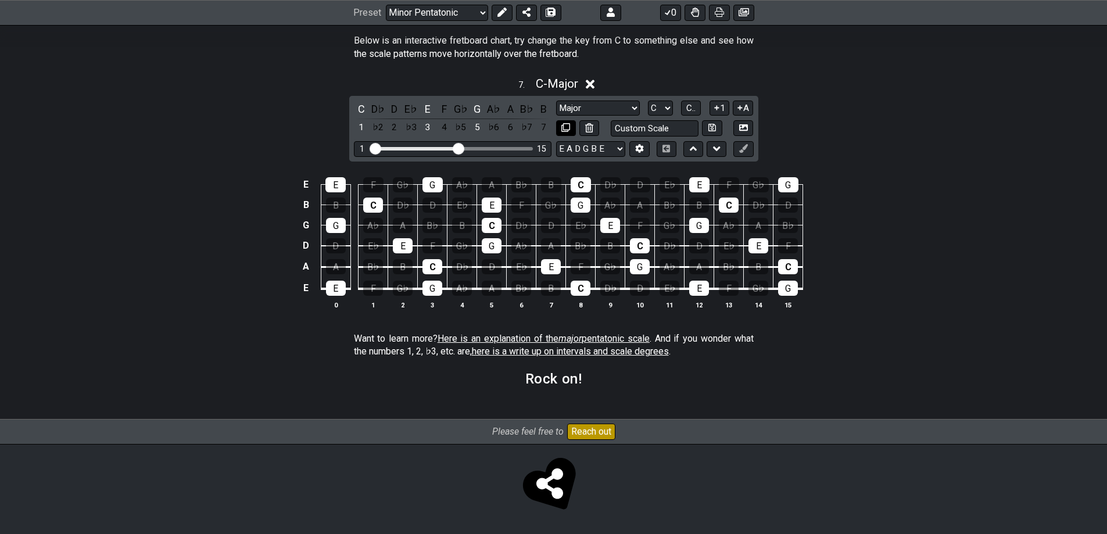
click at [564, 126] on icon at bounding box center [565, 127] width 9 height 9
select select "Major"
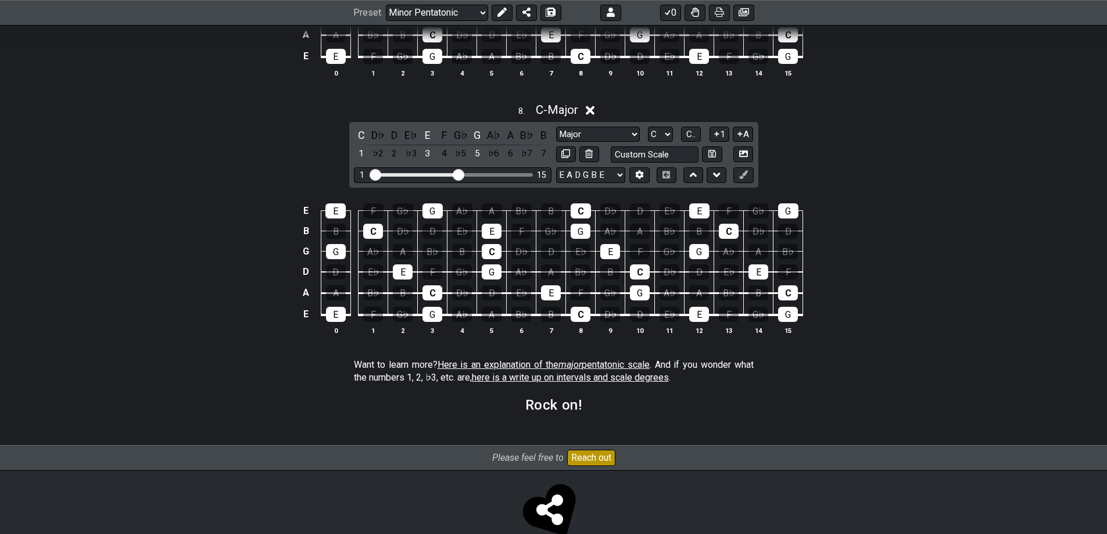
scroll to position [1948, 0]
click at [665, 133] on select "A♭ A A♯ B♭ B C C♯ D♭ D D♯ E♭ E F F♯ G♭ G G♯" at bounding box center [660, 134] width 25 height 16
select select "D"
click at [648, 126] on select "A♭ A A♯ B♭ B C C♯ D♭ D D♯ E♭ E F F♯ G♭ G G♯" at bounding box center [660, 134] width 25 height 16
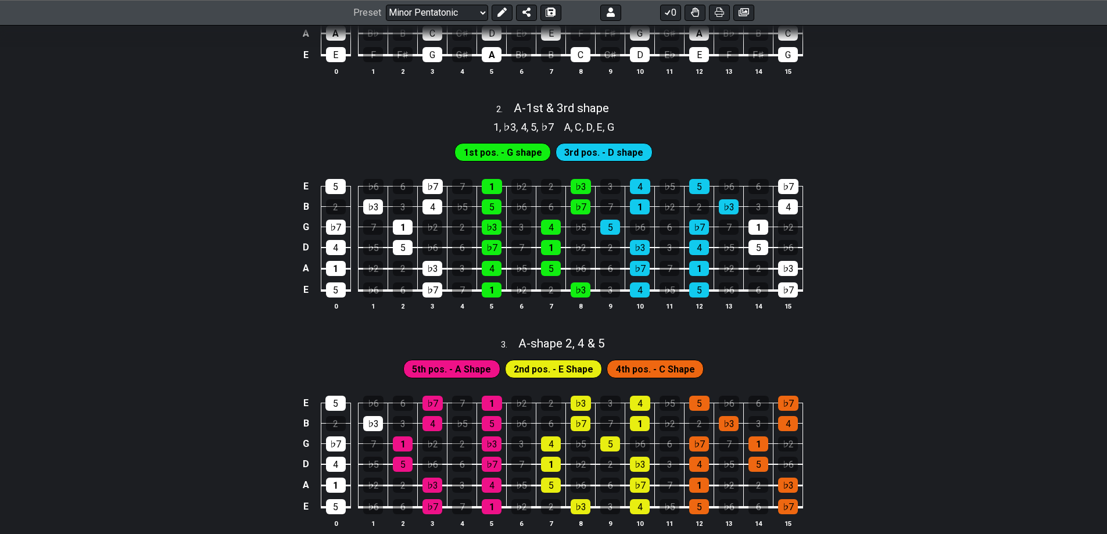
scroll to position [553, 0]
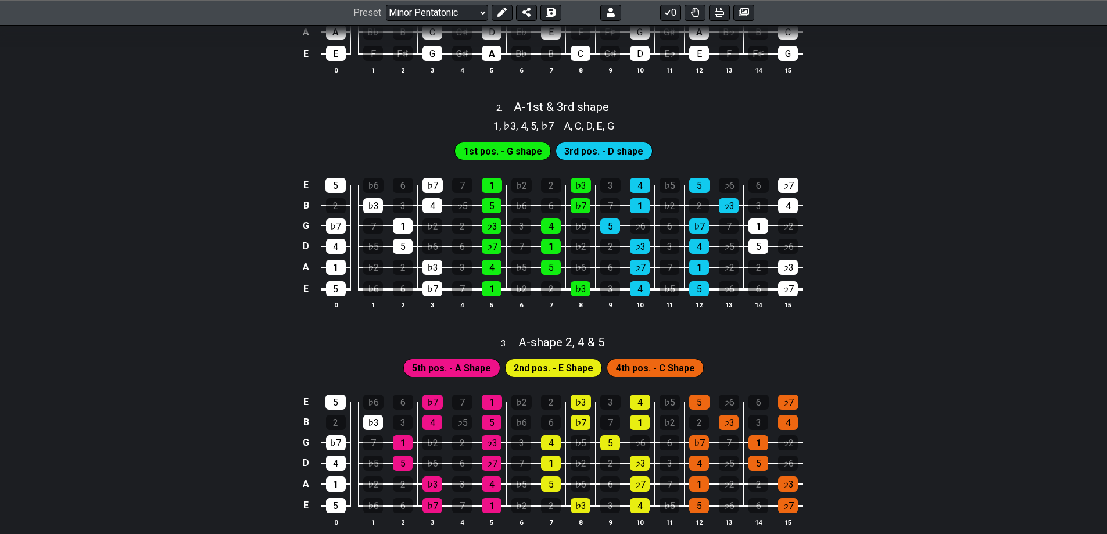
drag, startPoint x: 600, startPoint y: 107, endPoint x: 639, endPoint y: 99, distance: 39.1
click at [639, 99] on div "2 . A - 1st & 3rd shape" at bounding box center [553, 104] width 1107 height 22
select select "A"
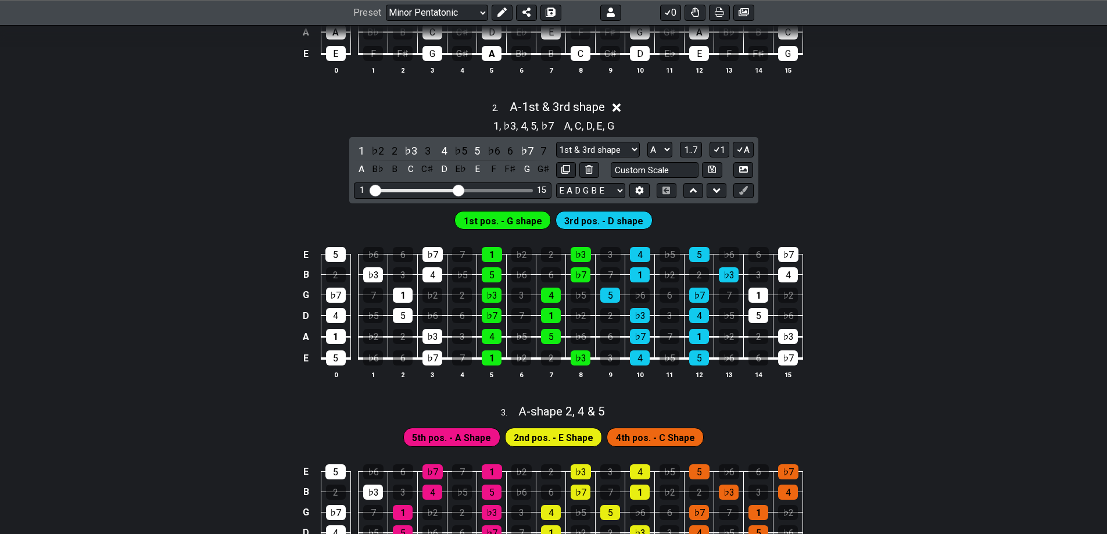
click at [618, 108] on icon at bounding box center [617, 107] width 9 height 9
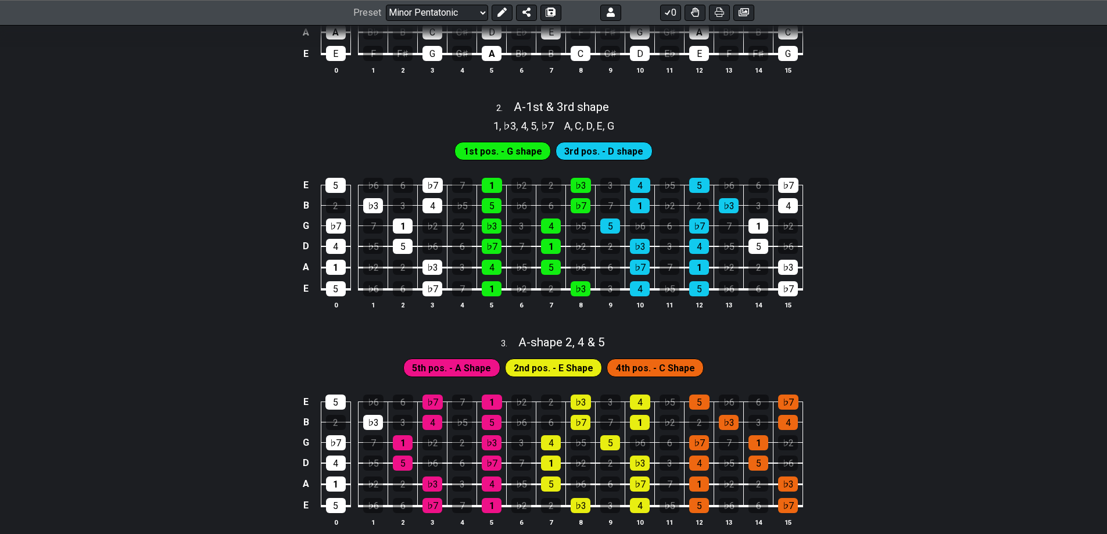
drag, startPoint x: 629, startPoint y: 102, endPoint x: 764, endPoint y: 89, distance: 135.5
drag, startPoint x: 498, startPoint y: 88, endPoint x: 731, endPoint y: 92, distance: 233.1
click at [583, 150] on span "3rd pos. - D shape" at bounding box center [603, 151] width 79 height 17
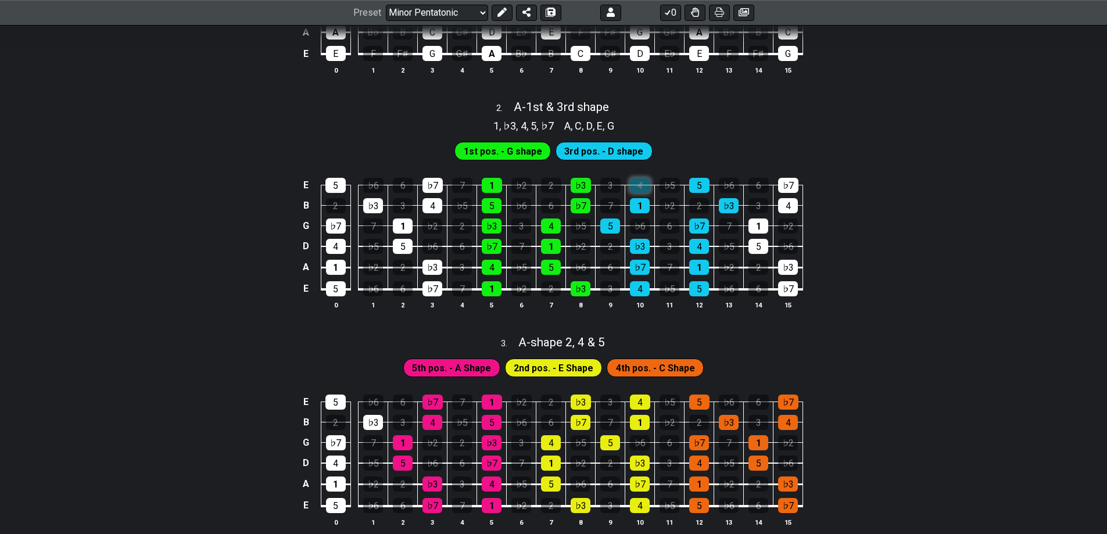
click at [642, 184] on div "4" at bounding box center [640, 185] width 20 height 15
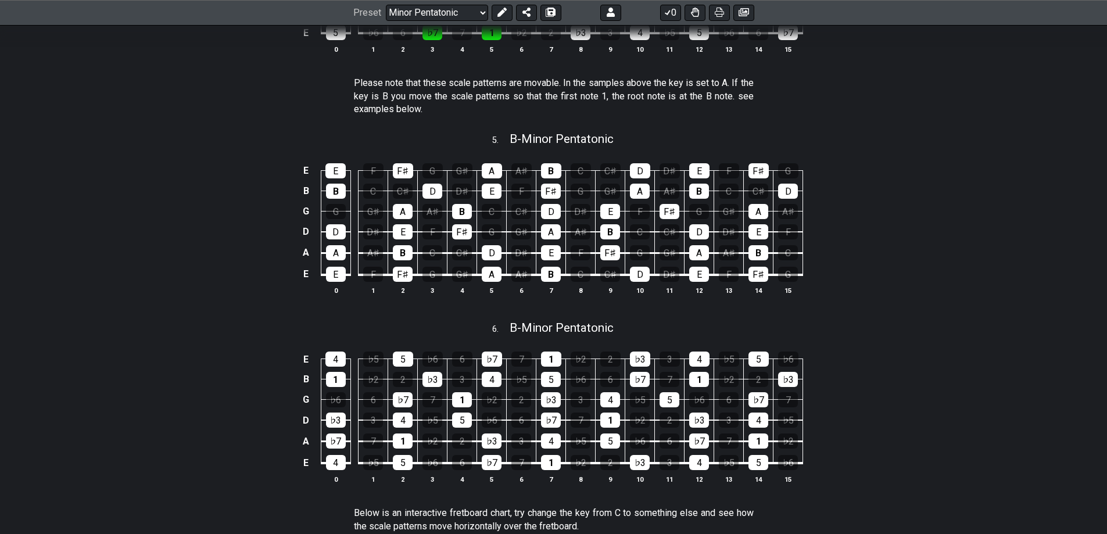
scroll to position [1251, 0]
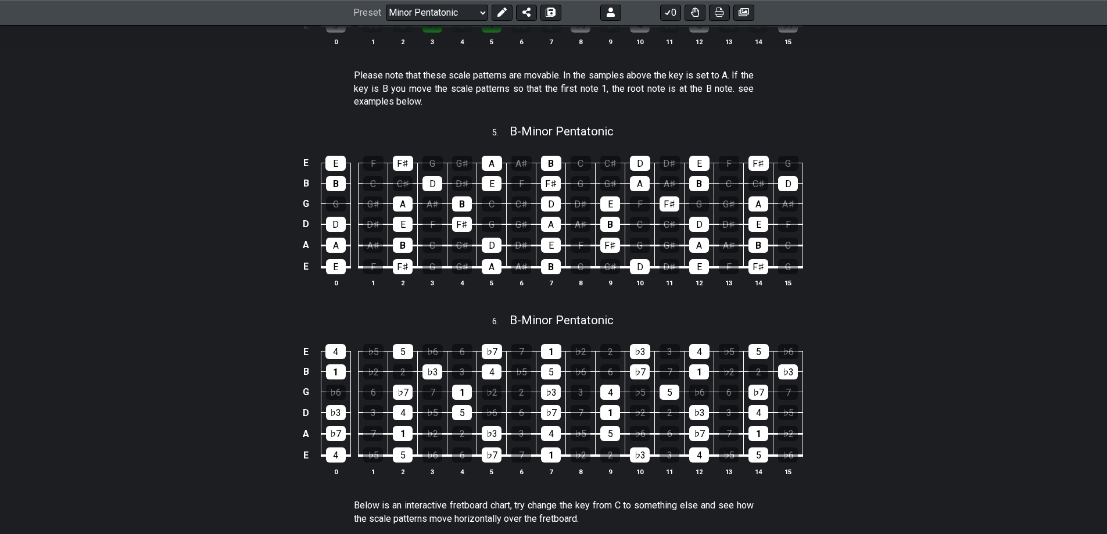
drag, startPoint x: 432, startPoint y: 100, endPoint x: 364, endPoint y: 79, distance: 71.1
click at [364, 79] on p "Please note that these scale patterns are movable. In the samples above the key…" at bounding box center [554, 88] width 400 height 39
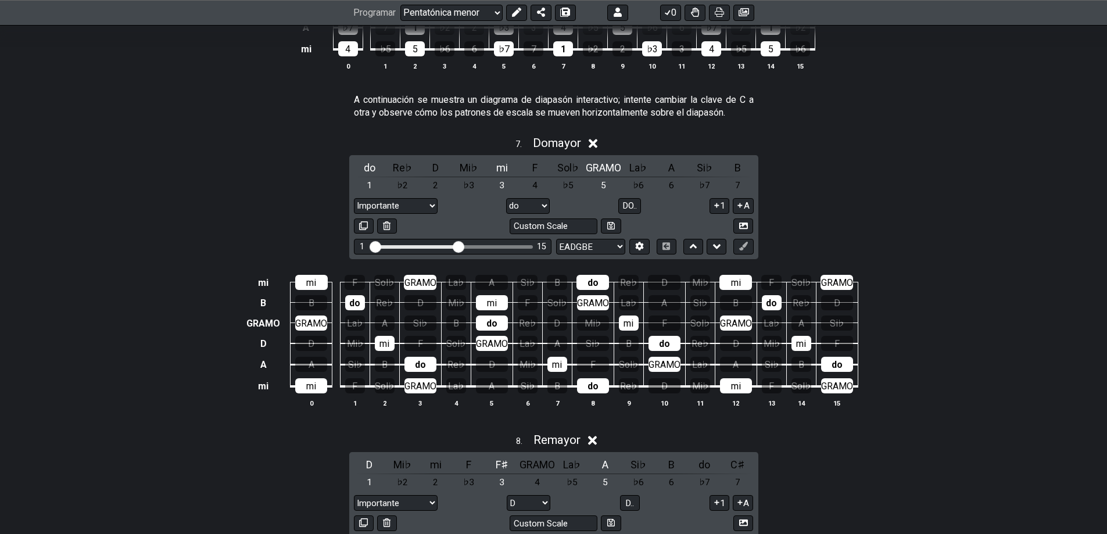
scroll to position [1654, 0]
click at [542, 203] on select "La♭ A A♯ Si♭ B do C♯ Re♭ D Re♯ Mi♭ mi F F♯ Sol♭ GRAMO Sol♯" at bounding box center [528, 206] width 44 height 16
select select "G"
click at [507, 199] on select "La♭ A A♯ Si♭ B do C♯ Re♭ D Re♯ Mi♭ mi F F♯ Sol♭ GRAMO Sol♯" at bounding box center [528, 206] width 44 height 16
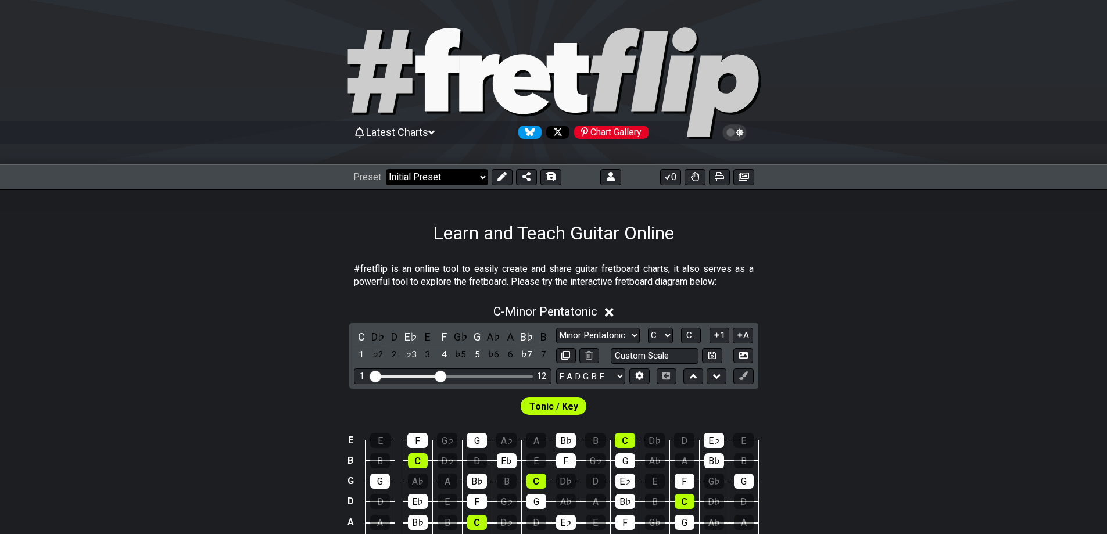
click at [477, 175] on select "Welcome to #fretflip! Initial Preset Custom Preset Minor Pentatonic Major Penta…" at bounding box center [437, 177] width 102 height 16
click at [386, 169] on select "Welcome to #fretflip! Initial Preset Custom Preset Minor Pentatonic Major Penta…" at bounding box center [437, 177] width 102 height 16
select select "/how-to-solo"
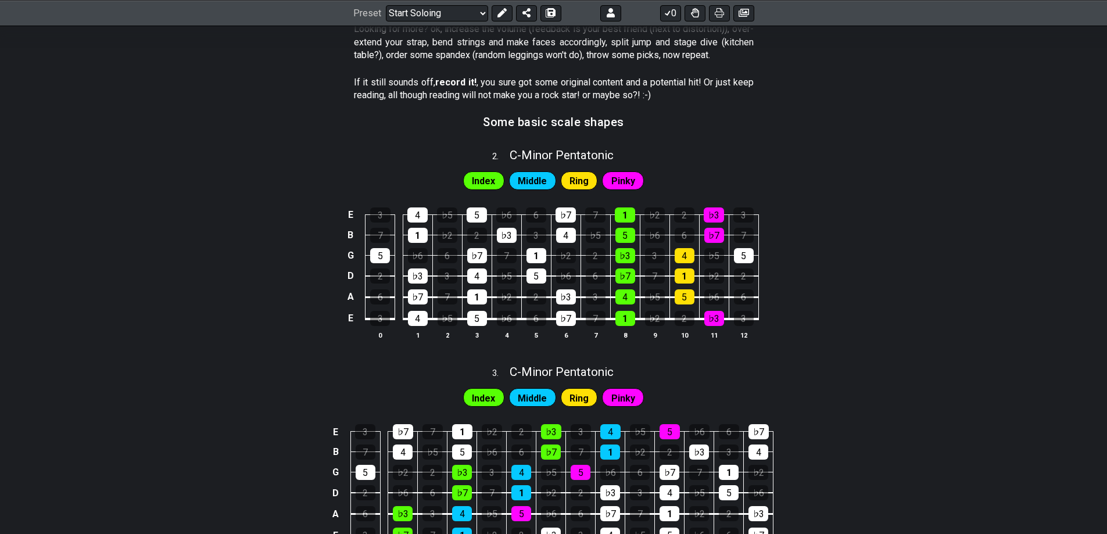
scroll to position [756, 0]
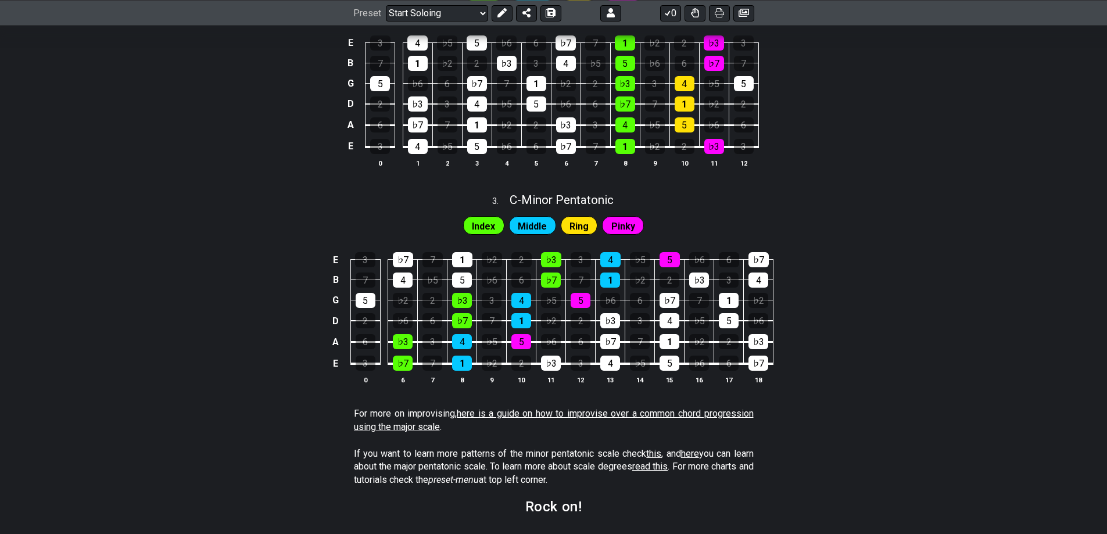
click at [574, 414] on link "here is a guide on how to improvise over a common chord progression using the m…" at bounding box center [554, 420] width 400 height 24
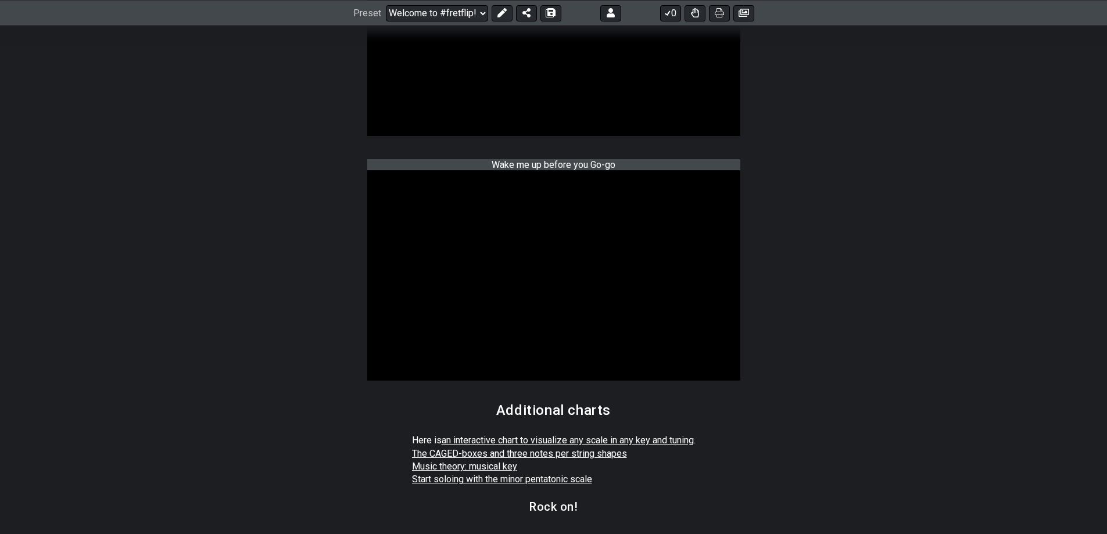
scroll to position [1823, 0]
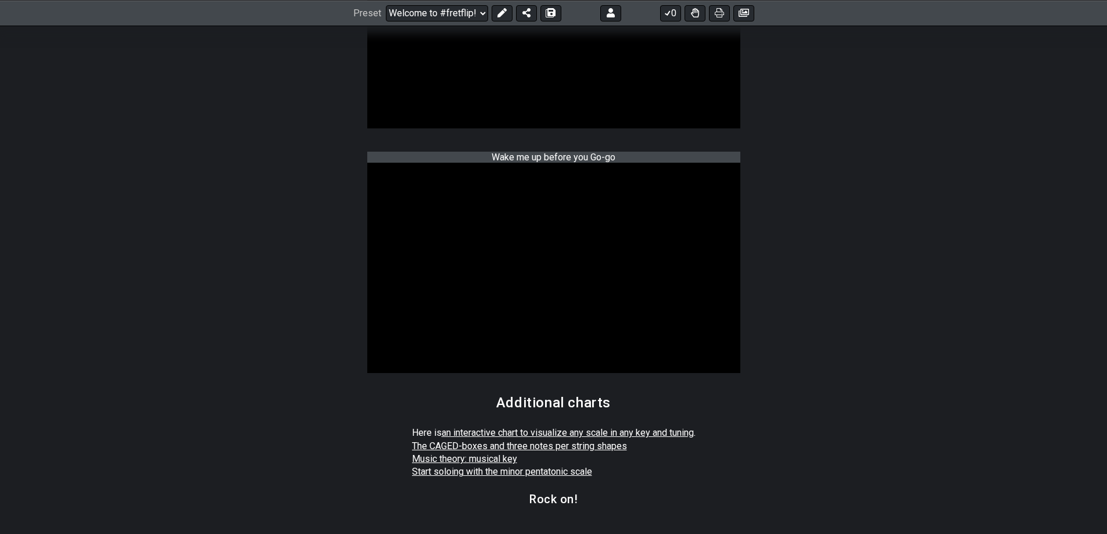
click at [478, 474] on link "Start soloing with the minor pentatonic scale" at bounding box center [502, 471] width 180 height 11
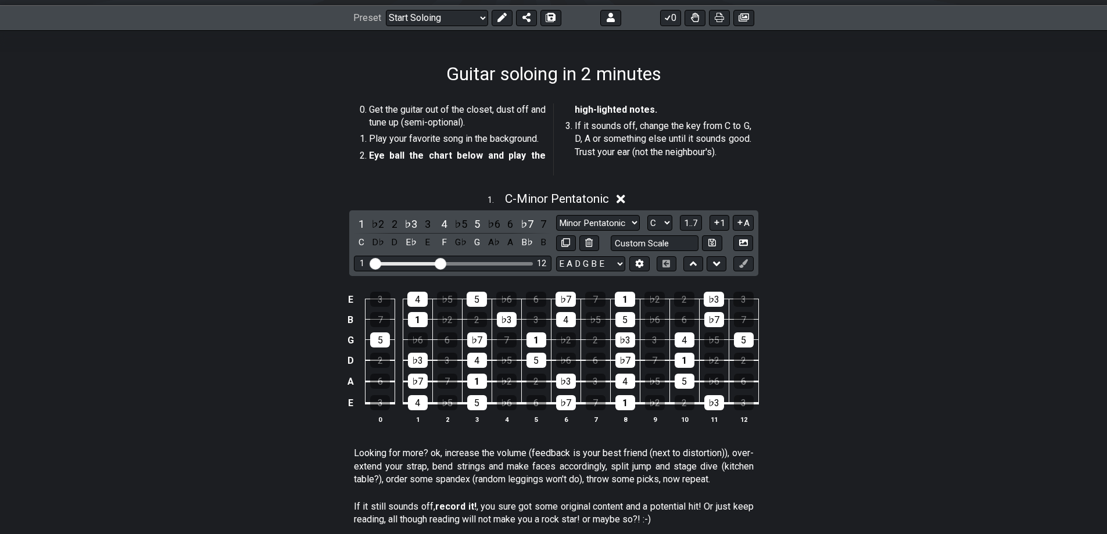
scroll to position [174, 0]
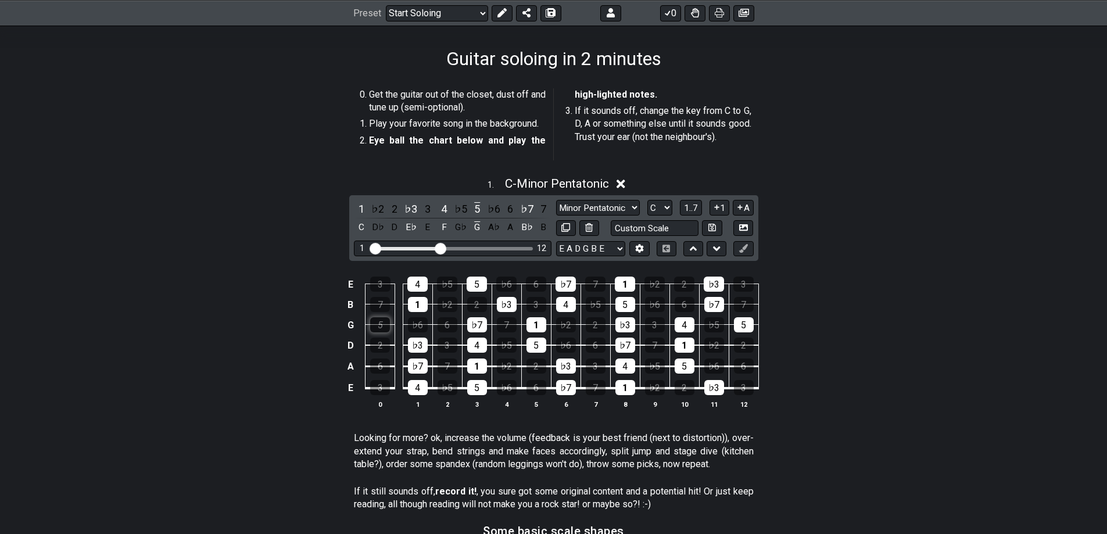
click at [380, 324] on div "5" at bounding box center [380, 324] width 20 height 15
click at [381, 322] on div "5" at bounding box center [380, 324] width 20 height 15
click at [359, 205] on div "1" at bounding box center [361, 209] width 15 height 16
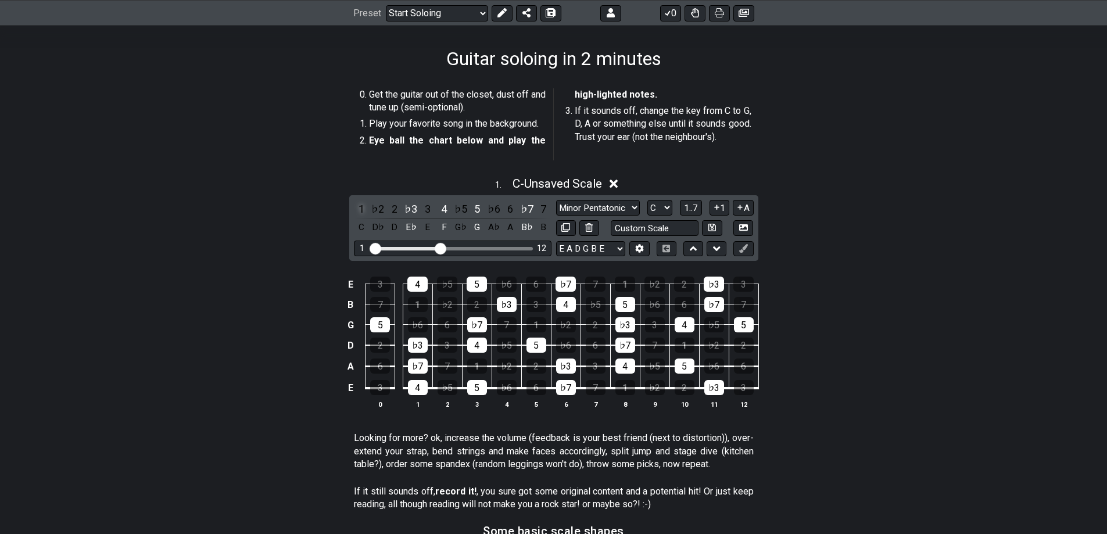
click at [359, 205] on div "1" at bounding box center [361, 209] width 15 height 16
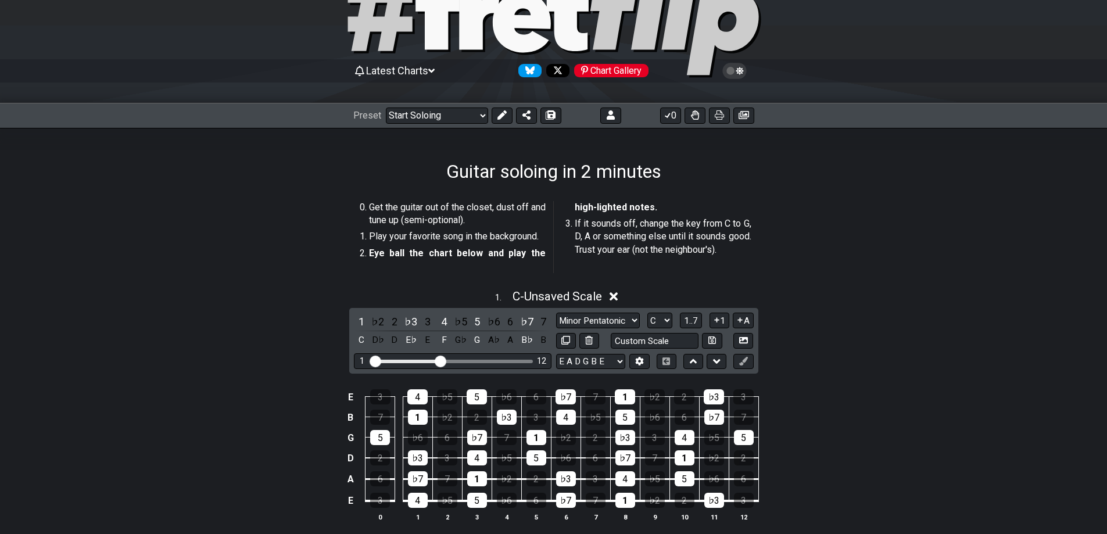
scroll to position [58, 0]
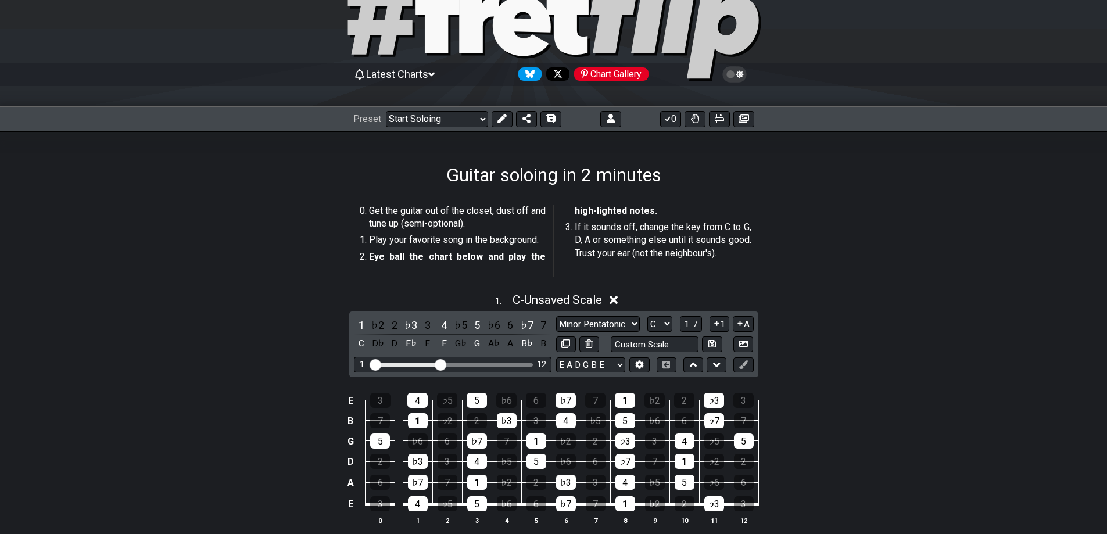
drag, startPoint x: 352, startPoint y: 207, endPoint x: 554, endPoint y: 265, distance: 210.3
click at [554, 265] on section "Get the guitar out of the closet, dust off and tune up (semi-optional). Play yo…" at bounding box center [553, 243] width 1107 height 86
drag, startPoint x: 352, startPoint y: 210, endPoint x: 746, endPoint y: 277, distance: 399.7
click at [746, 277] on section "Get the guitar out of the closet, dust off and tune up (semi-optional). Play yo…" at bounding box center [553, 243] width 1107 height 86
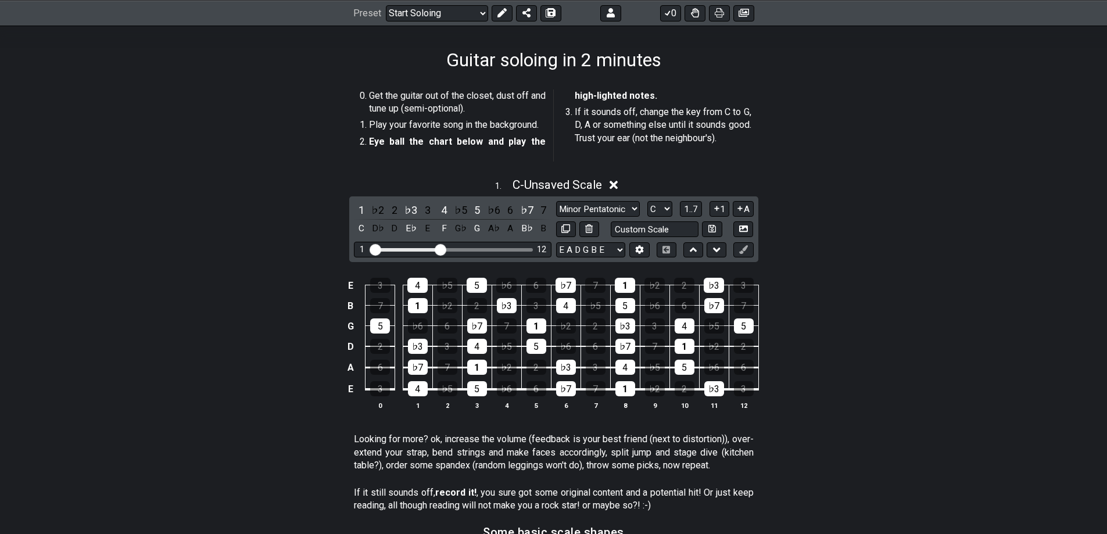
scroll to position [174, 0]
click at [557, 185] on span "C - Unsaved Scale" at bounding box center [558, 184] width 90 height 14
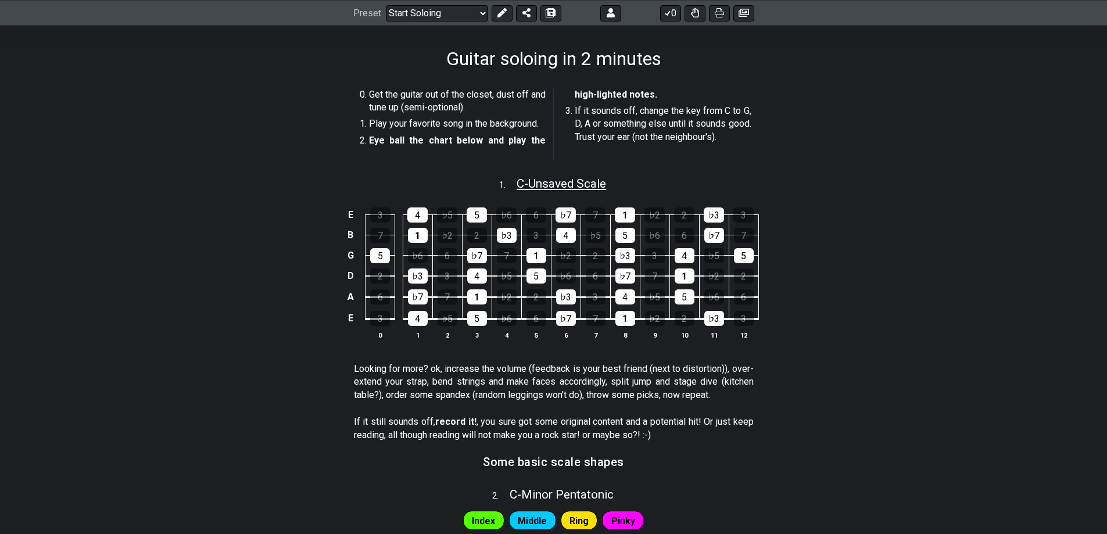
click at [557, 185] on span "C - Unsaved Scale" at bounding box center [562, 184] width 90 height 14
select select "C"
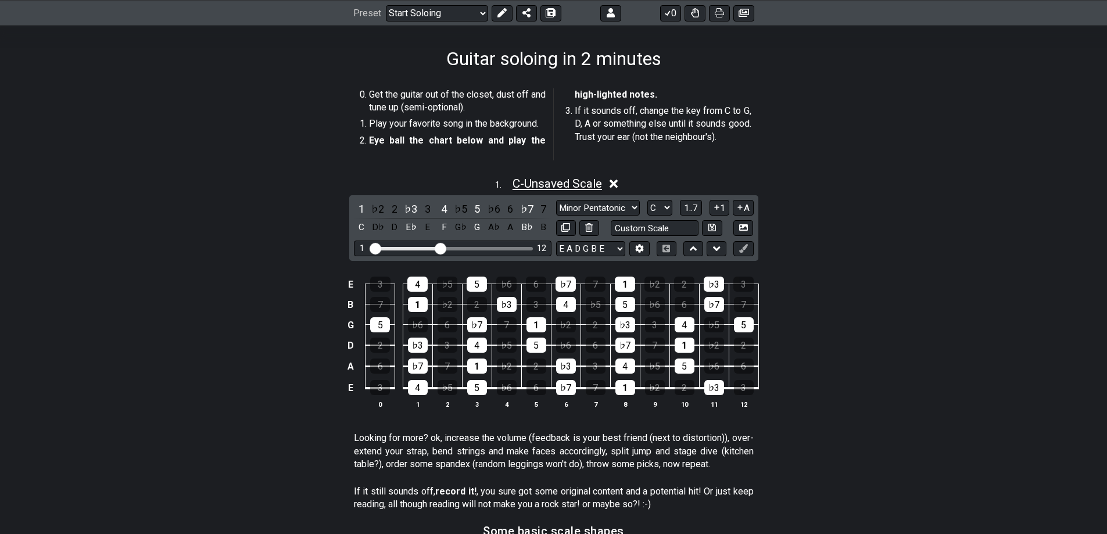
click at [557, 185] on span "C - Unsaved Scale" at bounding box center [558, 184] width 90 height 14
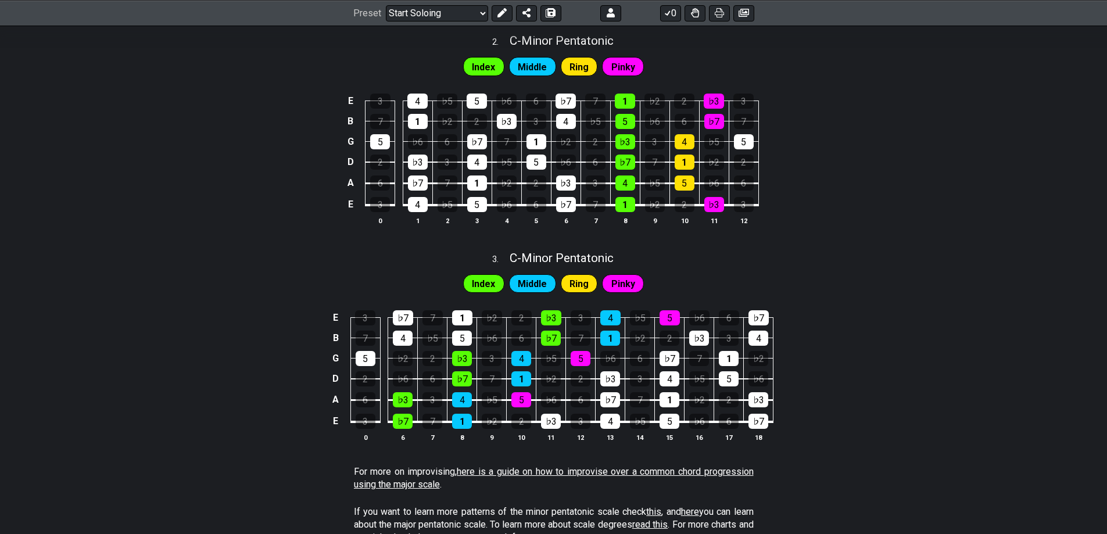
scroll to position [639, 0]
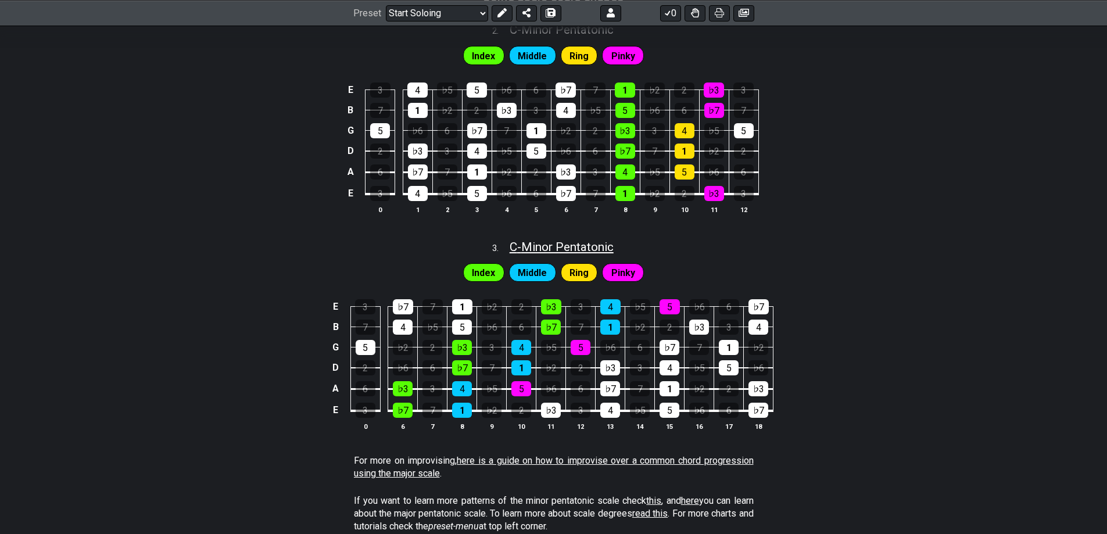
click at [550, 248] on span "C - Minor Pentatonic" at bounding box center [562, 247] width 104 height 14
select select "C"
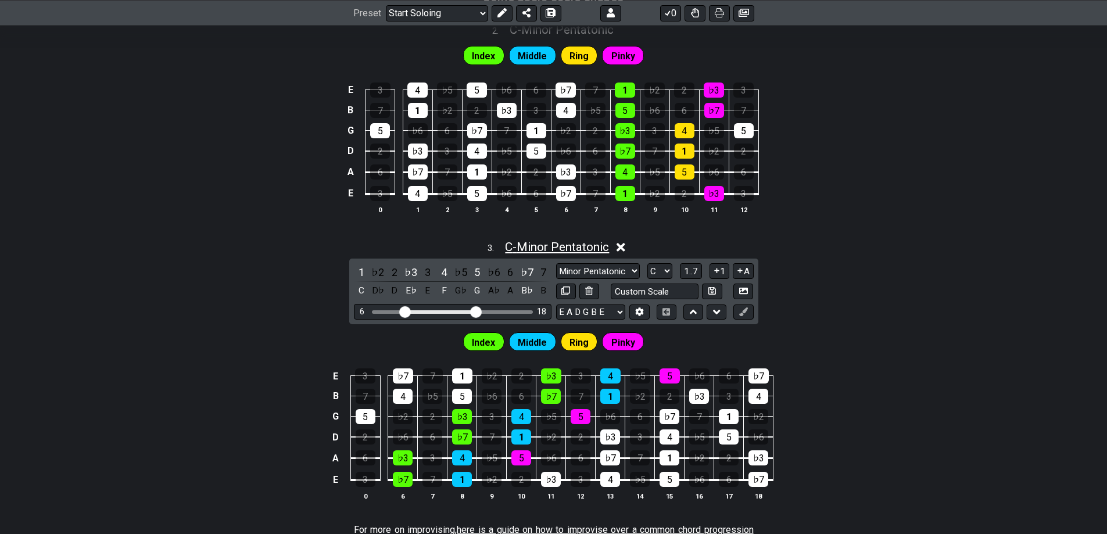
click at [550, 246] on span "C - Minor Pentatonic" at bounding box center [557, 247] width 104 height 14
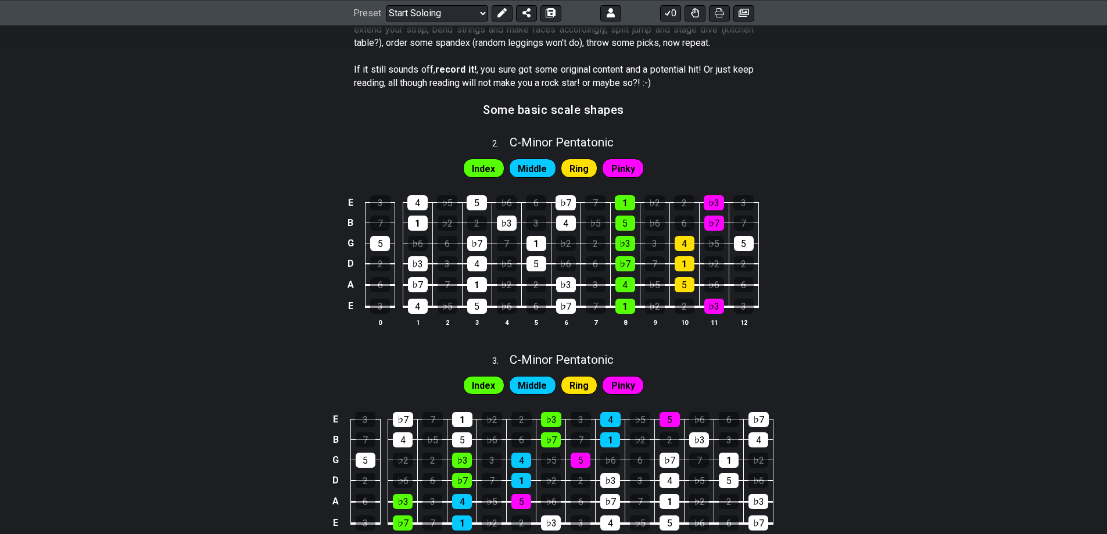
scroll to position [523, 0]
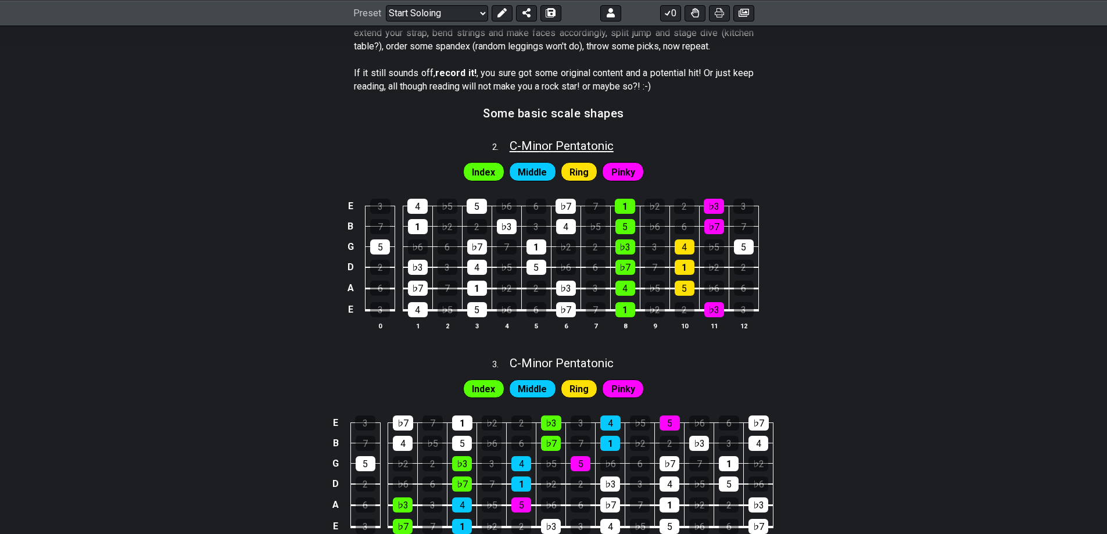
click at [573, 147] on span "C - Minor Pentatonic" at bounding box center [562, 146] width 104 height 14
select select "C"
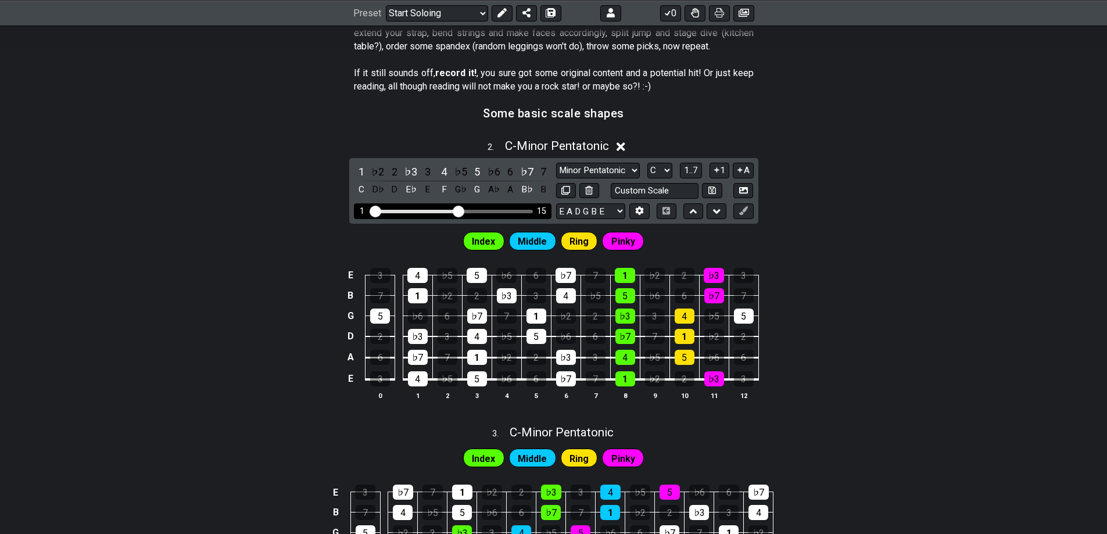
drag, startPoint x: 442, startPoint y: 210, endPoint x: 457, endPoint y: 212, distance: 15.8
click at [457, 210] on input "Visible fret range" at bounding box center [452, 210] width 165 height 0
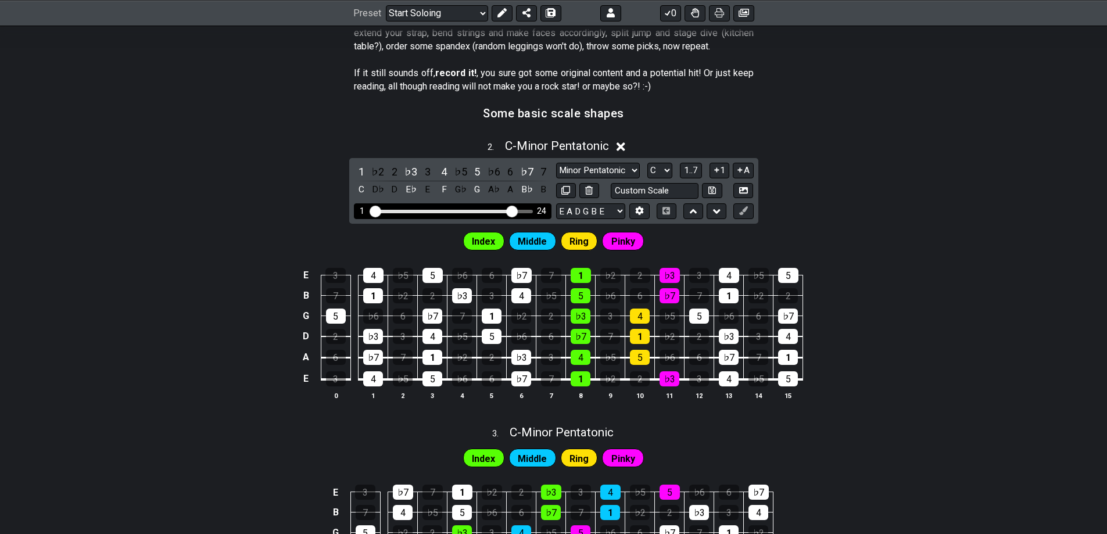
drag, startPoint x: 457, startPoint y: 212, endPoint x: 511, endPoint y: 216, distance: 54.2
click at [511, 210] on input "Visible fret range" at bounding box center [452, 210] width 165 height 0
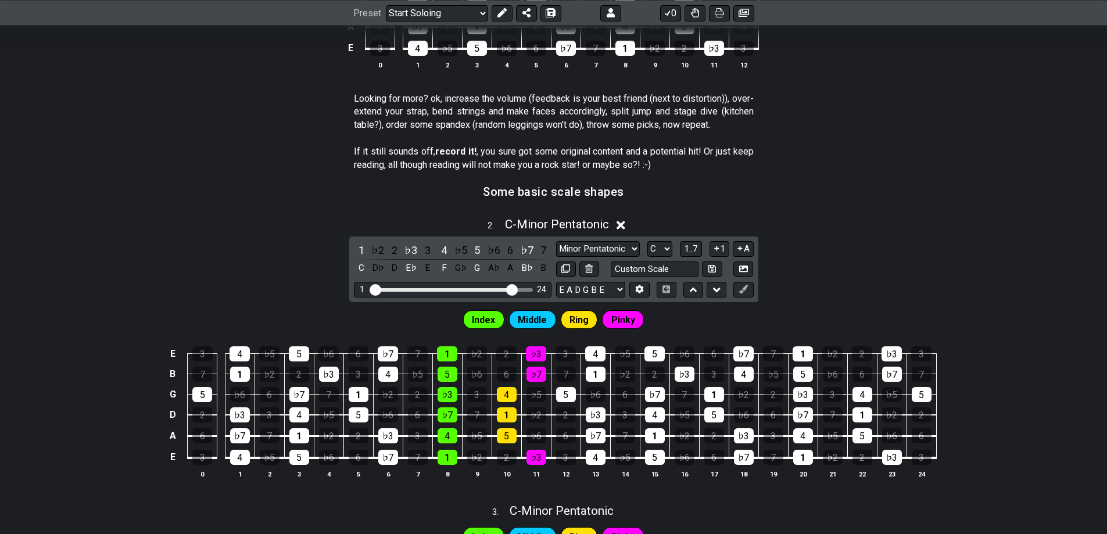
scroll to position [465, 0]
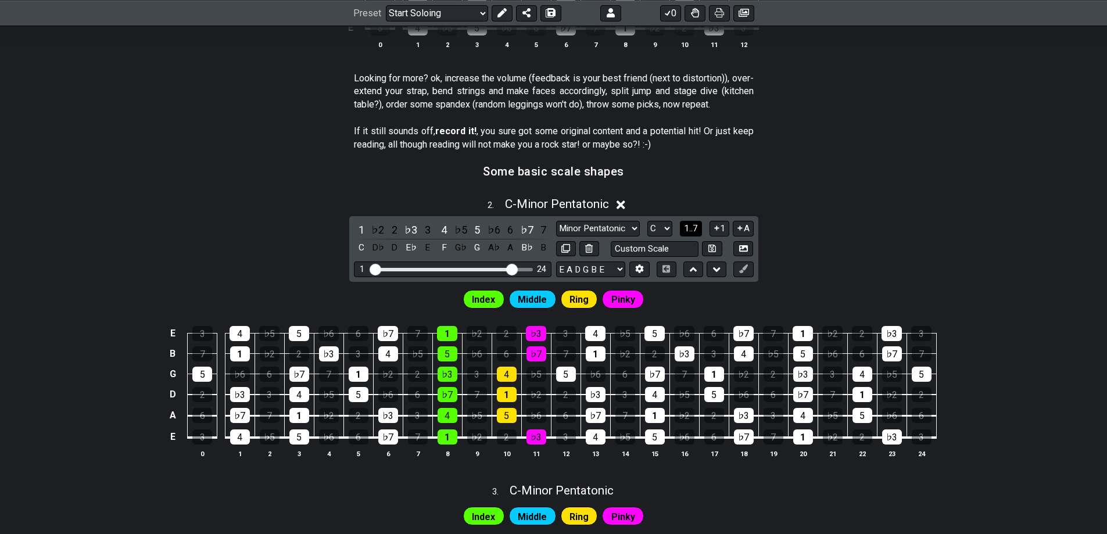
click at [694, 227] on span "1..7" at bounding box center [691, 228] width 14 height 10
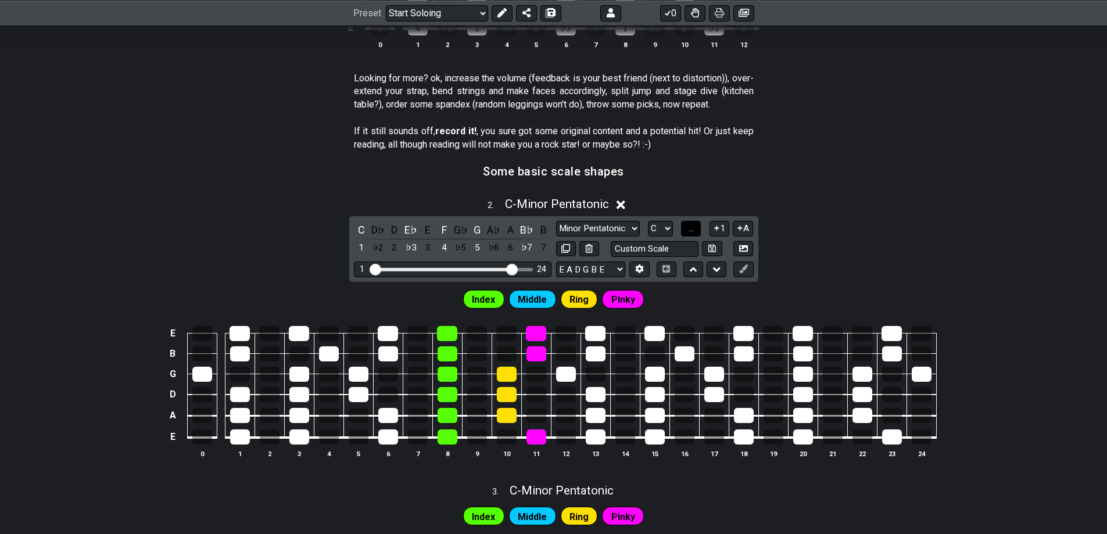
click at [694, 227] on span "..." at bounding box center [691, 228] width 5 height 10
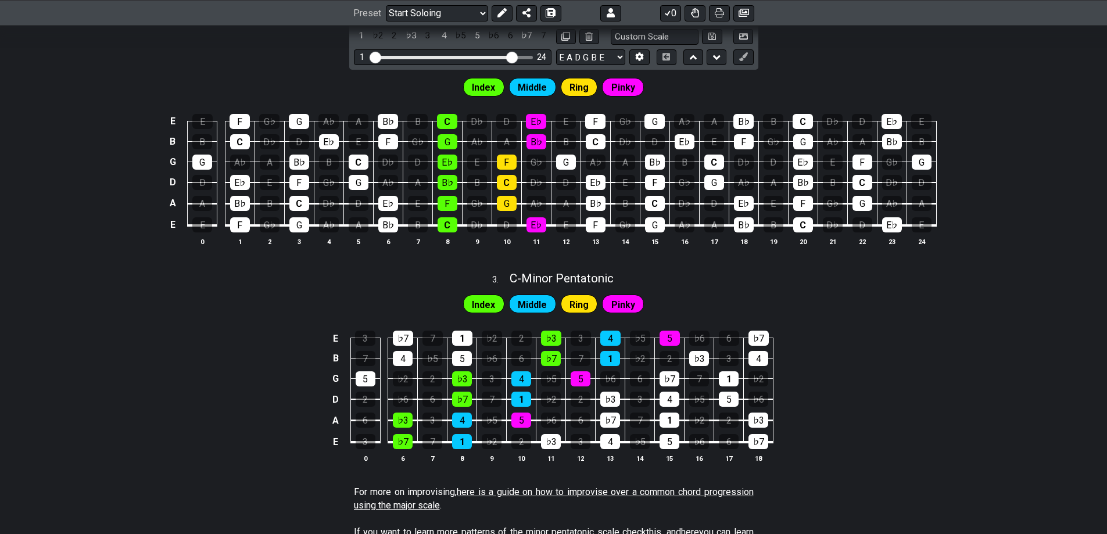
scroll to position [697, 0]
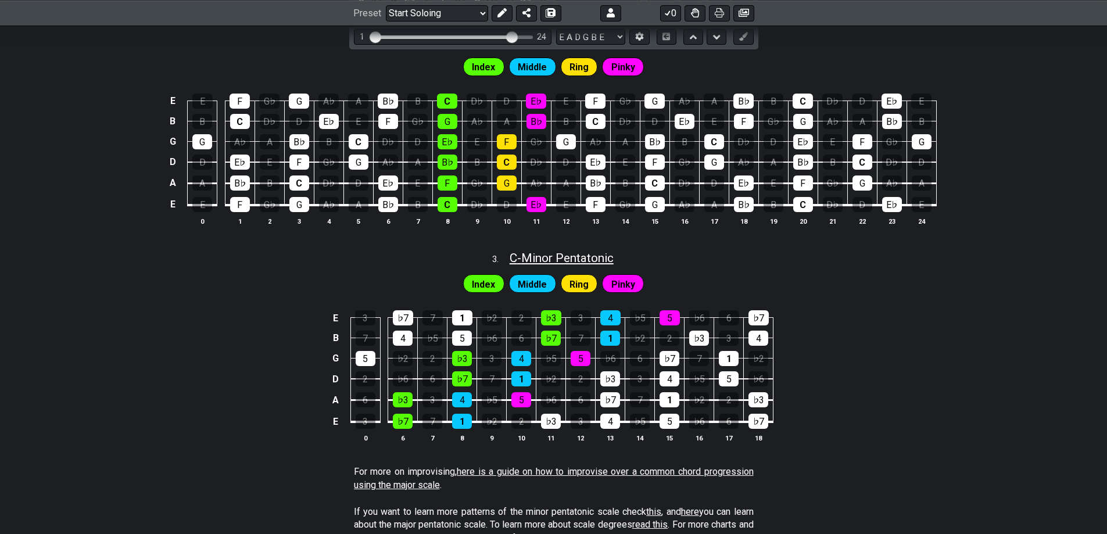
click at [567, 260] on span "C - Minor Pentatonic" at bounding box center [562, 258] width 104 height 14
select select "C"
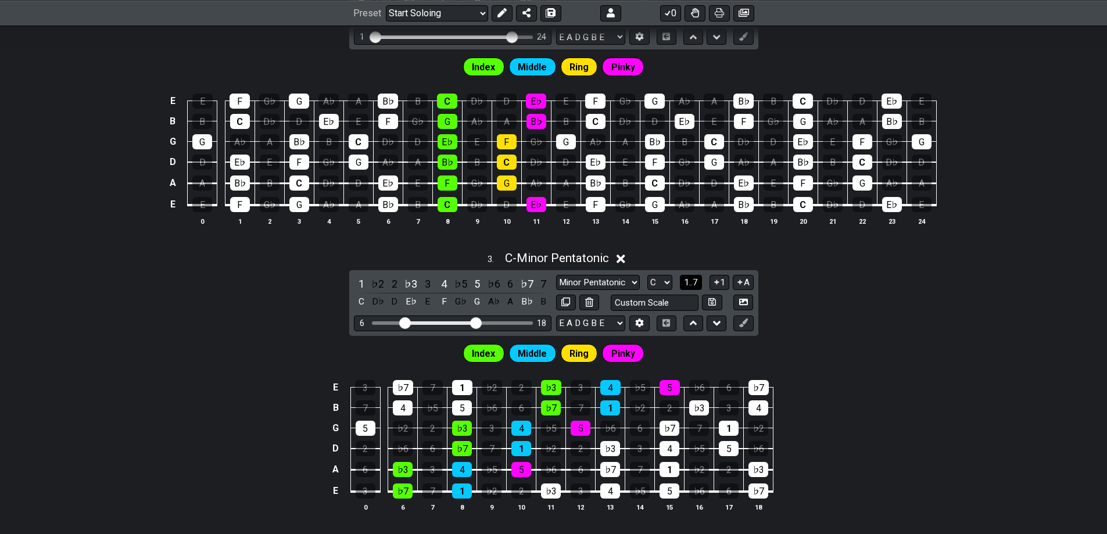
click at [691, 278] on span "1..7" at bounding box center [691, 282] width 14 height 10
click at [691, 278] on span "..." at bounding box center [691, 282] width 5 height 10
drag, startPoint x: 403, startPoint y: 320, endPoint x: 393, endPoint y: 321, distance: 9.9
click at [393, 322] on input "Visible fret range" at bounding box center [452, 322] width 165 height 0
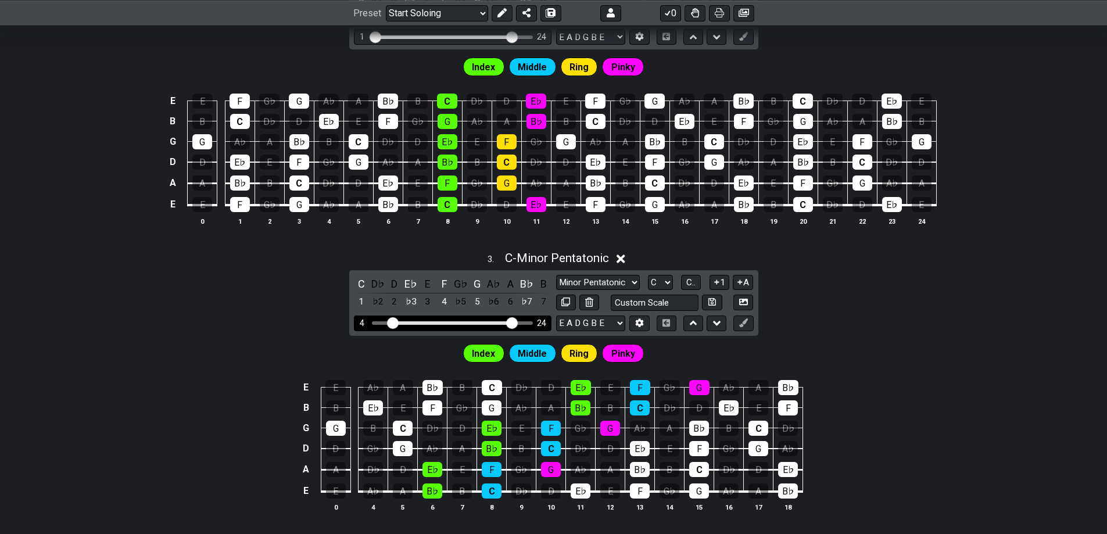
drag, startPoint x: 477, startPoint y: 323, endPoint x: 510, endPoint y: 327, distance: 33.4
click at [510, 322] on input "Visible fret range" at bounding box center [452, 322] width 165 height 0
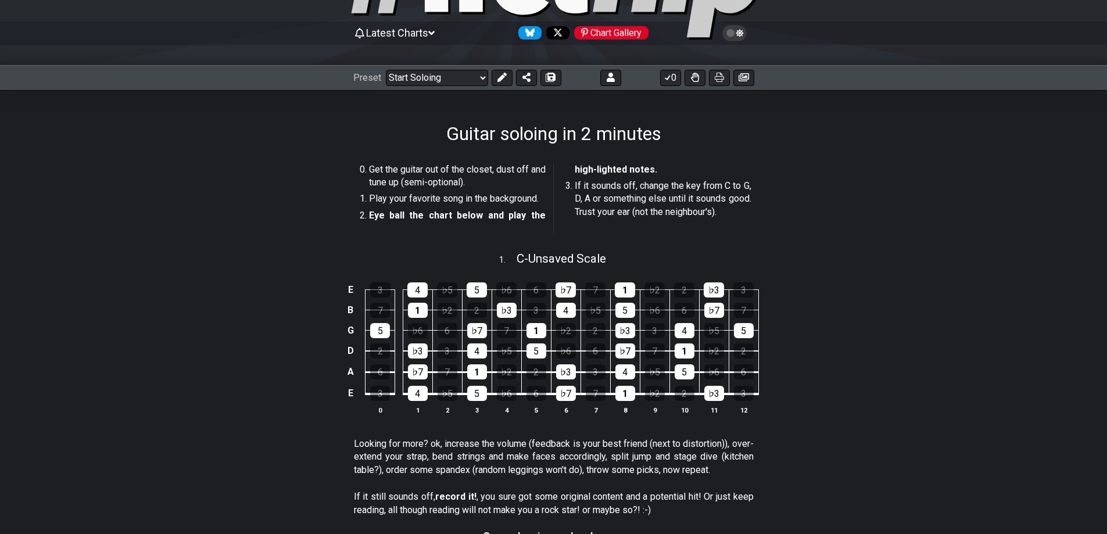
scroll to position [116, 0]
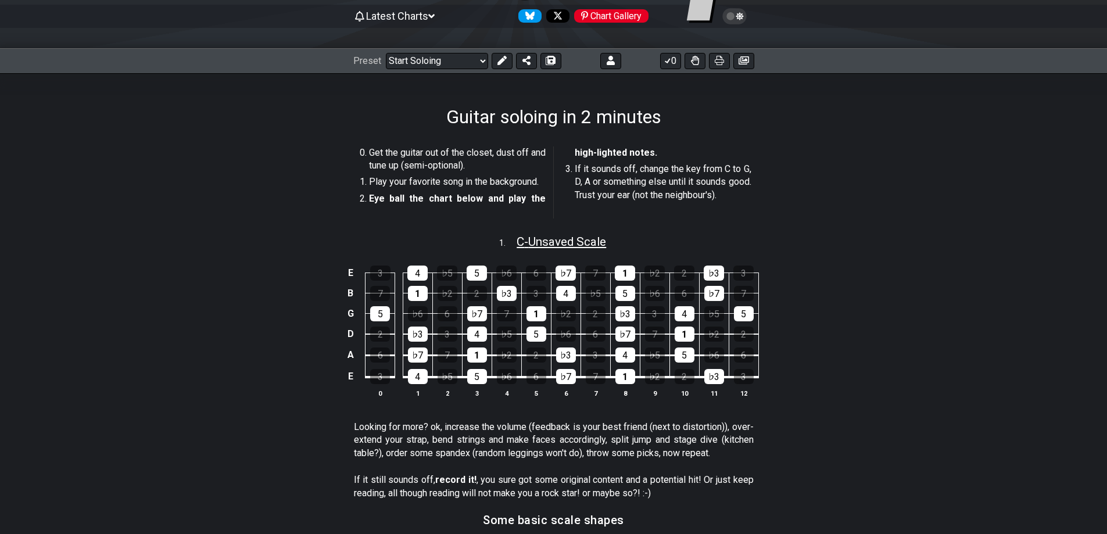
click at [580, 243] on span "C - Unsaved Scale" at bounding box center [562, 242] width 90 height 14
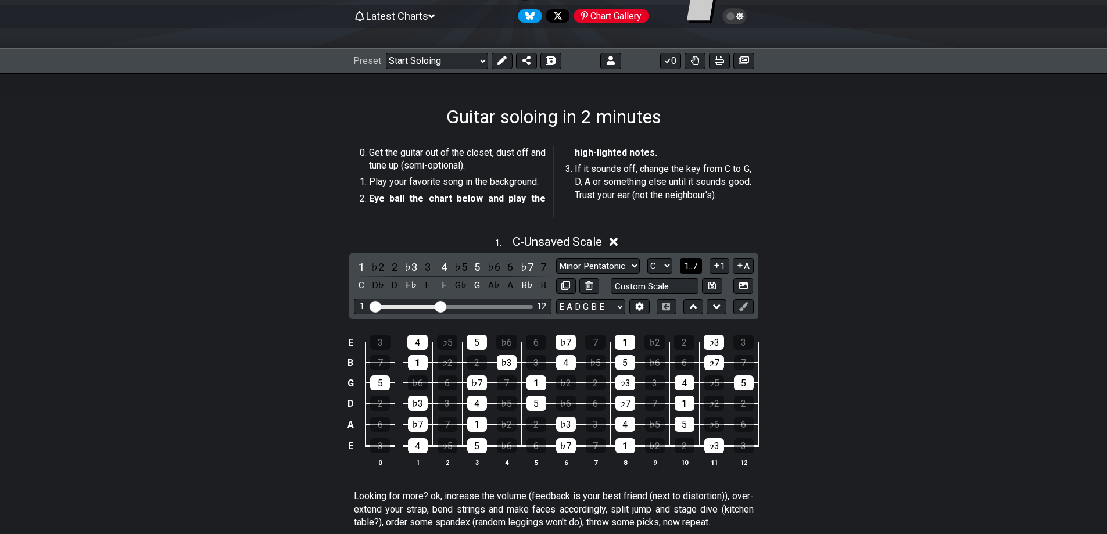
click at [692, 267] on span "1..7" at bounding box center [691, 266] width 14 height 10
click at [692, 267] on span "..." at bounding box center [691, 266] width 5 height 10
drag, startPoint x: 441, startPoint y: 305, endPoint x: 511, endPoint y: 311, distance: 70.0
click at [511, 306] on input "Visible fret range" at bounding box center [452, 306] width 165 height 0
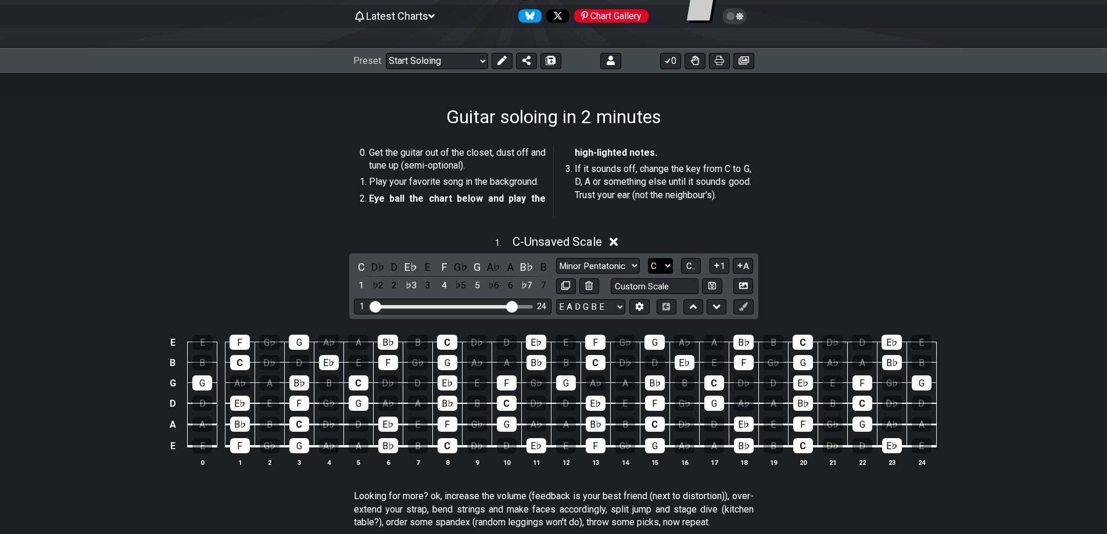
click at [669, 264] on select "A♭ A A♯ B♭ B C C♯ D♭ D D♯ E♭ E F F♯ G♭ G G♯" at bounding box center [660, 266] width 25 height 16
select select "A"
click at [648, 258] on select "A♭ A A♯ B♭ B C C♯ D♭ D D♯ E♭ E F F♯ G♭ G G♯" at bounding box center [660, 266] width 25 height 16
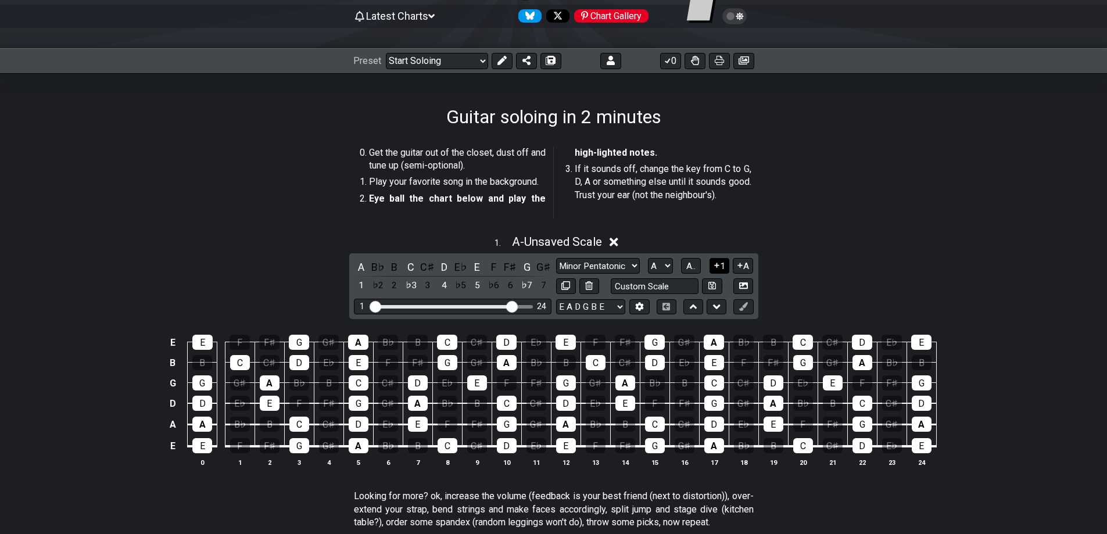
click at [718, 263] on icon at bounding box center [716, 265] width 11 height 9
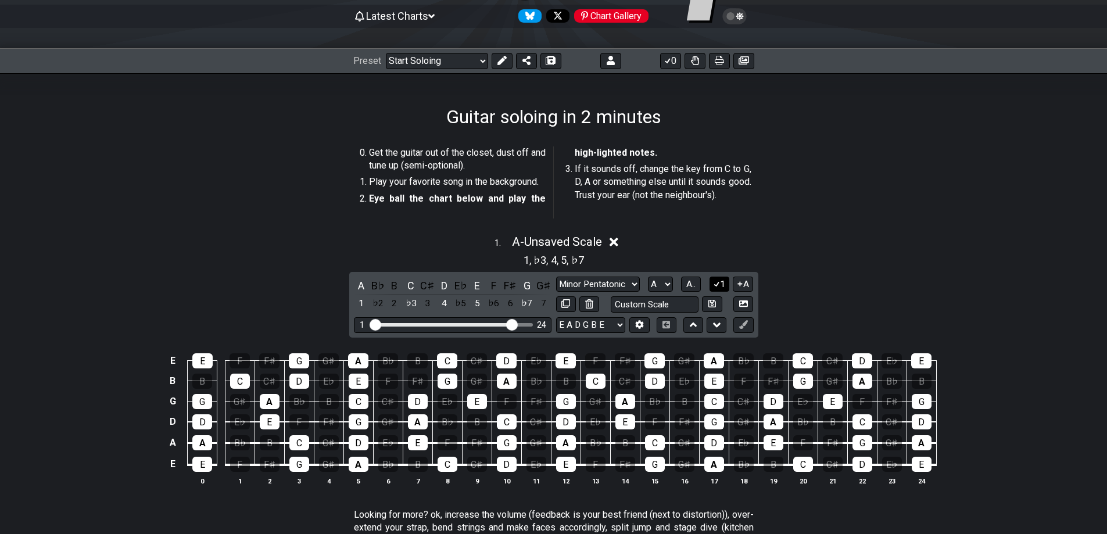
click at [720, 282] on button "1" at bounding box center [720, 285] width 20 height 16
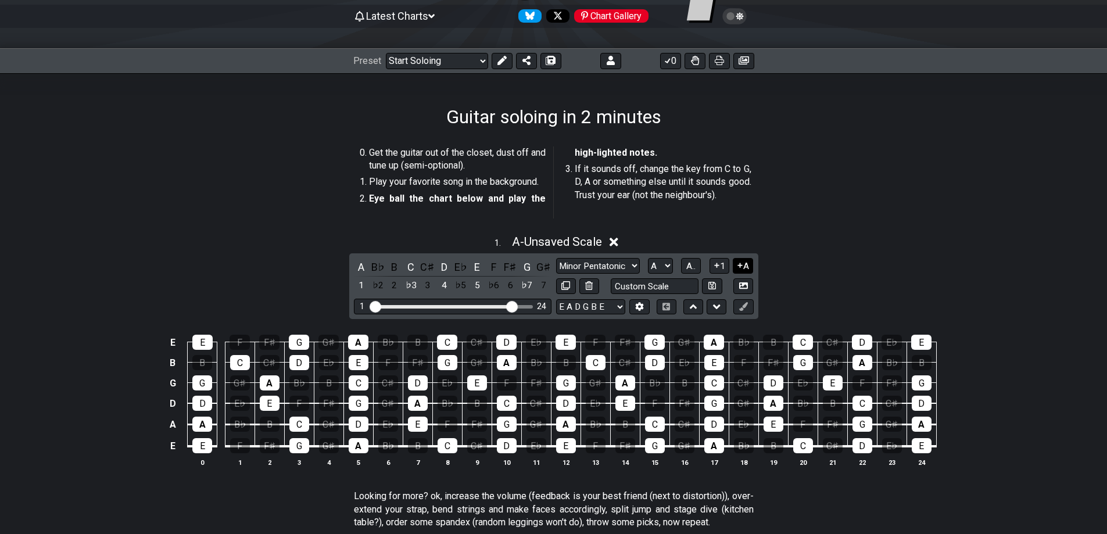
click at [745, 263] on button "A" at bounding box center [743, 266] width 20 height 16
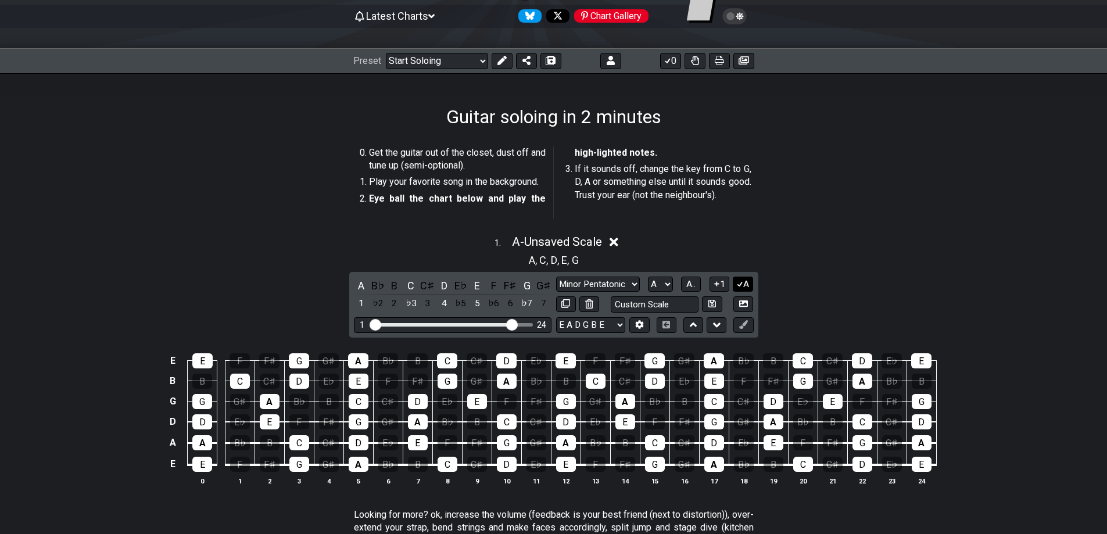
click at [742, 282] on icon at bounding box center [740, 284] width 6 height 5
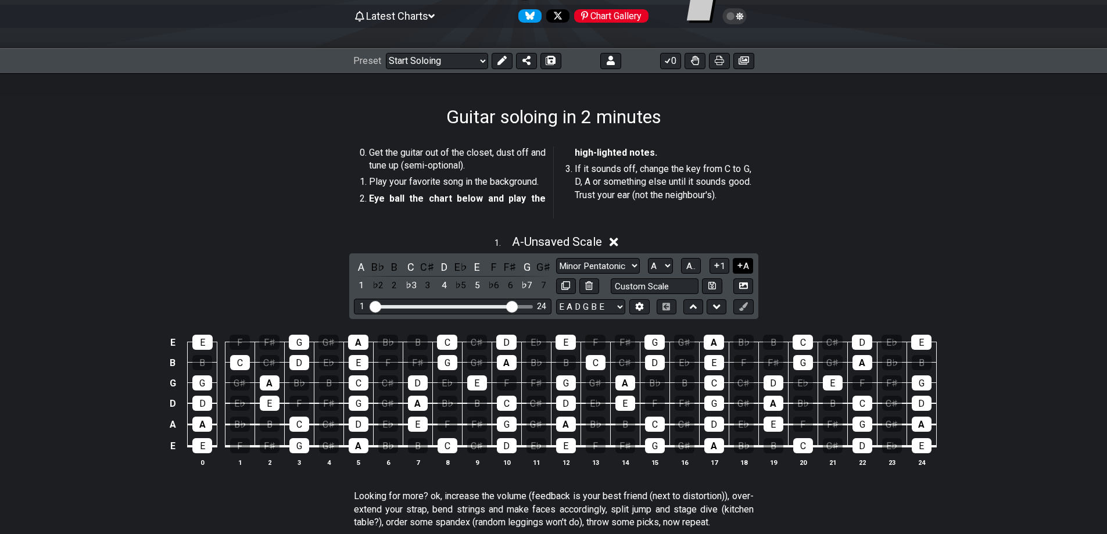
click at [745, 262] on button "A" at bounding box center [743, 266] width 20 height 16
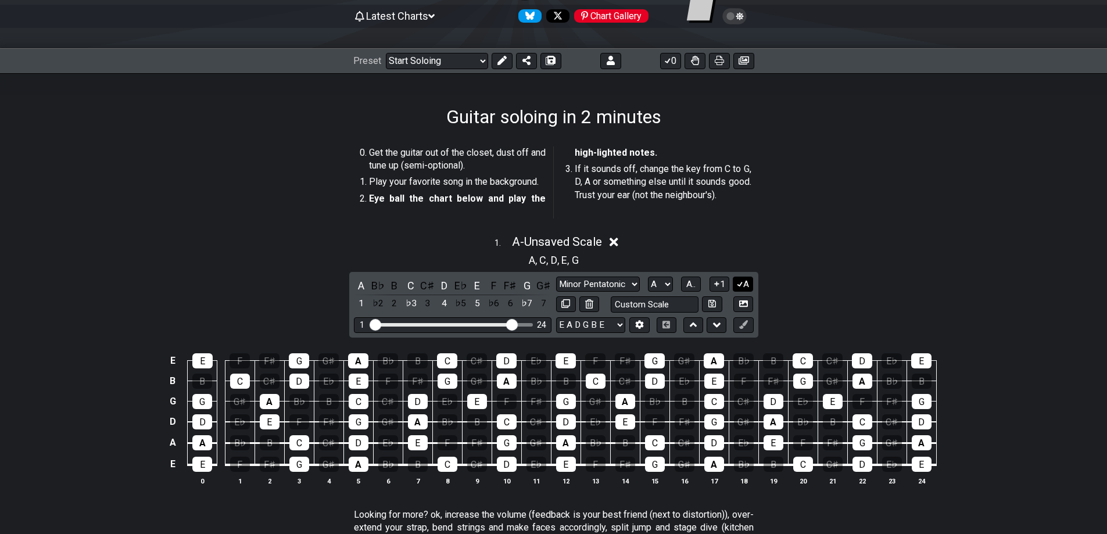
click at [742, 280] on icon at bounding box center [740, 284] width 11 height 9
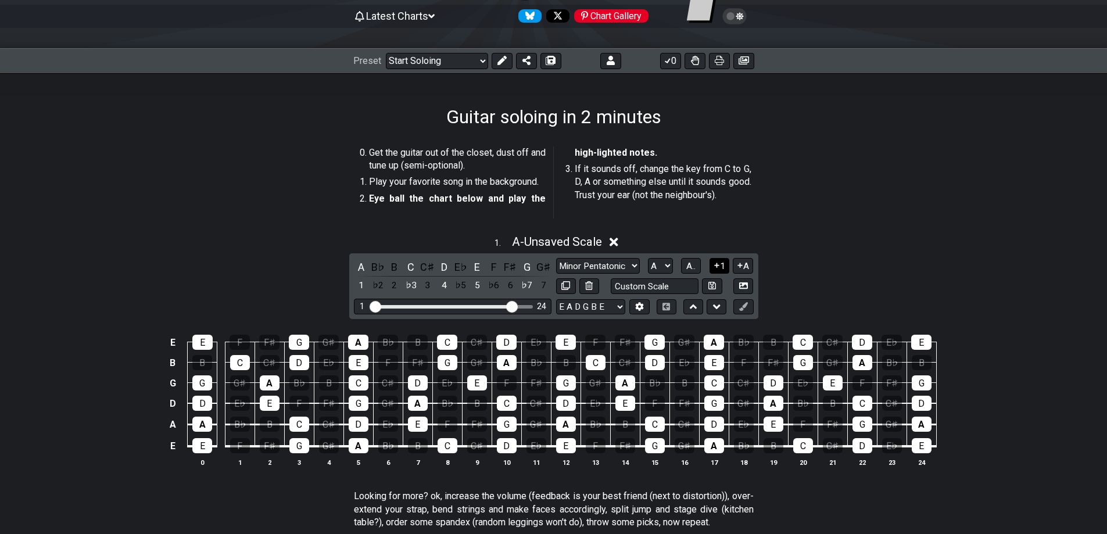
click at [717, 266] on icon at bounding box center [716, 265] width 5 height 5
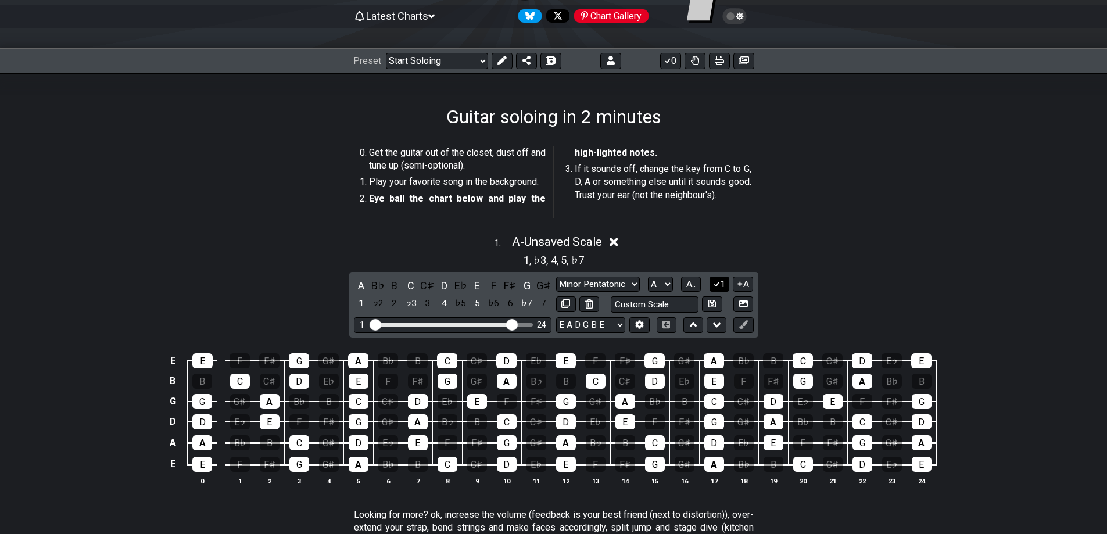
click at [717, 282] on icon at bounding box center [716, 284] width 11 height 9
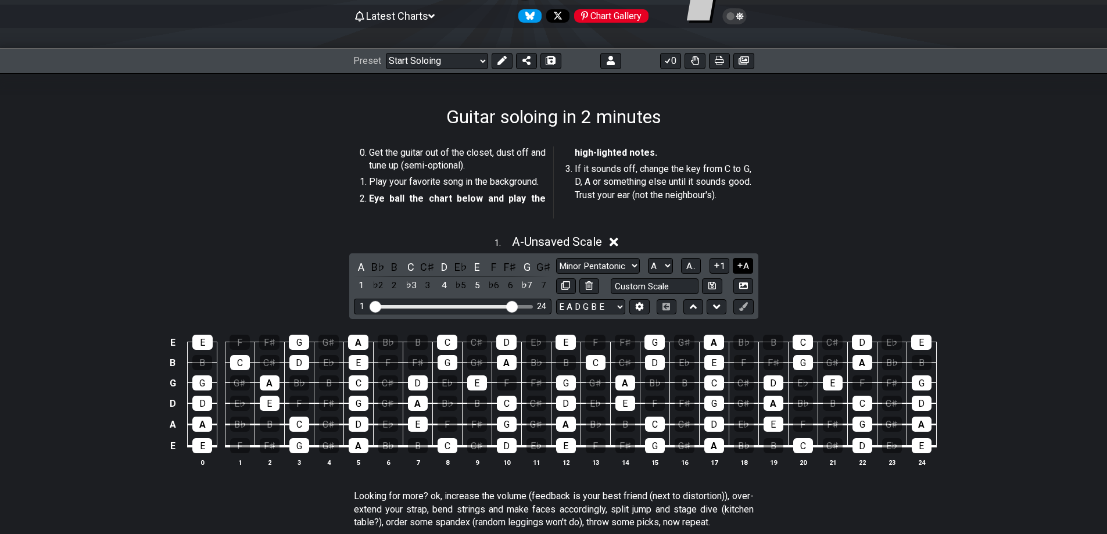
click at [749, 264] on button "A" at bounding box center [743, 266] width 20 height 16
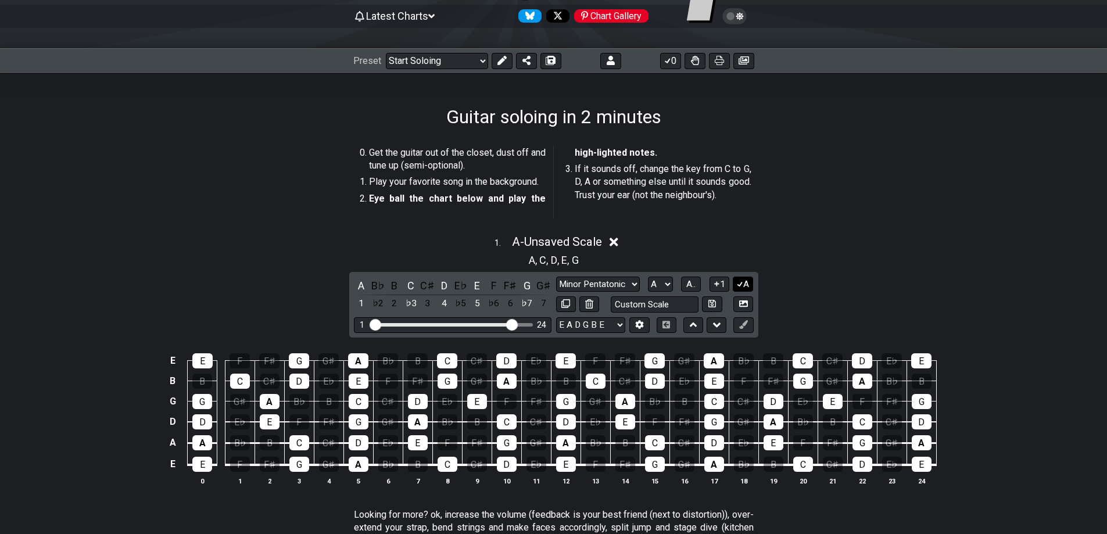
click at [741, 285] on icon at bounding box center [740, 284] width 11 height 9
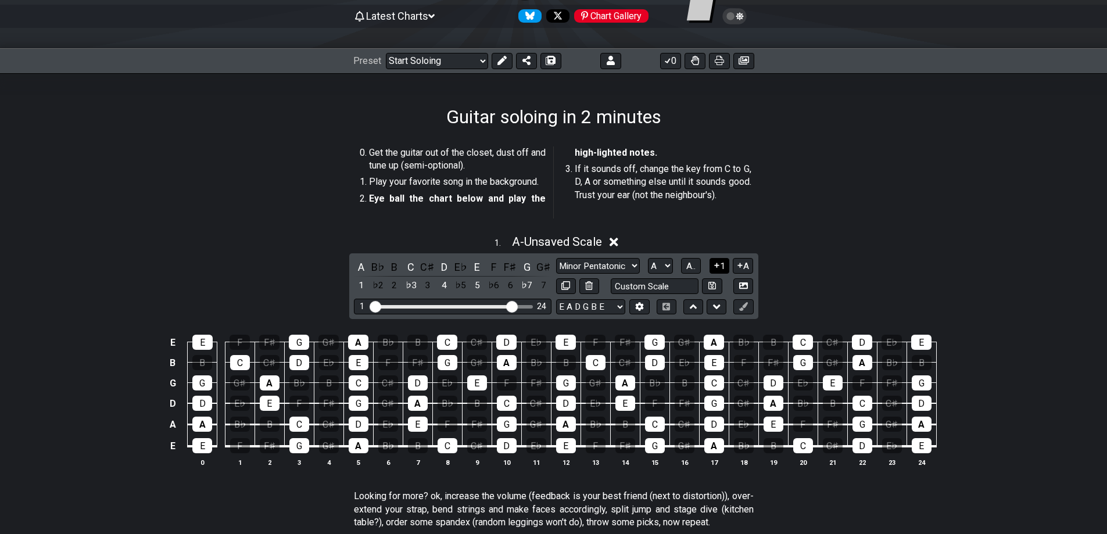
click at [720, 267] on button "1" at bounding box center [720, 266] width 20 height 16
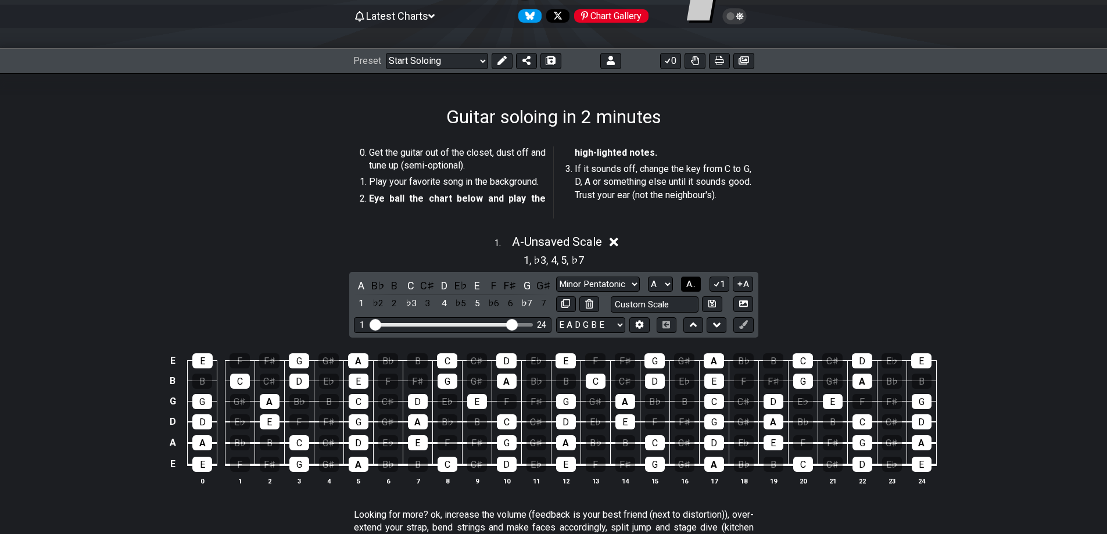
click at [695, 283] on span "A.." at bounding box center [690, 284] width 9 height 10
click at [204, 466] on div "5" at bounding box center [202, 464] width 20 height 15
click at [203, 464] on div "5" at bounding box center [202, 464] width 20 height 15
click at [204, 461] on div "5" at bounding box center [202, 464] width 20 height 15
click at [299, 461] on div "♭7" at bounding box center [299, 464] width 20 height 15
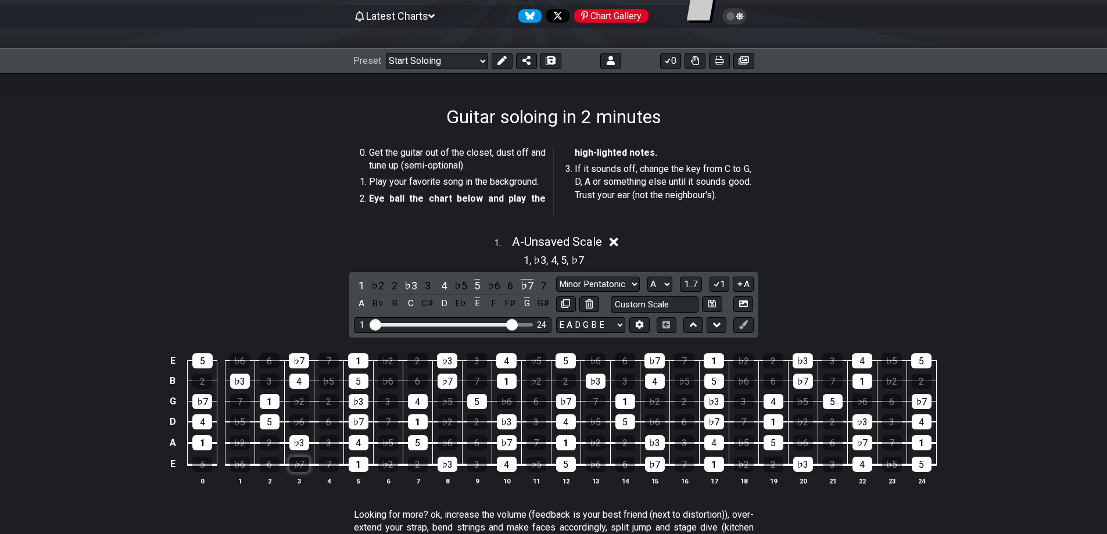
click at [301, 465] on div "♭7" at bounding box center [299, 464] width 20 height 15
click at [202, 464] on div "5" at bounding box center [202, 464] width 20 height 15
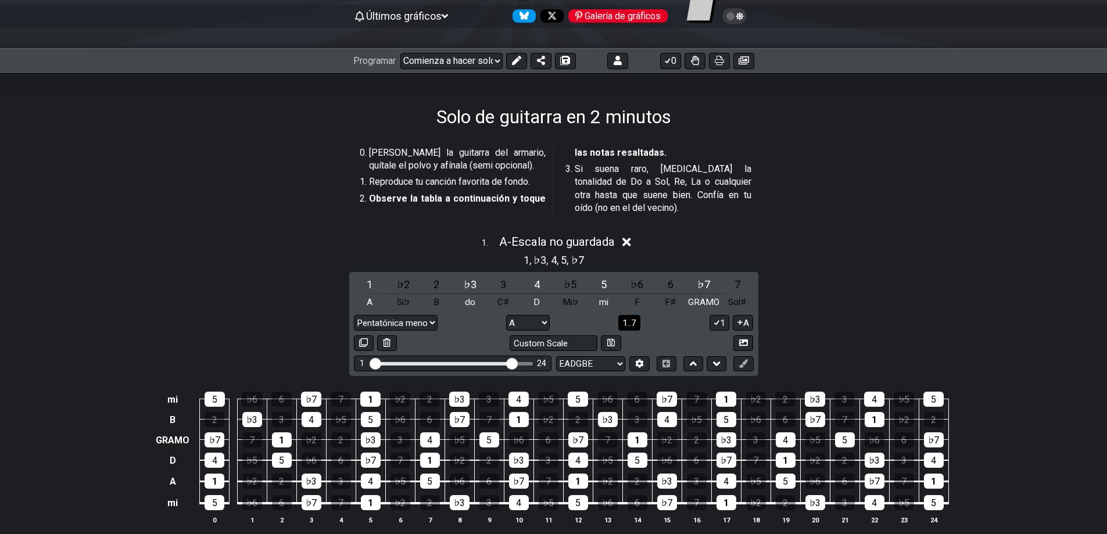
click at [636, 318] on font "1..7" at bounding box center [629, 323] width 14 height 10
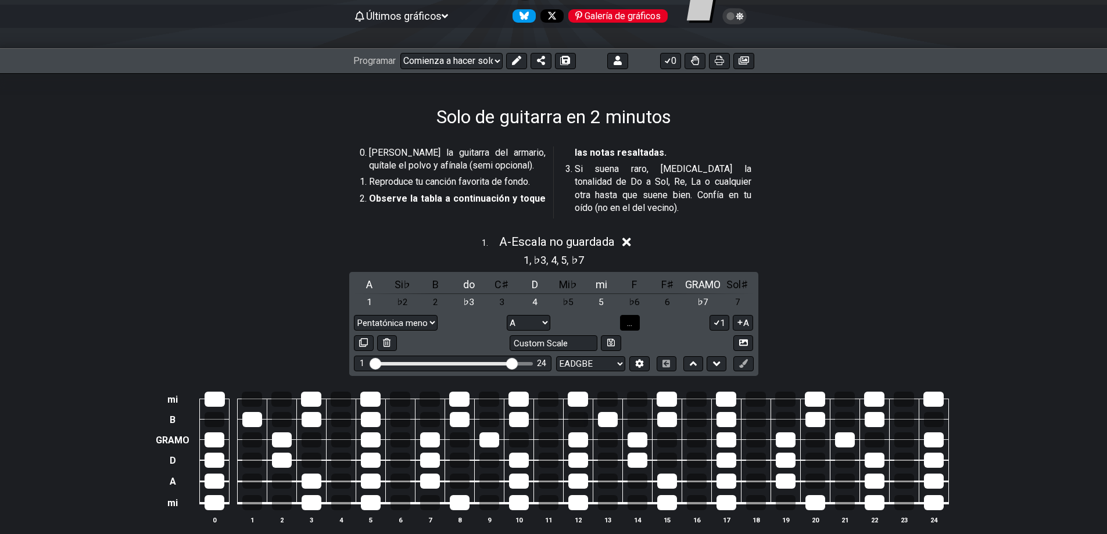
click at [632, 318] on span "..." at bounding box center [629, 323] width 5 height 10
